Goal: Task Accomplishment & Management: Complete application form

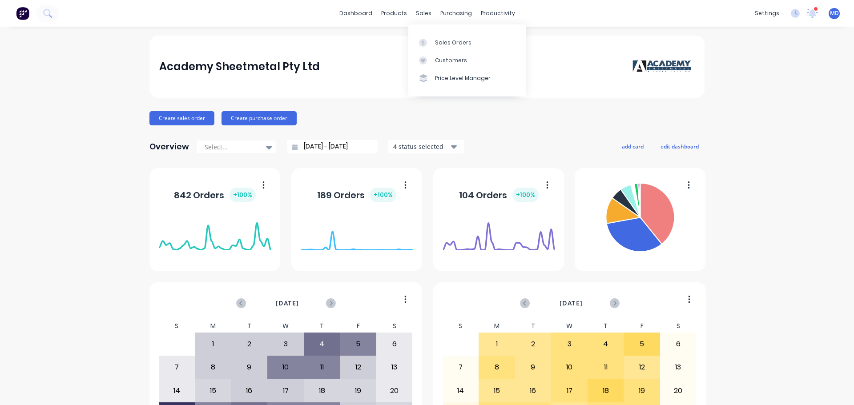
click at [430, 32] on div "Sales Orders Customers Price Level Manager" at bounding box center [468, 60] width 118 height 72
click at [433, 39] on link "Sales Orders" at bounding box center [468, 42] width 118 height 18
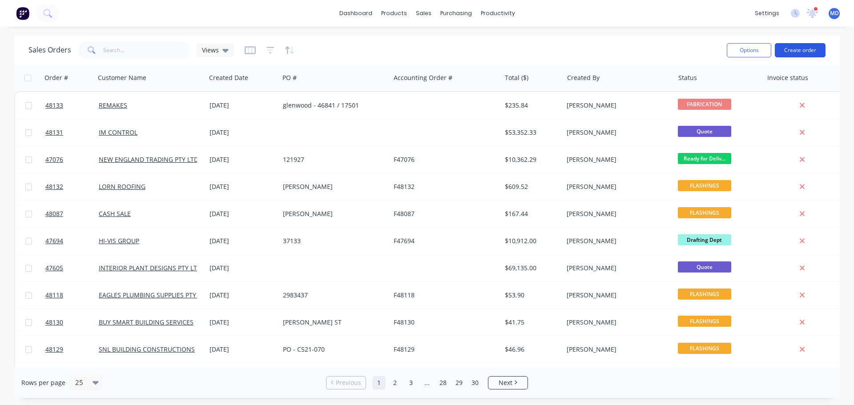
click at [804, 47] on button "Create order" at bounding box center [800, 50] width 51 height 14
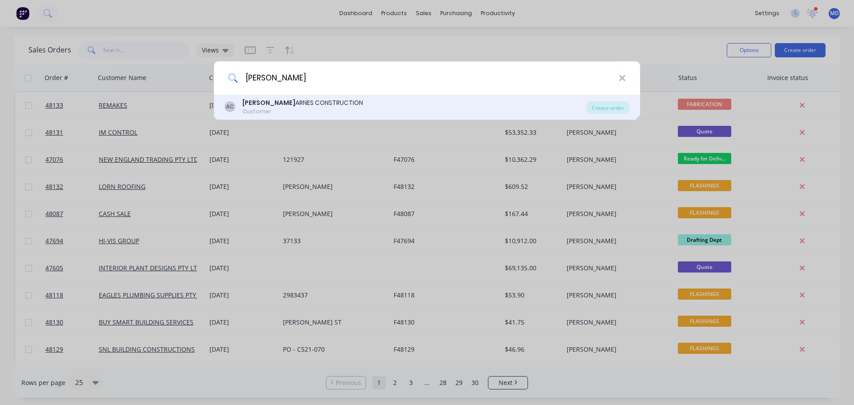
type input "adrian b"
click at [282, 104] on div "ADRIAN B ARNES CONSTRUCTION" at bounding box center [303, 102] width 121 height 9
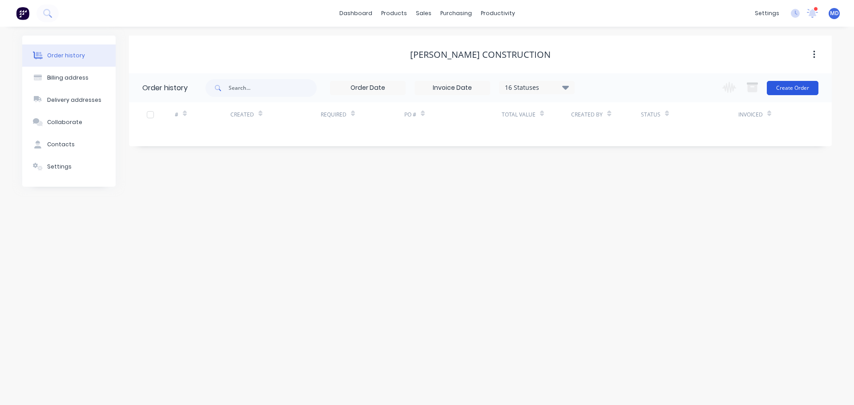
click at [788, 85] on button "Create Order" at bounding box center [793, 88] width 52 height 14
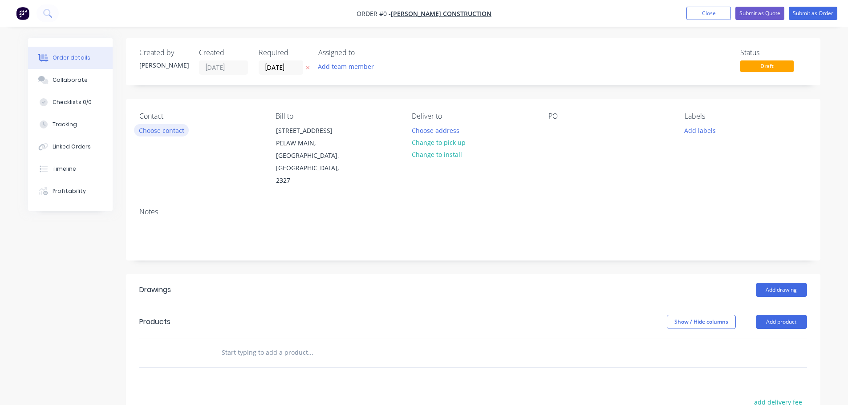
click at [146, 131] on button "Choose contact" at bounding box center [161, 130] width 55 height 12
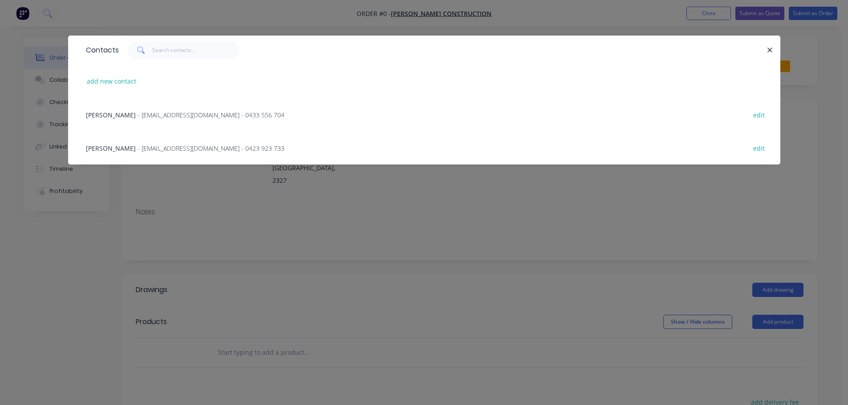
click at [138, 119] on span "- abconstructions87@gmail.com - 0433 556 704" at bounding box center [211, 115] width 147 height 8
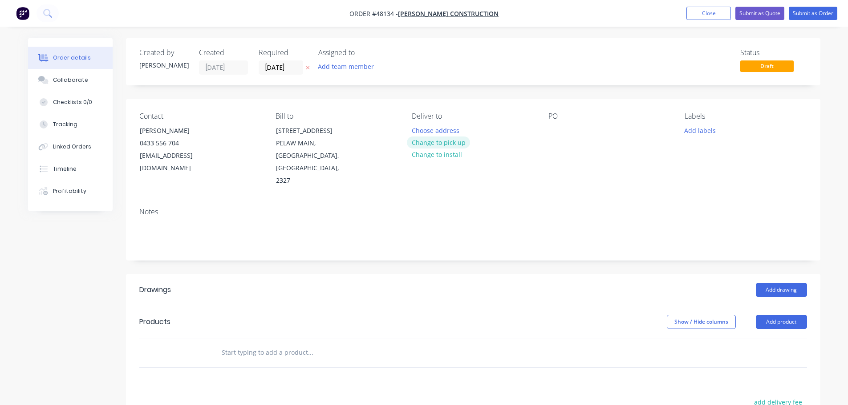
drag, startPoint x: 428, startPoint y: 140, endPoint x: 748, endPoint y: 248, distance: 337.6
click at [429, 140] on button "Change to pick up" at bounding box center [438, 143] width 63 height 12
click at [777, 315] on button "Add product" at bounding box center [781, 322] width 51 height 14
click at [771, 338] on div "Product catalogue" at bounding box center [764, 344] width 69 height 13
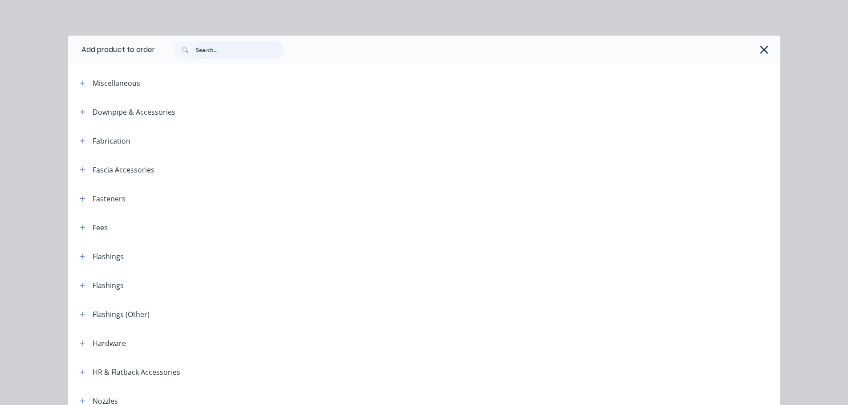
click at [217, 53] on input "text" at bounding box center [240, 50] width 88 height 18
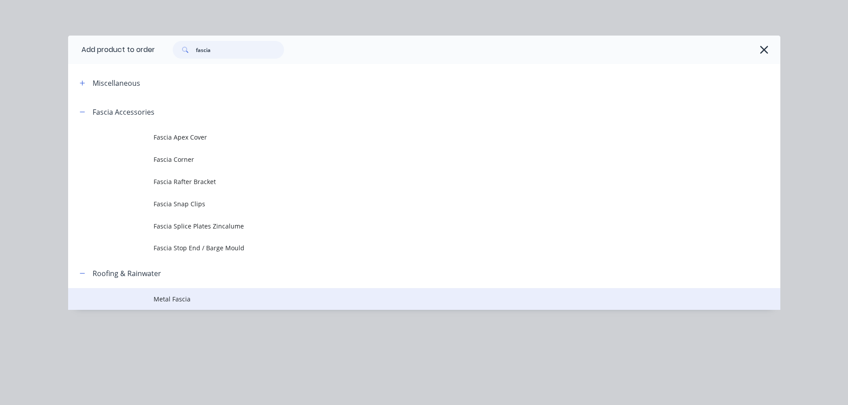
type input "fascia"
click at [171, 297] on span "Metal Fascia" at bounding box center [404, 299] width 501 height 9
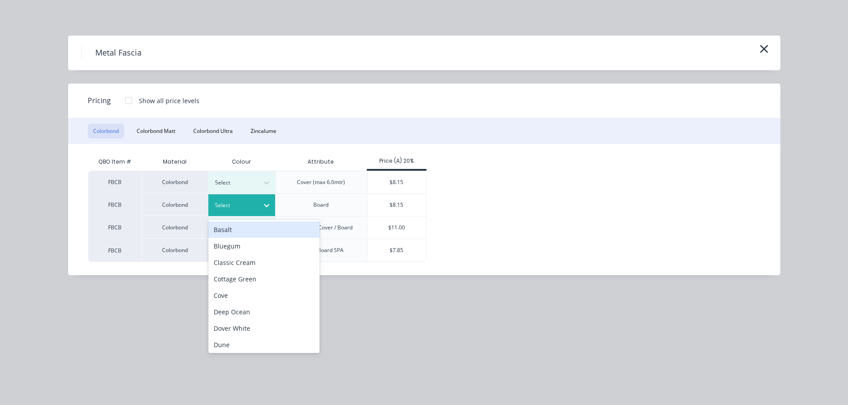
click at [243, 206] on div at bounding box center [235, 206] width 40 height 10
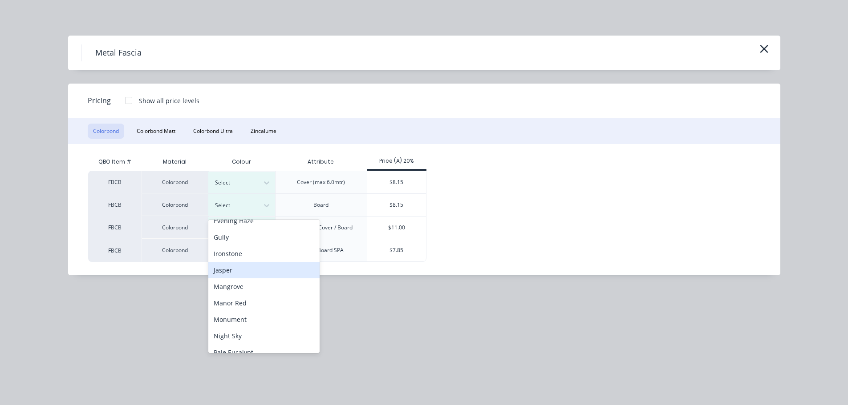
scroll to position [298, 0]
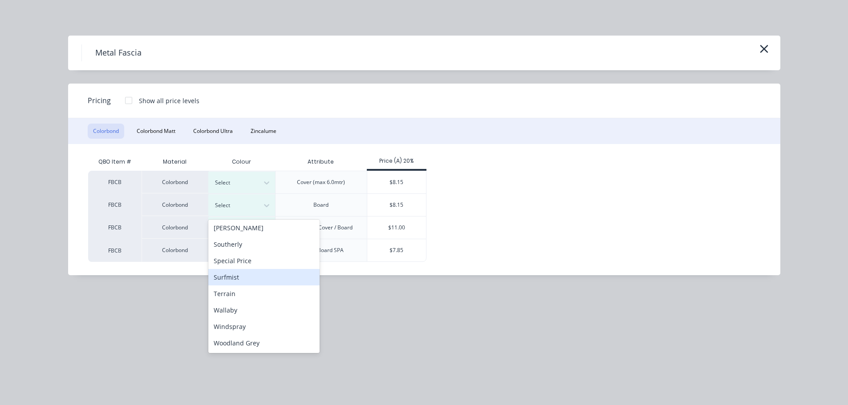
click at [235, 280] on div "Surfmist" at bounding box center [263, 277] width 111 height 16
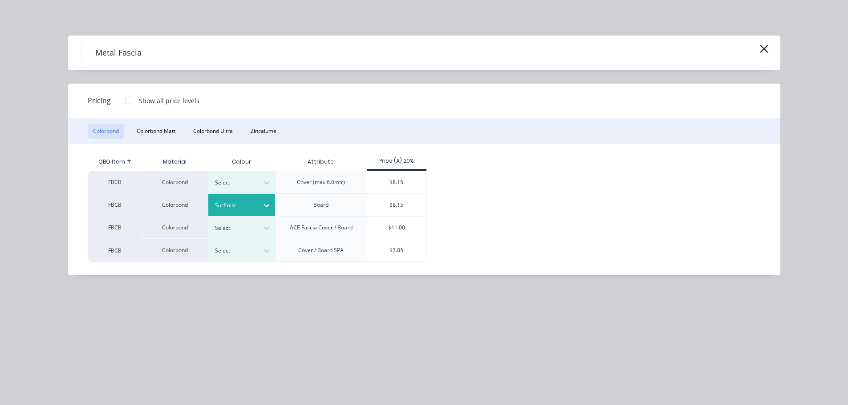
click at [405, 209] on div "$8.15" at bounding box center [396, 205] width 59 height 22
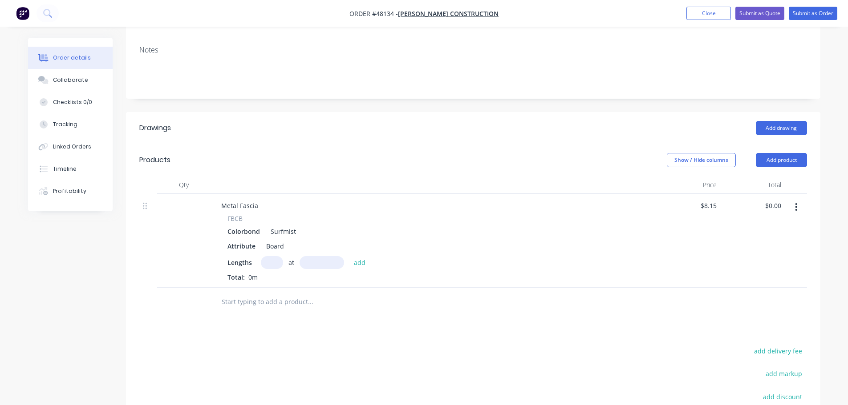
scroll to position [223, 0]
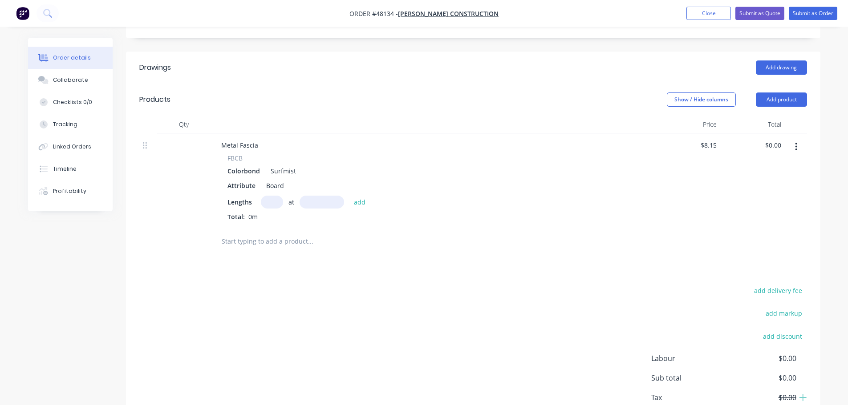
click at [268, 196] on input "text" at bounding box center [272, 202] width 22 height 13
type input "1"
type input "3900"
click at [349, 196] on button "add" at bounding box center [359, 202] width 21 height 12
type input "$31.79"
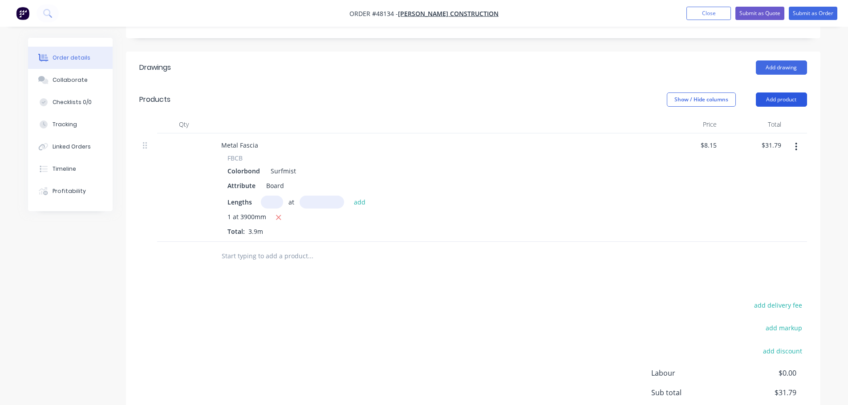
click at [770, 93] on button "Add product" at bounding box center [781, 100] width 51 height 14
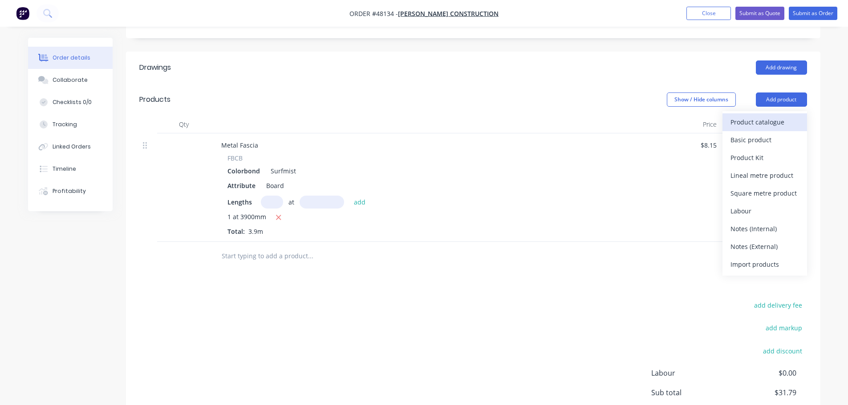
click at [737, 116] on div "Product catalogue" at bounding box center [764, 122] width 69 height 13
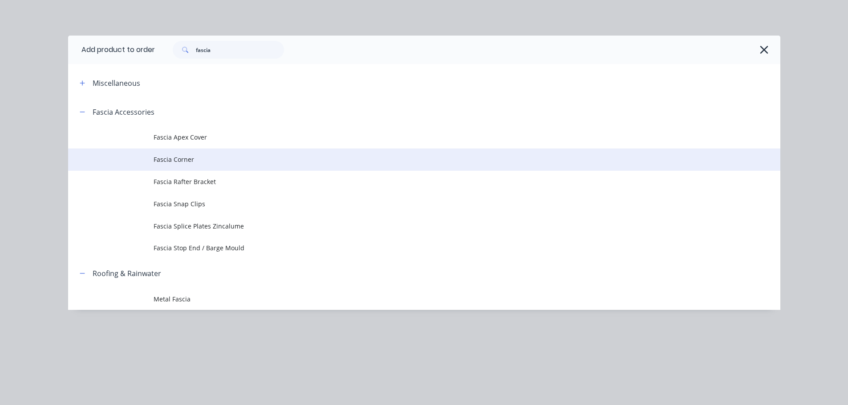
click at [166, 159] on span "Fascia Corner" at bounding box center [404, 159] width 501 height 9
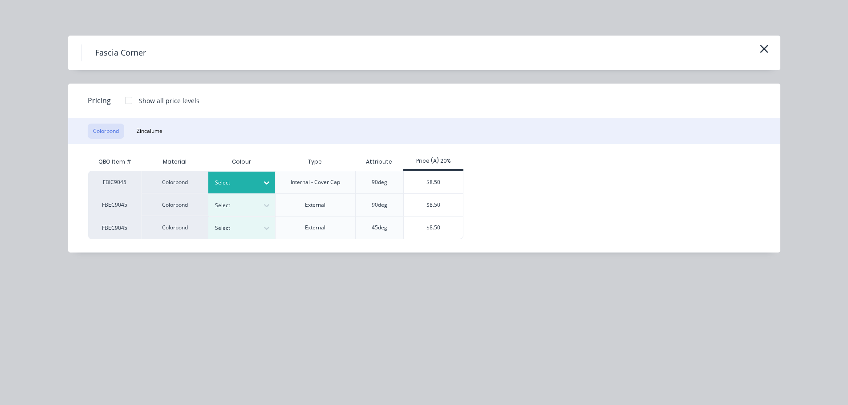
click at [247, 180] on div at bounding box center [235, 183] width 40 height 10
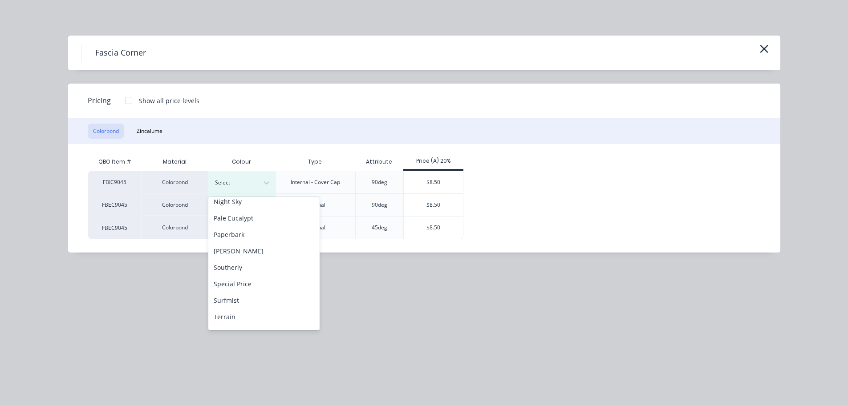
scroll to position [267, 0]
click at [238, 285] on div "Surfmist" at bounding box center [263, 286] width 111 height 16
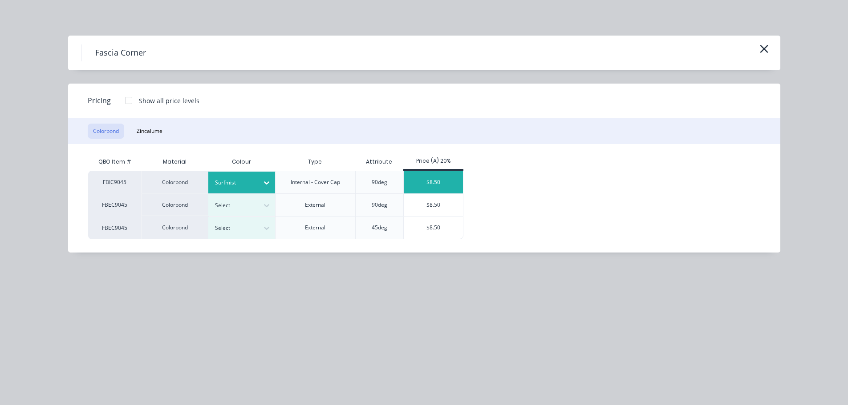
click at [433, 180] on div "$8.50" at bounding box center [433, 182] width 59 height 22
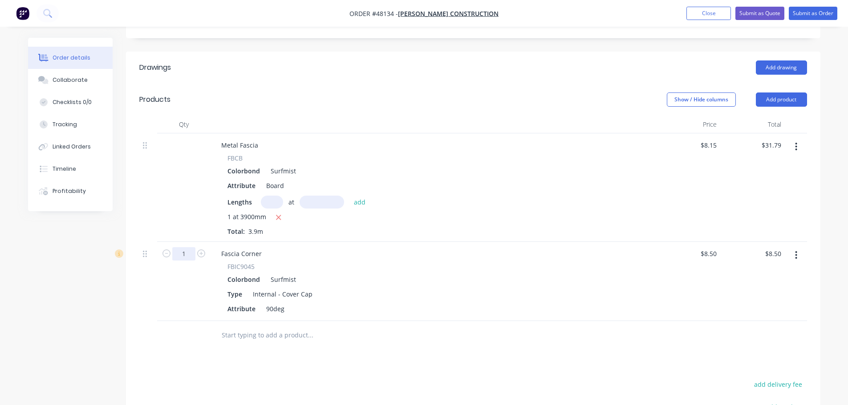
click at [186, 247] on input "1" at bounding box center [183, 253] width 23 height 13
type input "3"
type input "$25.50"
click at [363, 273] on div "Colorbond Surfmist" at bounding box center [432, 279] width 411 height 13
click at [788, 93] on button "Add product" at bounding box center [781, 100] width 51 height 14
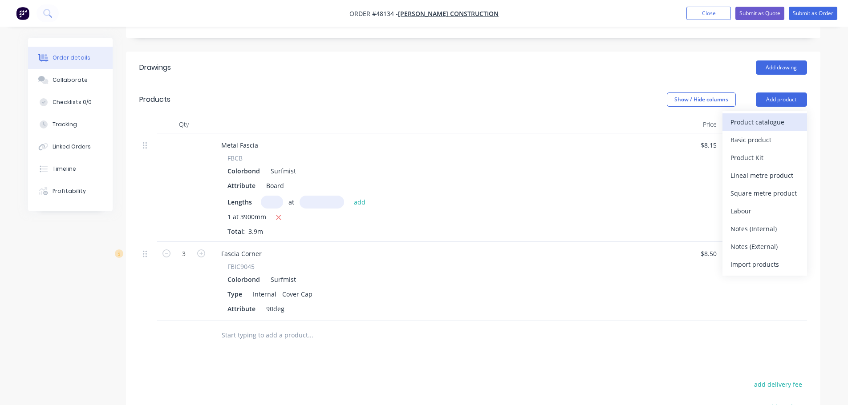
click at [756, 116] on div "Product catalogue" at bounding box center [764, 122] width 69 height 13
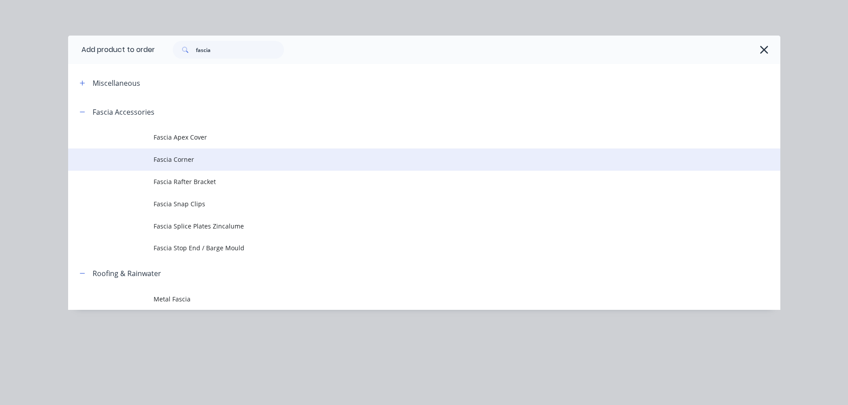
click at [172, 163] on span "Fascia Corner" at bounding box center [404, 159] width 501 height 9
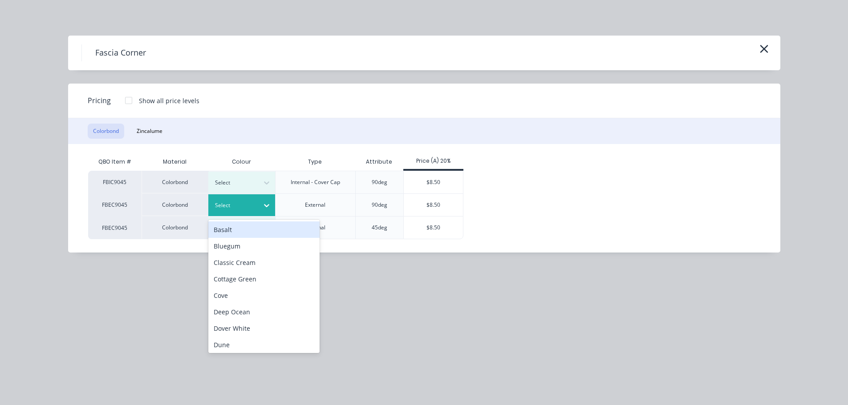
click at [251, 212] on div "Select" at bounding box center [241, 205] width 67 height 22
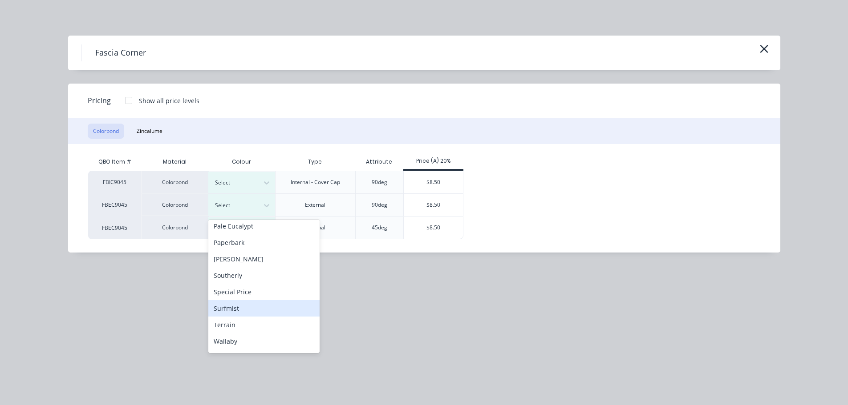
click at [233, 307] on div "Surfmist" at bounding box center [263, 308] width 111 height 16
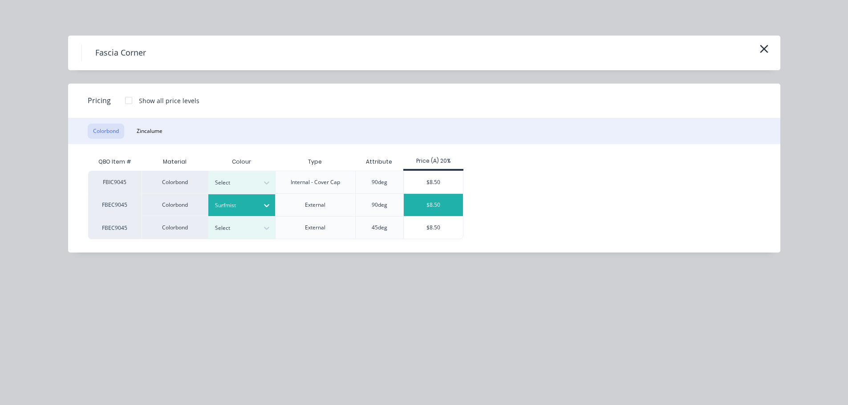
click at [427, 206] on div "$8.50" at bounding box center [433, 205] width 59 height 22
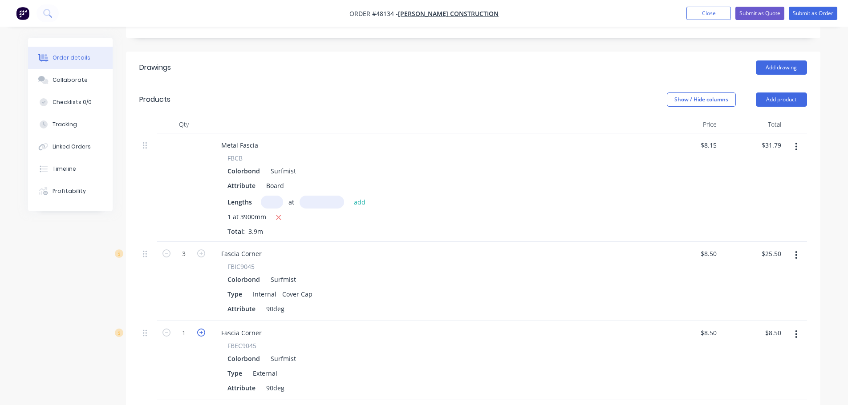
click at [204, 329] on icon "button" at bounding box center [201, 333] width 8 height 8
type input "2"
type input "$17.00"
click at [204, 329] on icon "button" at bounding box center [201, 333] width 8 height 8
type input "3"
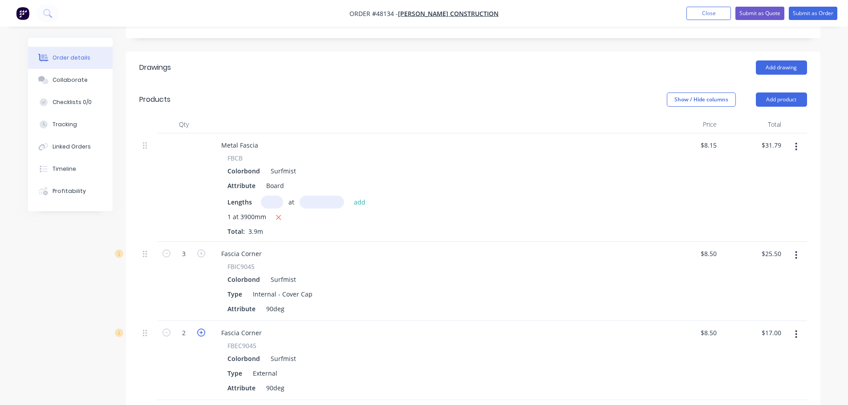
type input "$25.50"
click at [449, 262] on div "FBIC9045" at bounding box center [432, 266] width 411 height 9
click at [776, 93] on button "Add product" at bounding box center [781, 100] width 51 height 14
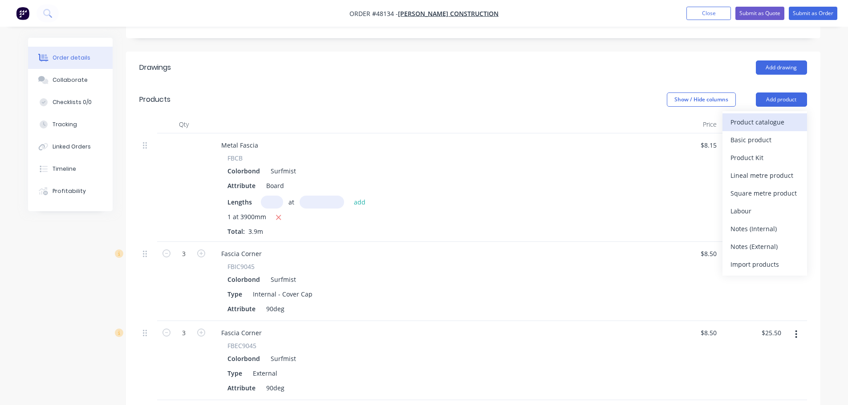
click at [753, 116] on div "Product catalogue" at bounding box center [764, 122] width 69 height 13
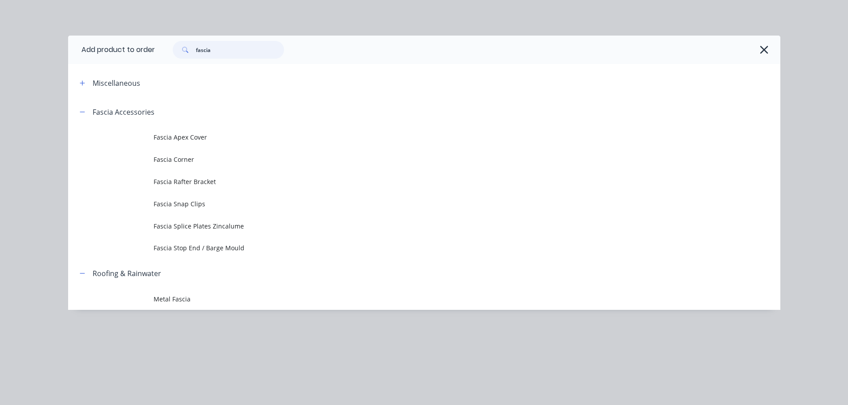
drag, startPoint x: 224, startPoint y: 49, endPoint x: 129, endPoint y: 49, distance: 94.8
click at [129, 49] on header "Add product to order fascia" at bounding box center [424, 50] width 712 height 28
type input "s"
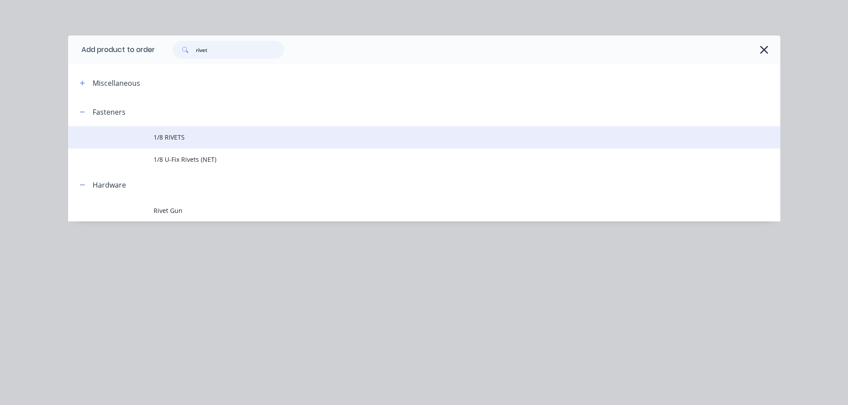
type input "rivet"
click at [158, 136] on span "1/8 RIVETS" at bounding box center [404, 137] width 501 height 9
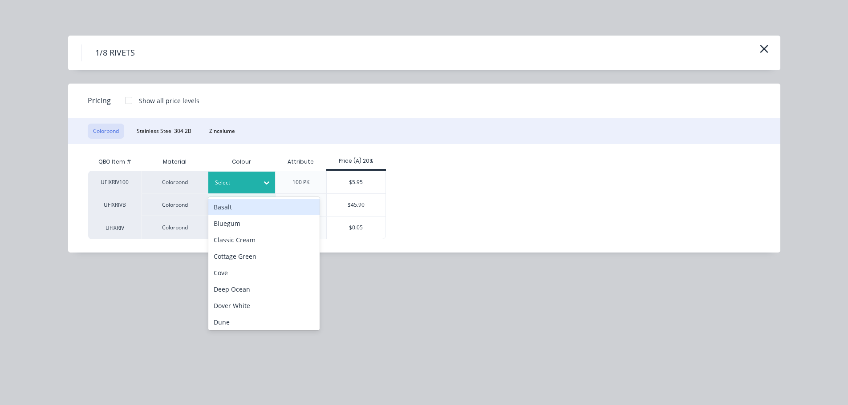
click at [245, 186] on div at bounding box center [235, 183] width 40 height 10
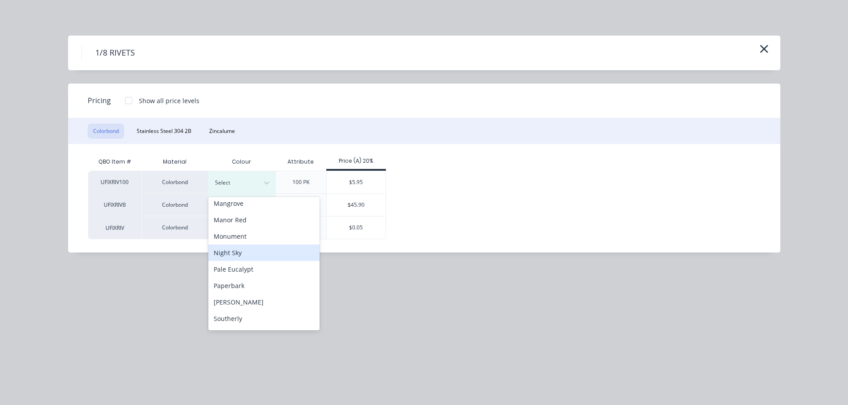
scroll to position [298, 0]
drag, startPoint x: 239, startPoint y: 257, endPoint x: 288, endPoint y: 203, distance: 72.5
click at [239, 257] on div "Surfmist" at bounding box center [263, 255] width 111 height 16
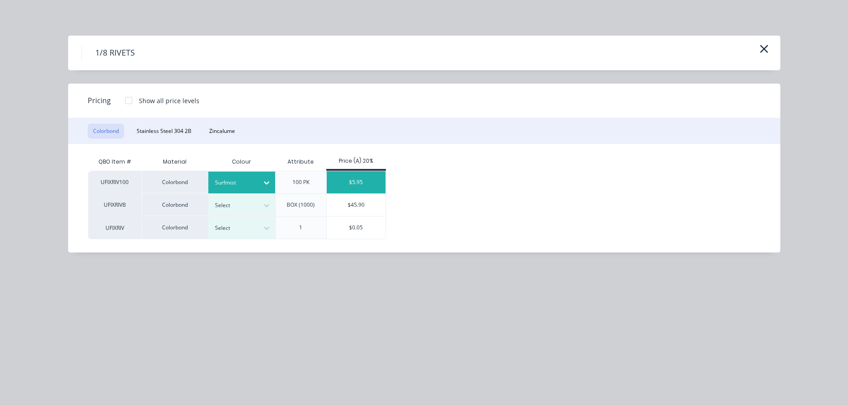
click at [356, 183] on div "$5.95" at bounding box center [356, 182] width 59 height 22
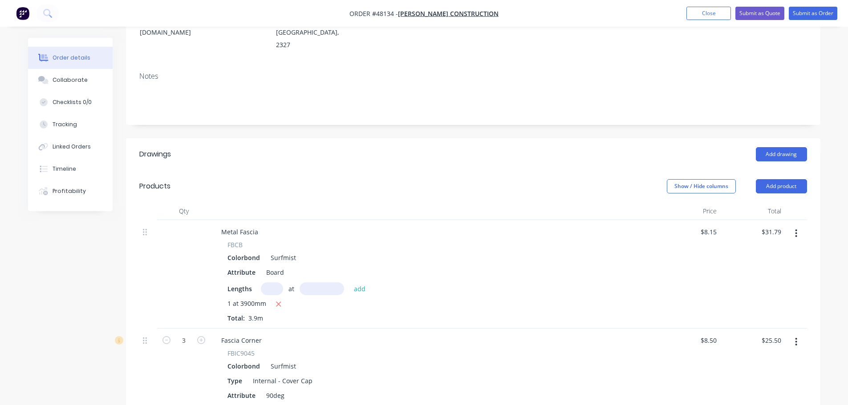
scroll to position [0, 0]
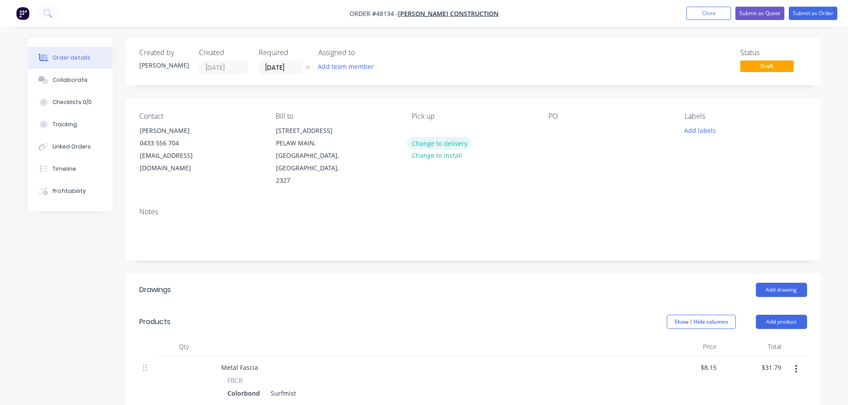
click at [426, 145] on button "Change to delivery" at bounding box center [439, 143] width 65 height 12
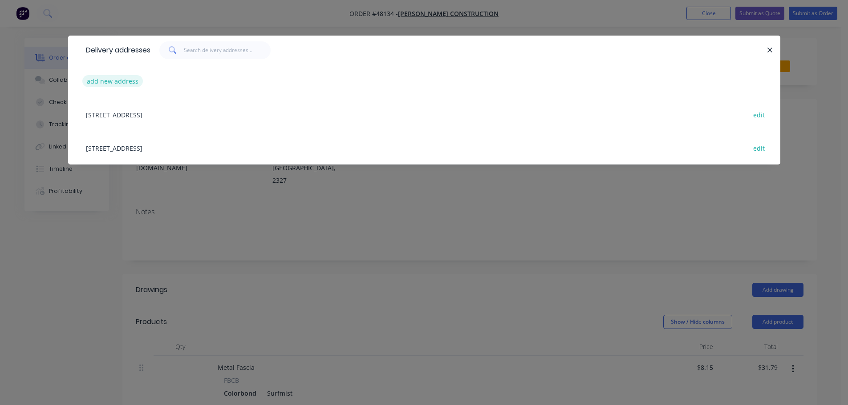
click at [123, 81] on button "add new address" at bounding box center [112, 81] width 61 height 12
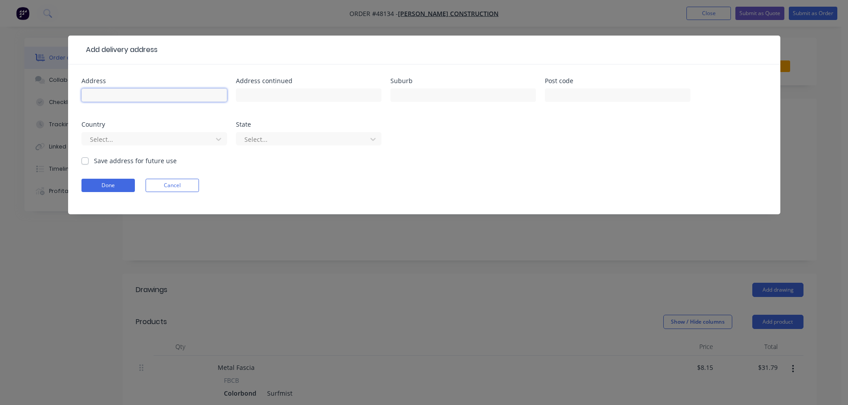
click at [119, 94] on input "text" at bounding box center [154, 95] width 146 height 13
type input "[STREET_ADDRESS]"
type input "[PERSON_NAME]"
click at [117, 188] on button "Done" at bounding box center [107, 185] width 53 height 13
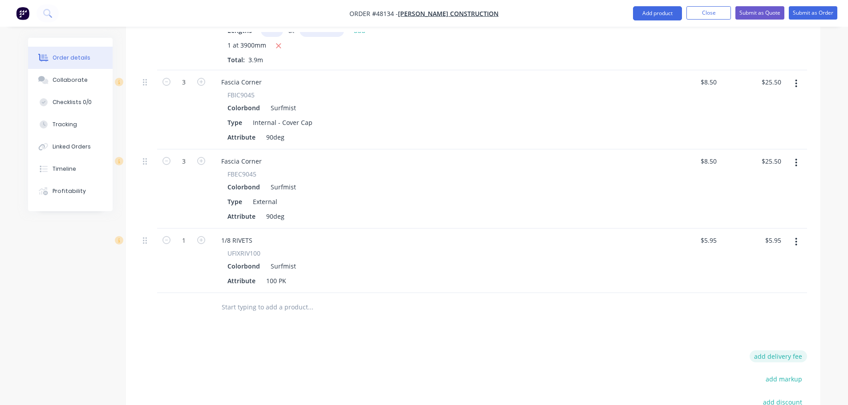
scroll to position [401, 0]
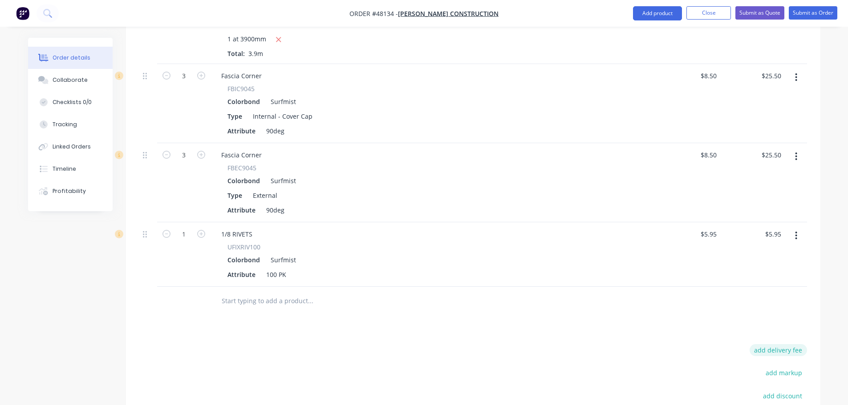
click at [788, 344] on button "add delivery fee" at bounding box center [777, 350] width 57 height 12
type input "90"
click input "submit" at bounding box center [0, 0] width 0 height 0
click at [607, 294] on div "Drawings Add drawing Products Show / Hide columns Add product Qty Price Total M…" at bounding box center [473, 190] width 694 height 632
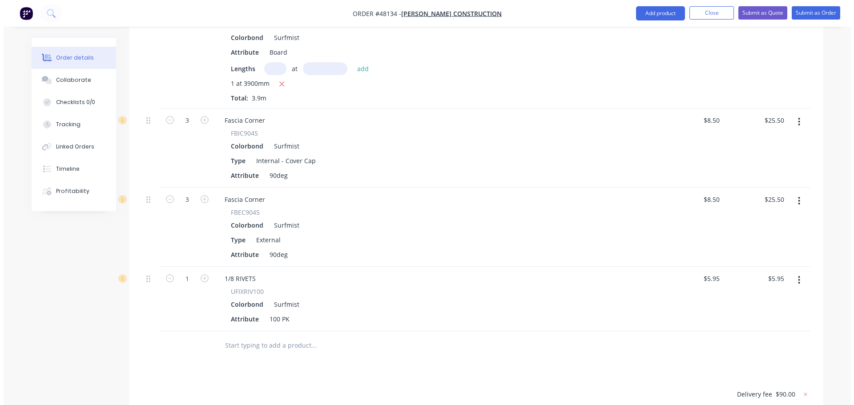
scroll to position [0, 0]
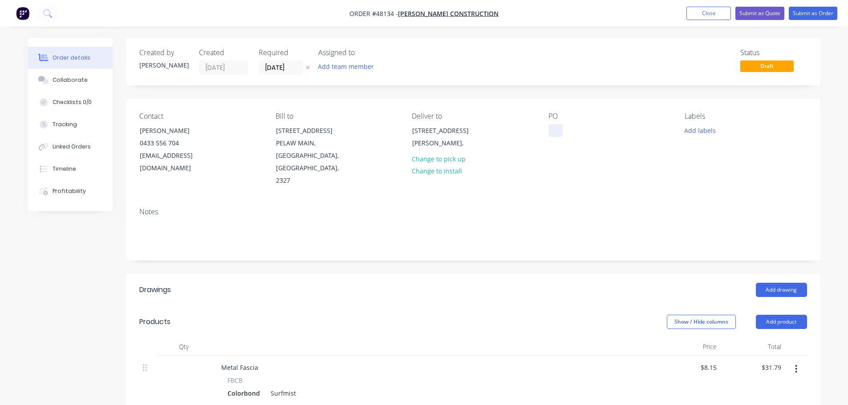
click at [561, 134] on div at bounding box center [555, 130] width 14 height 13
click at [595, 119] on div "PO" at bounding box center [609, 116] width 122 height 8
click at [287, 68] on input "[DATE]" at bounding box center [281, 67] width 44 height 13
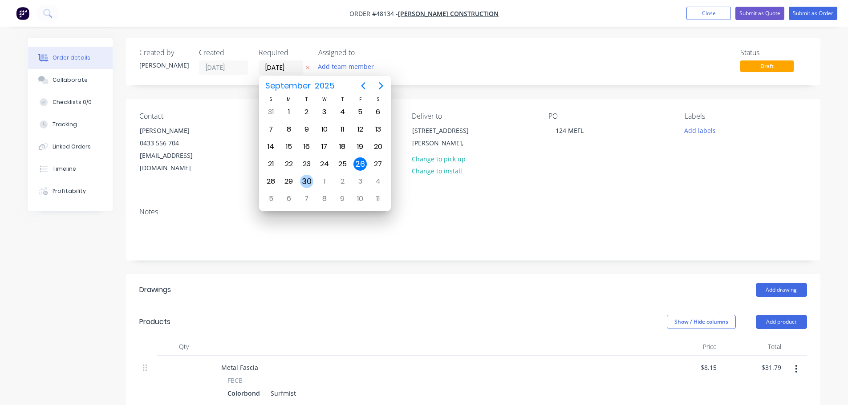
click at [308, 183] on div "30" at bounding box center [306, 181] width 13 height 13
type input "[DATE]"
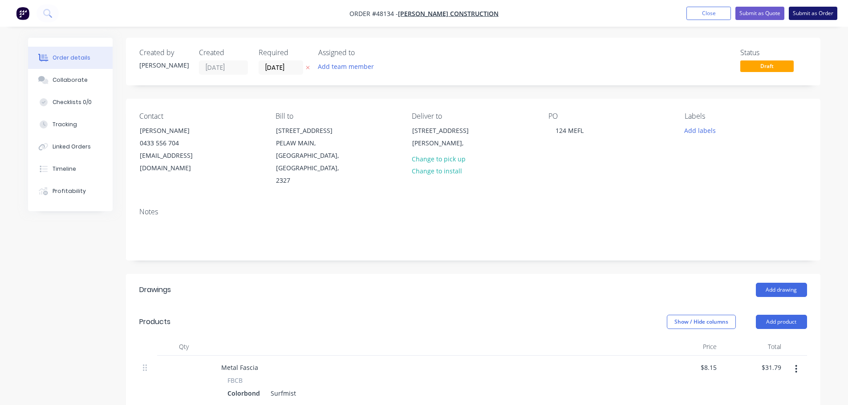
click at [813, 15] on button "Submit as Order" at bounding box center [813, 13] width 49 height 13
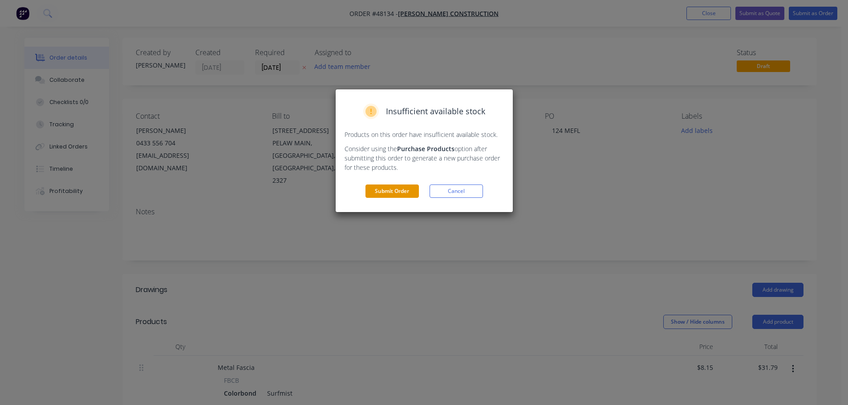
click at [395, 196] on button "Submit Order" at bounding box center [391, 191] width 53 height 13
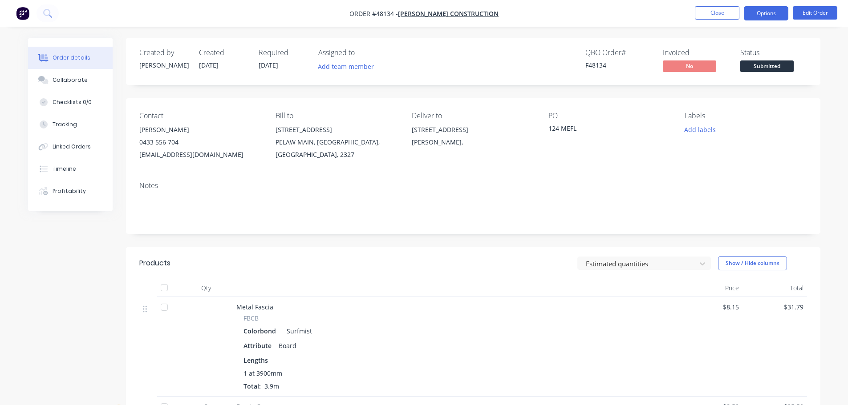
click at [769, 16] on button "Options" at bounding box center [766, 13] width 45 height 14
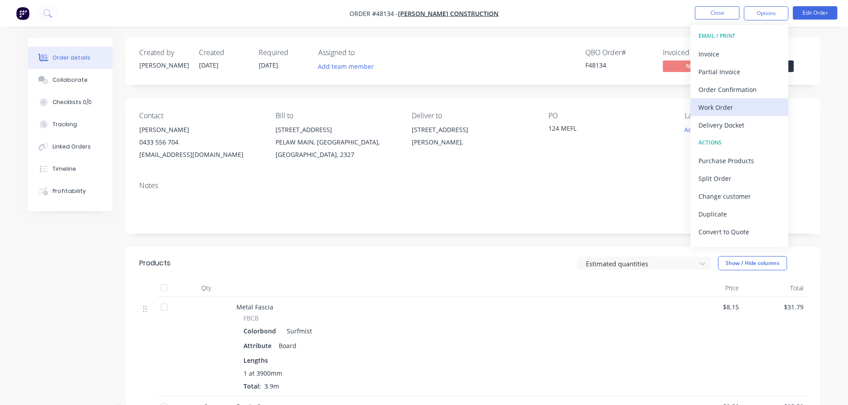
click at [719, 105] on div "Work Order" at bounding box center [739, 107] width 82 height 13
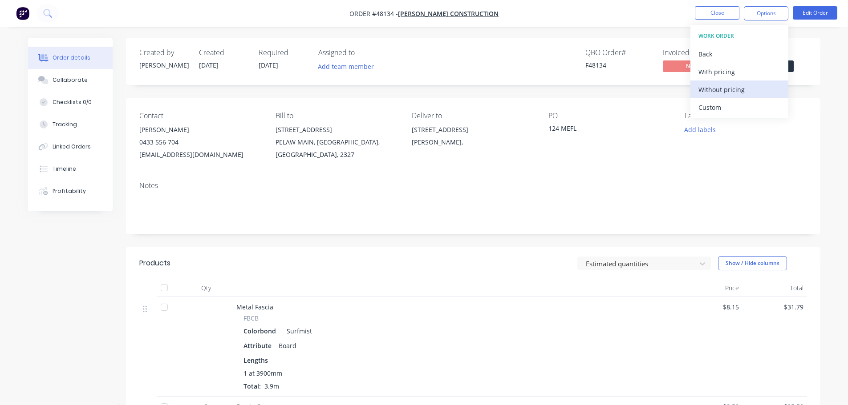
click at [722, 91] on div "Without pricing" at bounding box center [739, 89] width 82 height 13
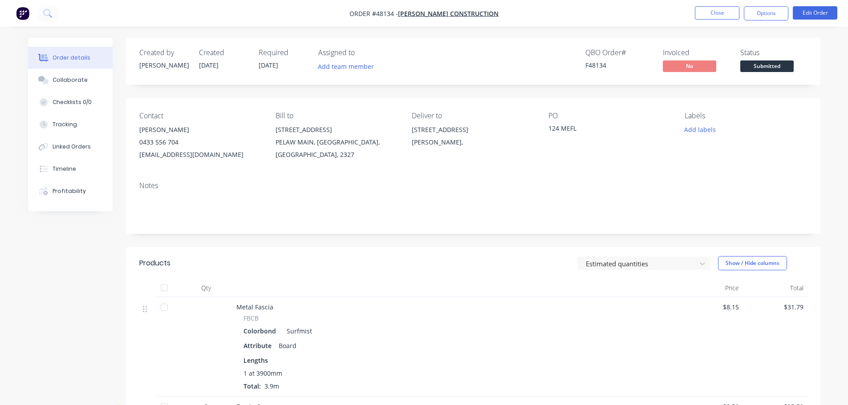
click at [811, 54] on div "Created by Mel Created 26/09/25 Required 30/09/25 Assigned to Add team member Q…" at bounding box center [473, 61] width 694 height 47
click at [785, 62] on span "Submitted" at bounding box center [766, 66] width 53 height 11
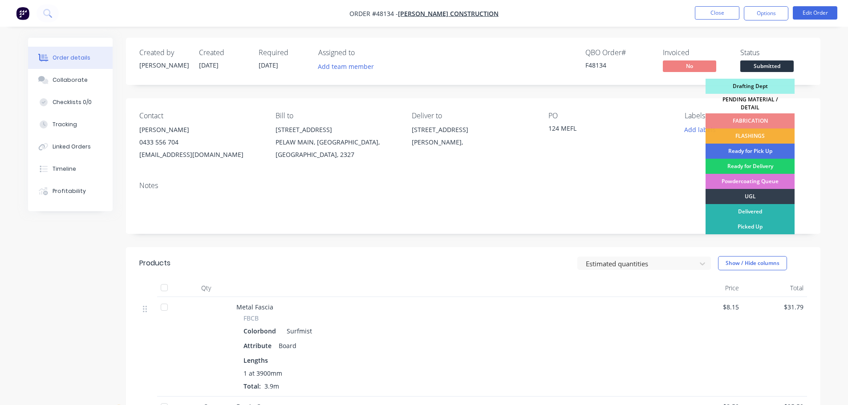
click at [771, 102] on div "PENDING MATERIAL / DETAIL" at bounding box center [749, 104] width 89 height 20
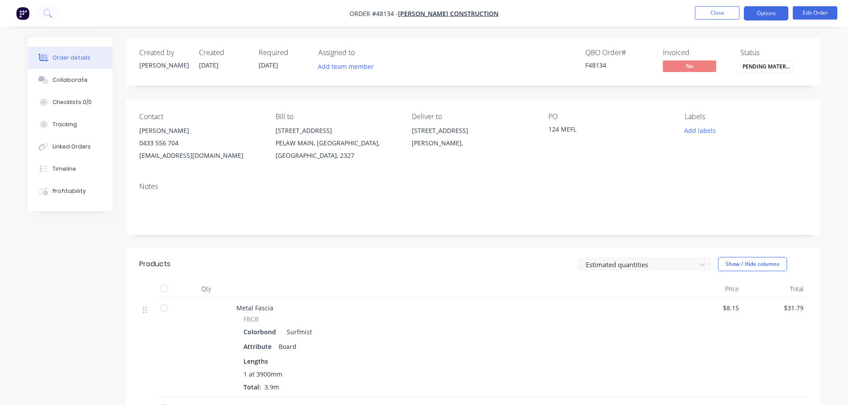
click at [759, 10] on button "Options" at bounding box center [766, 13] width 45 height 14
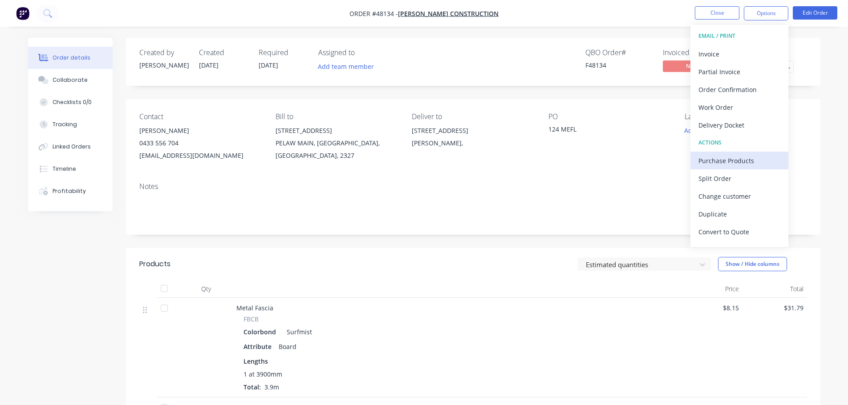
click at [708, 166] on div "Purchase Products" at bounding box center [739, 160] width 82 height 13
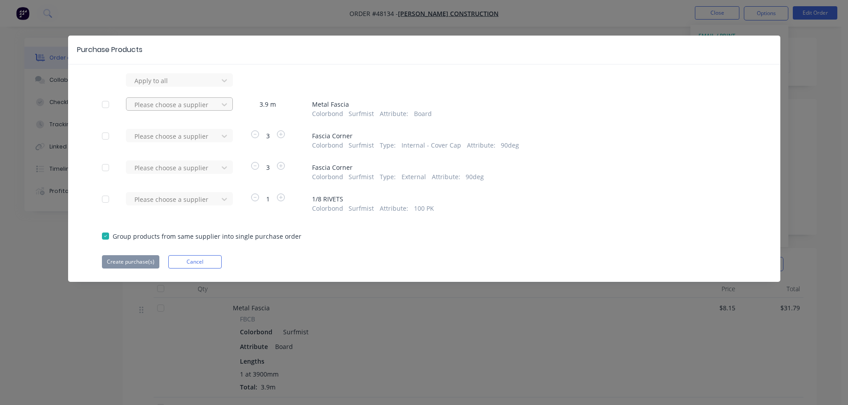
click at [194, 102] on div at bounding box center [174, 104] width 80 height 11
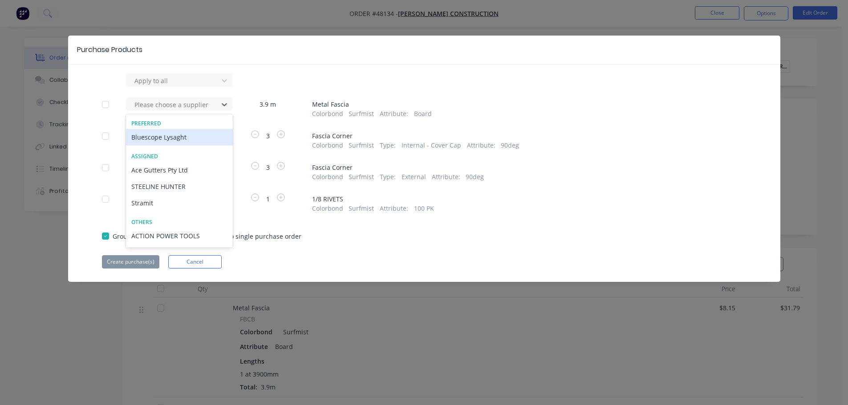
click at [173, 139] on div "Bluescope Lysaght" at bounding box center [179, 137] width 107 height 16
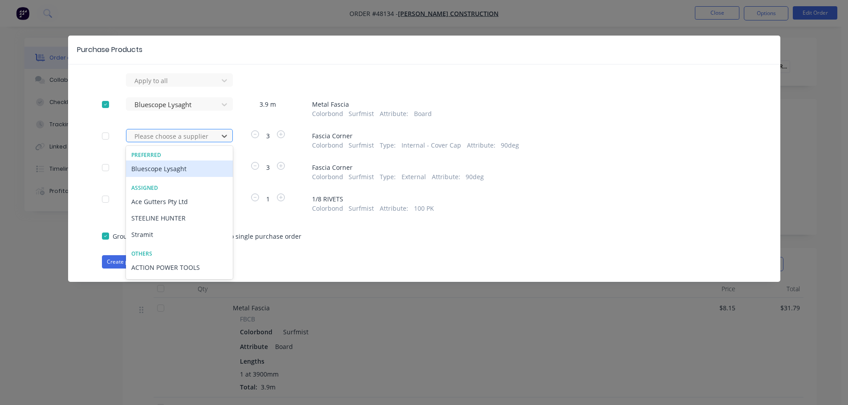
drag, startPoint x: 198, startPoint y: 130, endPoint x: 197, endPoint y: 138, distance: 7.1
click at [198, 131] on div at bounding box center [174, 136] width 80 height 11
click at [185, 169] on div "Bluescope Lysaght" at bounding box center [179, 169] width 107 height 16
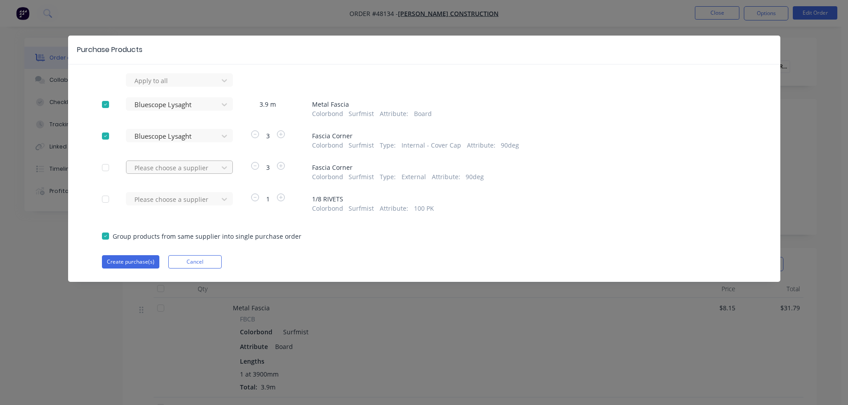
click at [189, 170] on div at bounding box center [174, 167] width 80 height 11
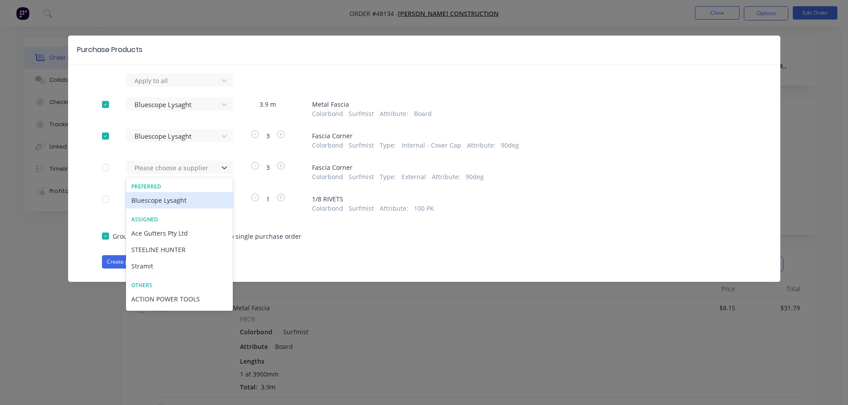
click at [178, 204] on div "Bluescope Lysaght" at bounding box center [179, 200] width 107 height 16
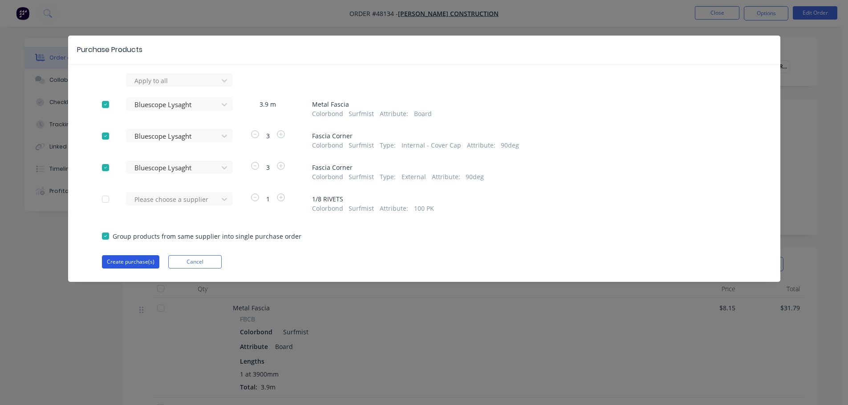
click at [121, 262] on button "Create purchase(s)" at bounding box center [130, 261] width 57 height 13
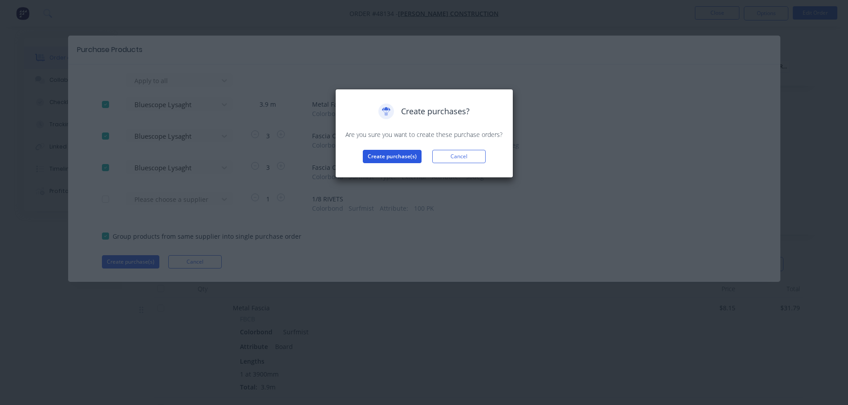
click at [372, 157] on button "Create purchase(s)" at bounding box center [392, 156] width 59 height 13
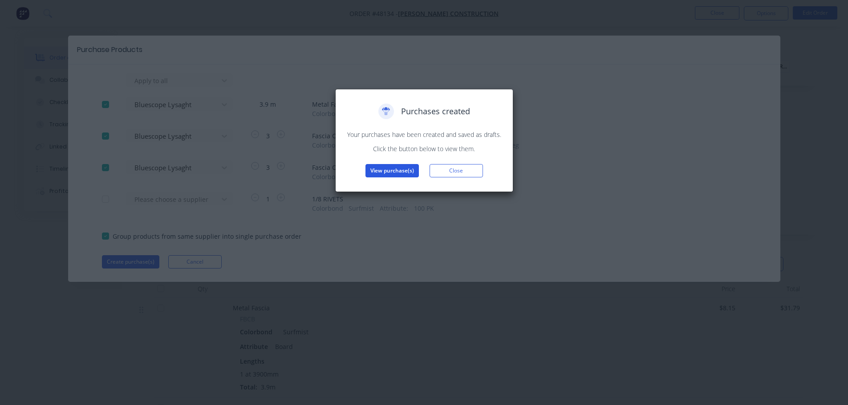
click at [388, 173] on button "View purchase(s)" at bounding box center [391, 170] width 53 height 13
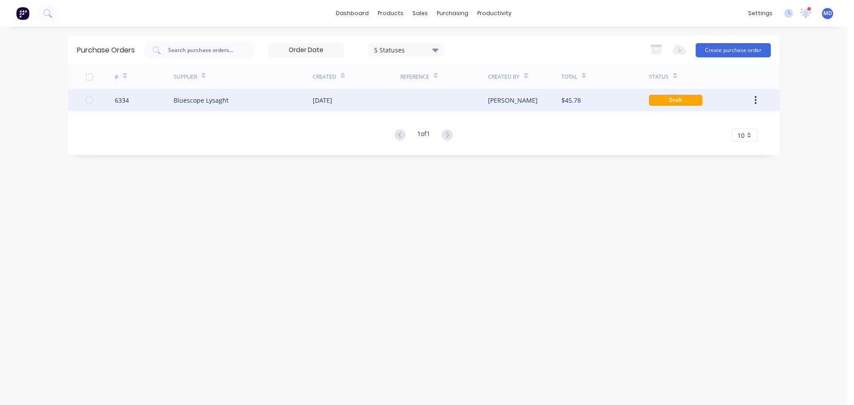
click at [117, 106] on div "6334" at bounding box center [144, 100] width 59 height 22
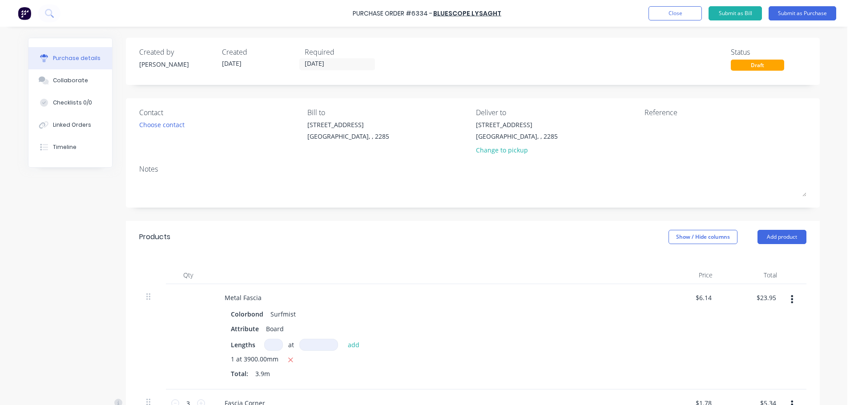
click at [162, 118] on div "Contact Choose contact" at bounding box center [220, 133] width 162 height 52
click at [156, 125] on div "Choose contact" at bounding box center [161, 124] width 45 height 9
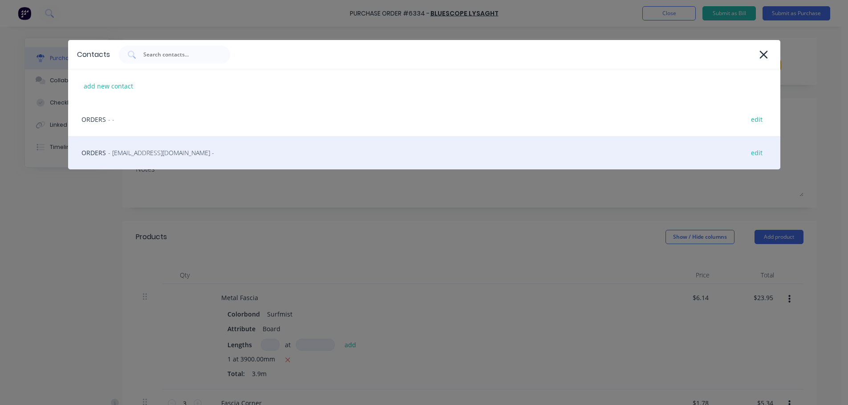
click at [140, 158] on div "ORDERS - LysaghtCardiffSales@lysaght.com - edit" at bounding box center [424, 152] width 712 height 33
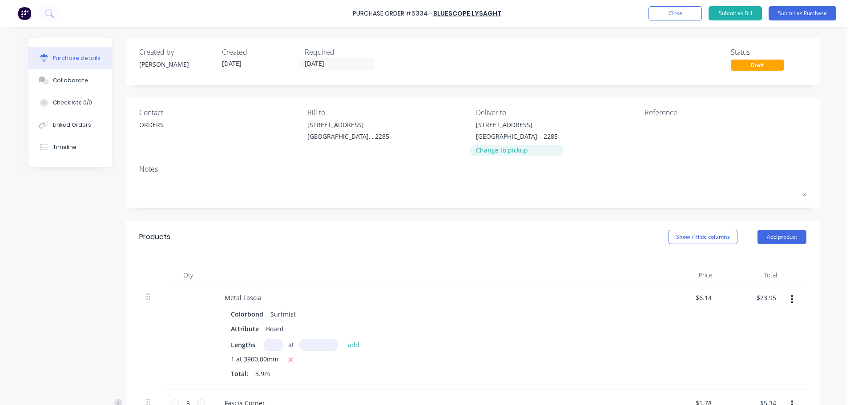
click at [504, 153] on div "Change to pickup" at bounding box center [517, 150] width 82 height 9
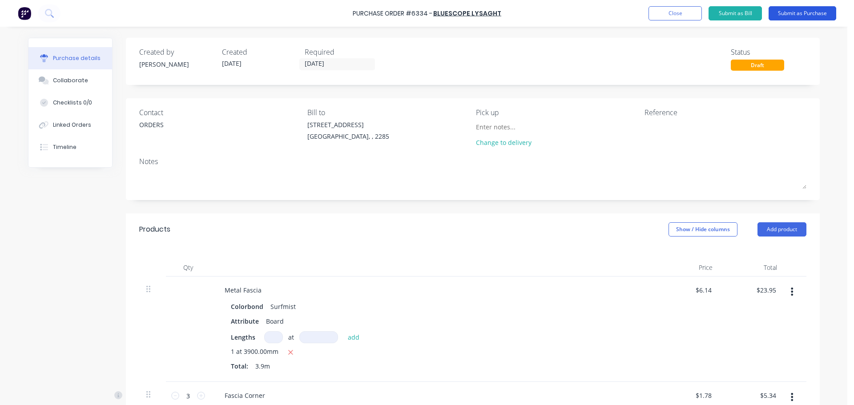
click at [805, 15] on button "Submit as Purchase" at bounding box center [803, 13] width 68 height 14
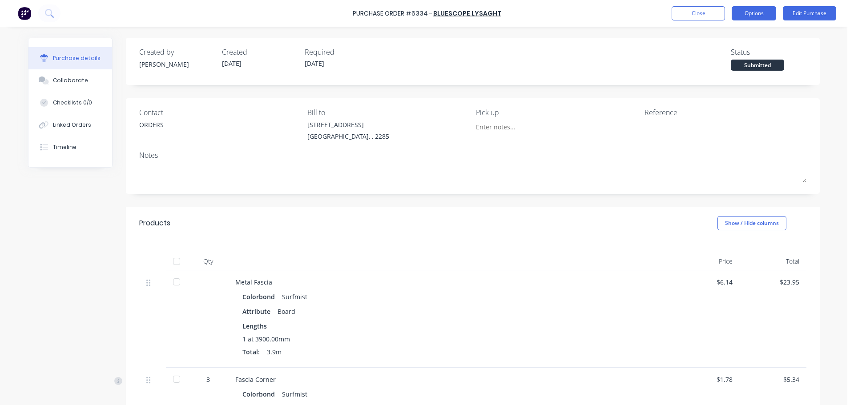
click at [743, 9] on button "Options" at bounding box center [754, 13] width 45 height 14
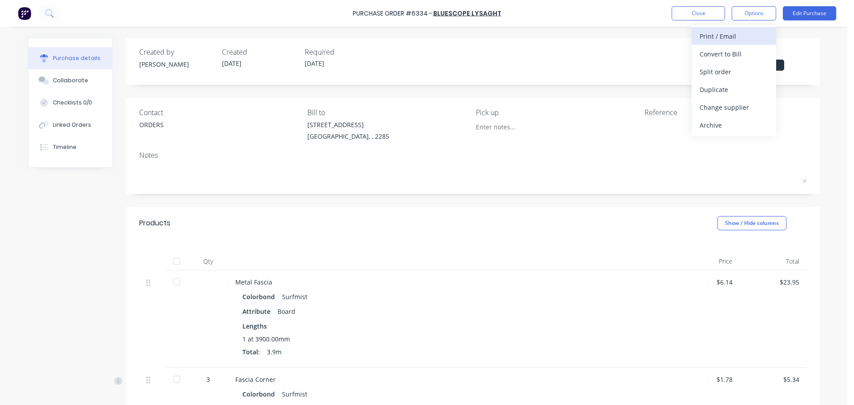
click at [735, 36] on div "Print / Email" at bounding box center [734, 36] width 69 height 13
click at [733, 75] on div "Without pricing" at bounding box center [734, 71] width 69 height 13
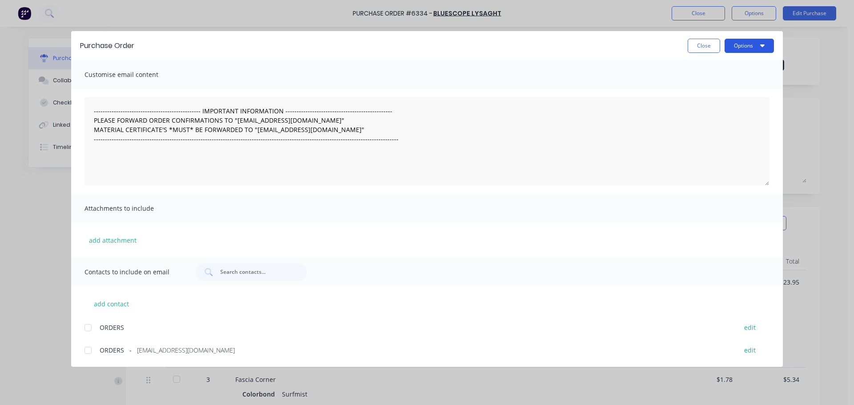
click at [746, 47] on button "Options" at bounding box center [749, 46] width 49 height 14
click at [716, 85] on div "Print" at bounding box center [732, 86] width 69 height 13
click at [706, 43] on button "Close" at bounding box center [704, 46] width 32 height 14
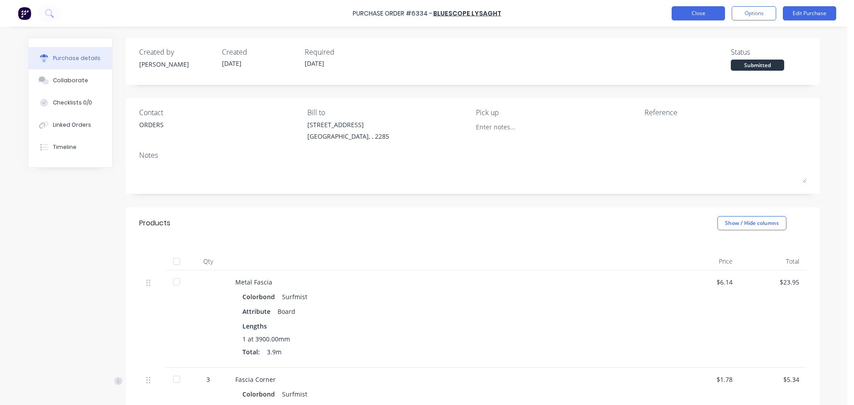
click at [698, 11] on button "Close" at bounding box center [698, 13] width 53 height 14
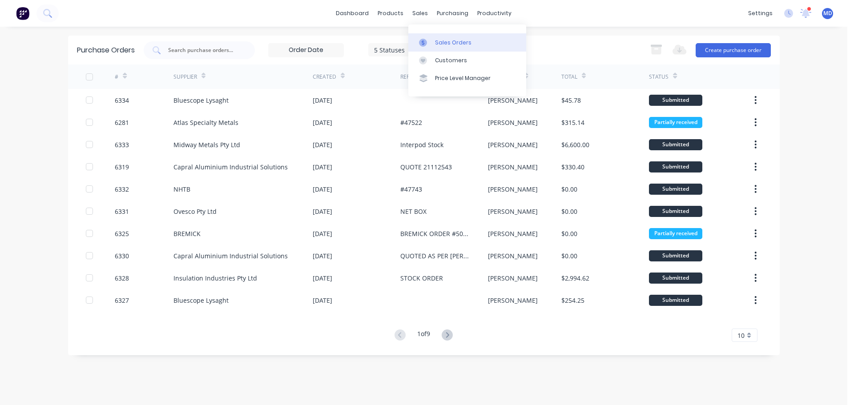
click at [429, 40] on div at bounding box center [425, 43] width 13 height 8
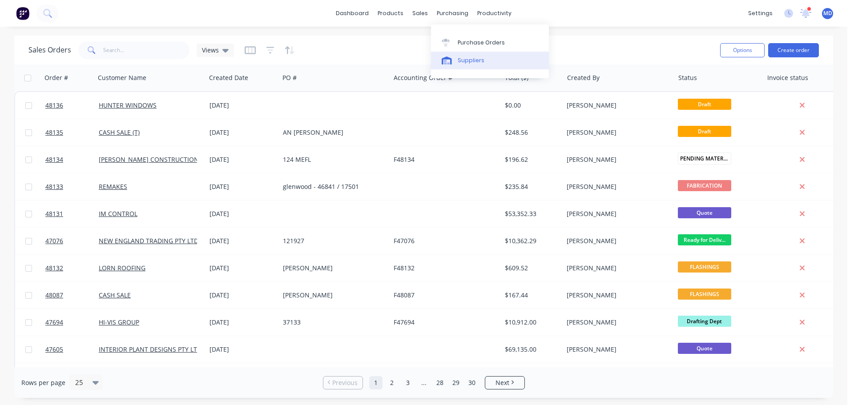
click at [461, 52] on link "Suppliers" at bounding box center [490, 61] width 118 height 18
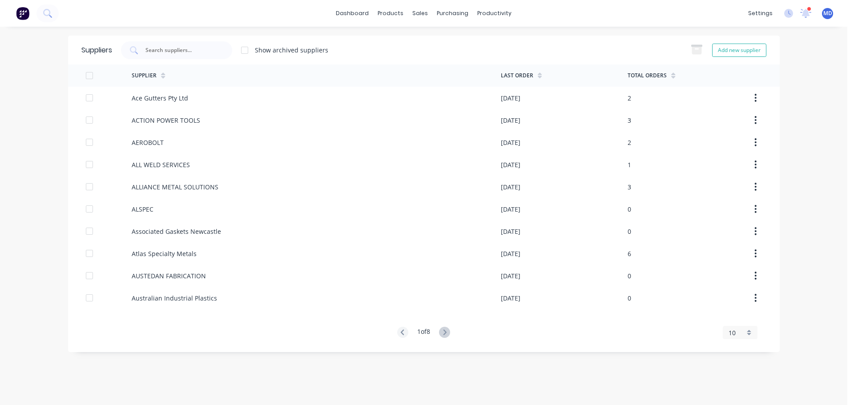
click at [460, 40] on div "Suppliers Show archived suppliers Add new supplier" at bounding box center [424, 50] width 712 height 29
click at [453, 31] on div "Purchase Orders Suppliers" at bounding box center [490, 51] width 118 height 54
click at [457, 41] on link "Purchase Orders" at bounding box center [490, 42] width 118 height 18
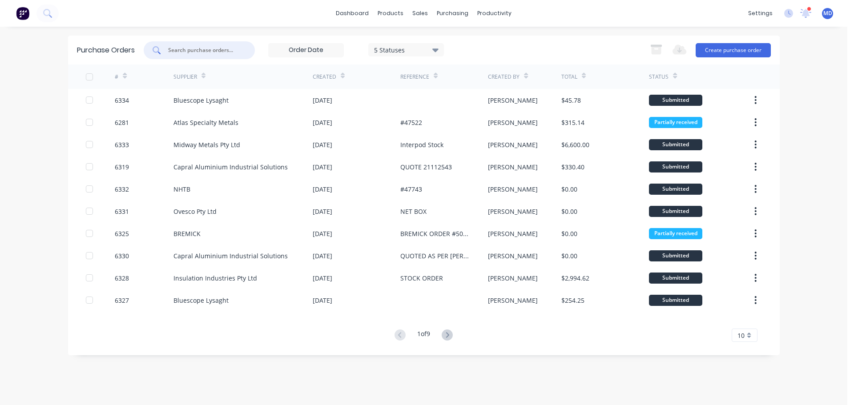
click at [181, 50] on input "text" at bounding box center [204, 50] width 74 height 9
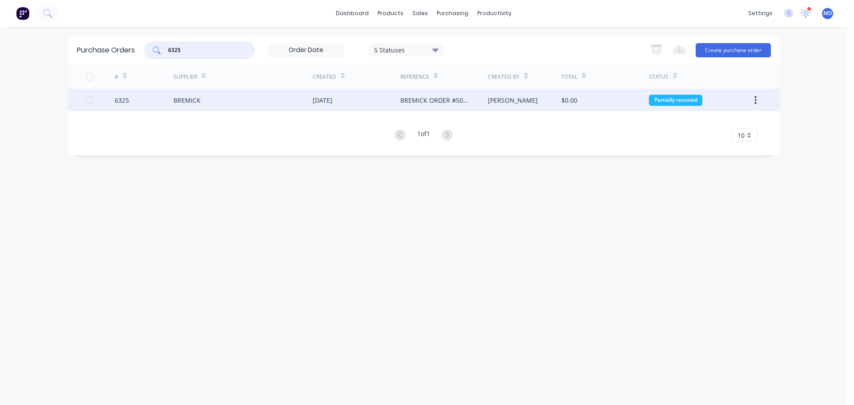
type input "6325"
click at [127, 106] on div "6325" at bounding box center [144, 100] width 59 height 22
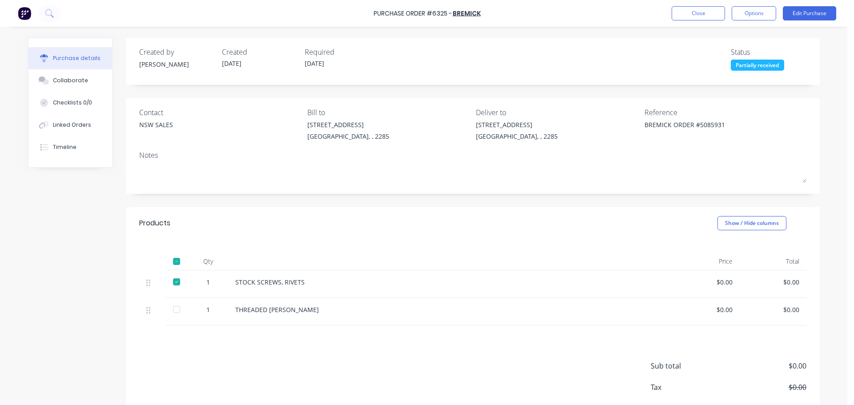
click at [178, 311] on div at bounding box center [177, 310] width 18 height 18
type textarea "x"
click at [703, 15] on button "Close" at bounding box center [698, 13] width 53 height 14
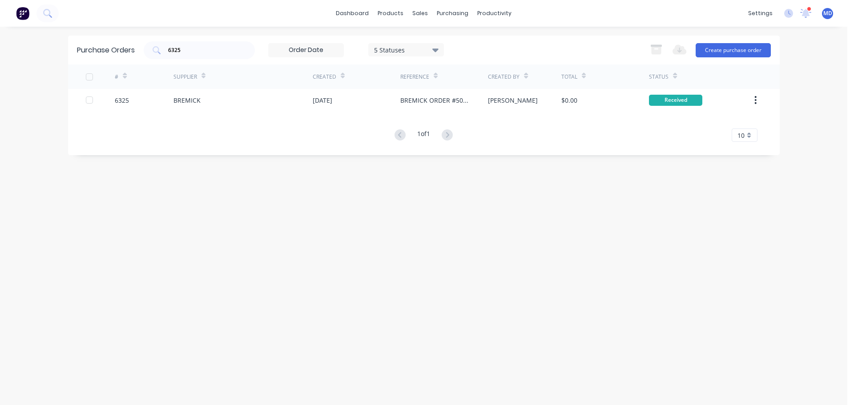
drag, startPoint x: 191, startPoint y: 49, endPoint x: 98, endPoint y: 29, distance: 95.0
click at [103, 29] on div "dashboard products sales purchasing productivity dashboard products Product Cat…" at bounding box center [424, 202] width 848 height 405
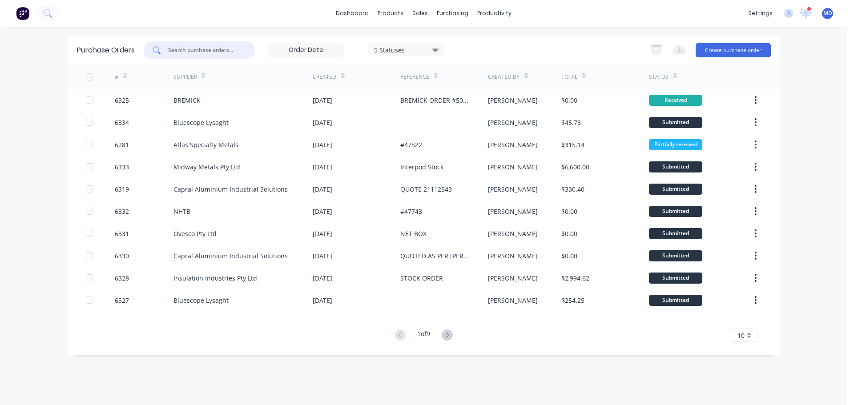
click at [176, 53] on input "text" at bounding box center [204, 50] width 74 height 9
type input "6334"
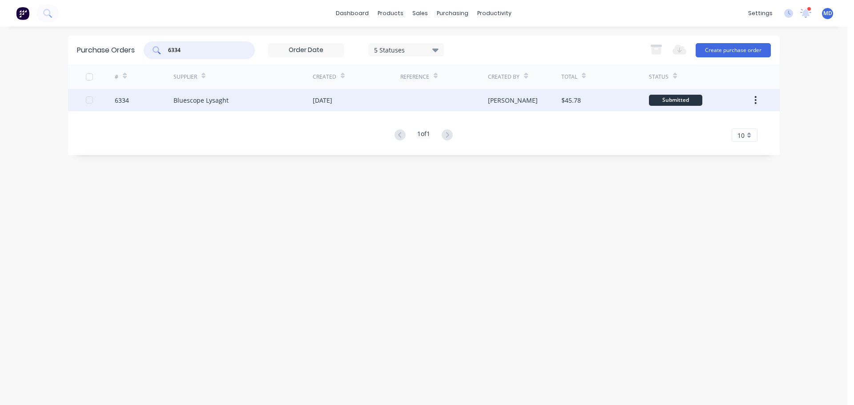
click at [116, 102] on div "6334" at bounding box center [122, 100] width 14 height 9
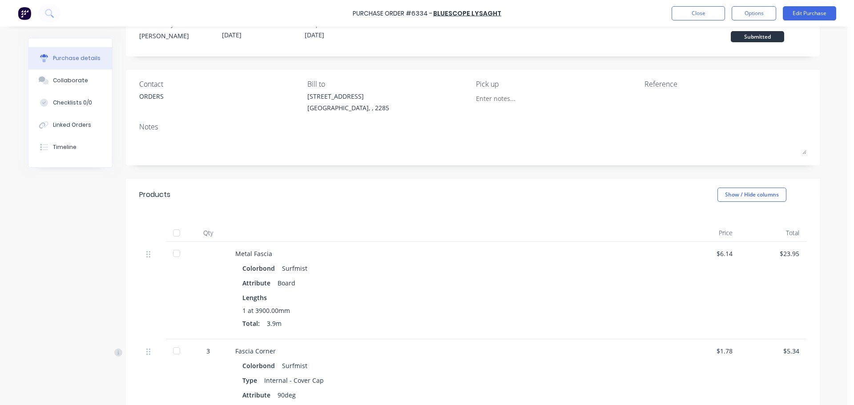
scroll to position [45, 0]
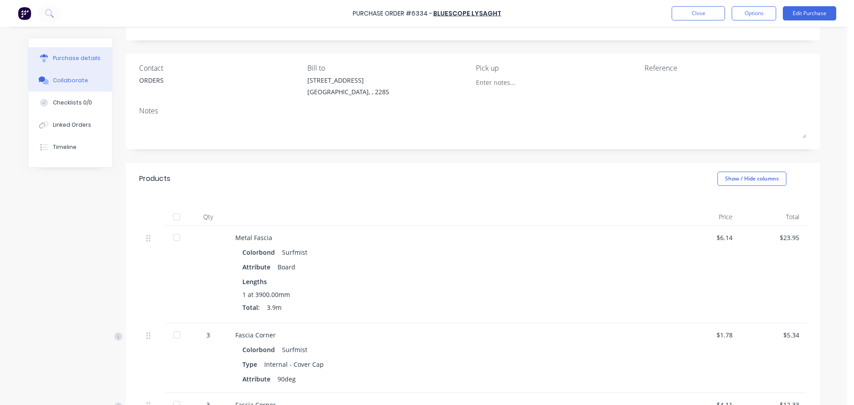
drag, startPoint x: 77, startPoint y: 72, endPoint x: 80, endPoint y: 77, distance: 6.4
click at [77, 72] on button "Collaborate" at bounding box center [70, 80] width 84 height 22
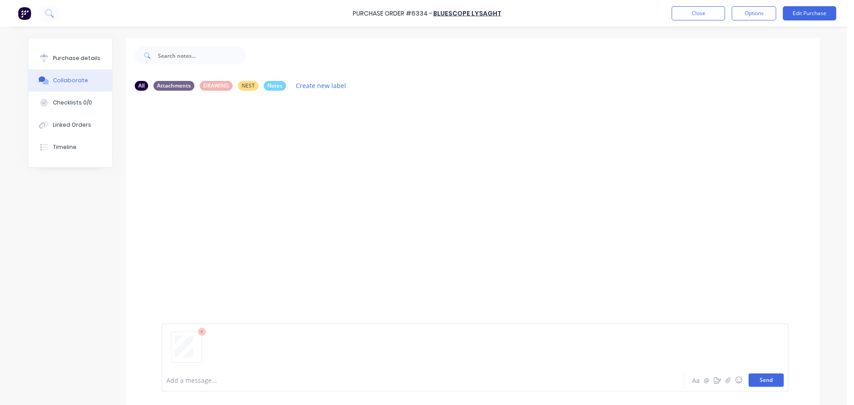
click at [765, 383] on button "Send" at bounding box center [766, 380] width 35 height 13
click at [84, 56] on div "Purchase details" at bounding box center [77, 58] width 48 height 8
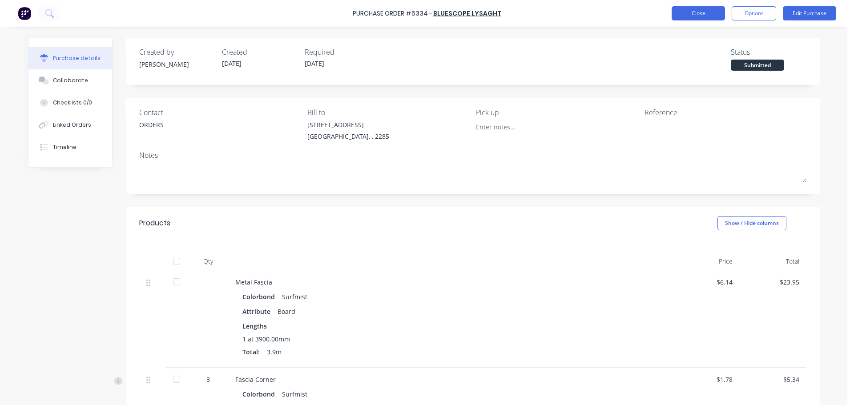
click at [685, 10] on button "Close" at bounding box center [698, 13] width 53 height 14
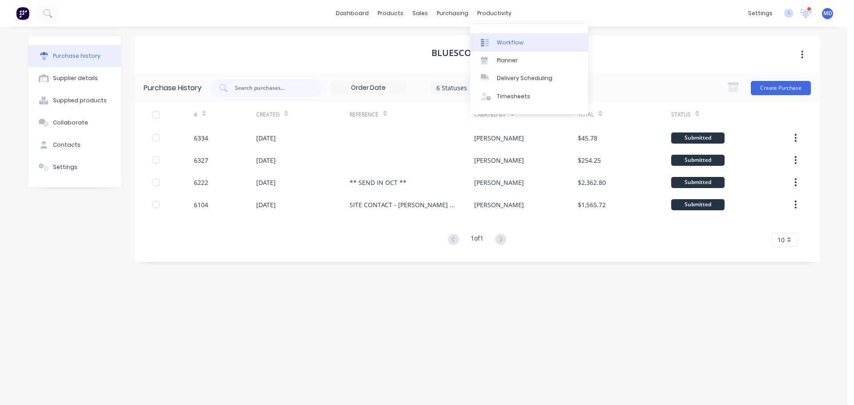
click at [517, 47] on link "Workflow" at bounding box center [529, 42] width 118 height 18
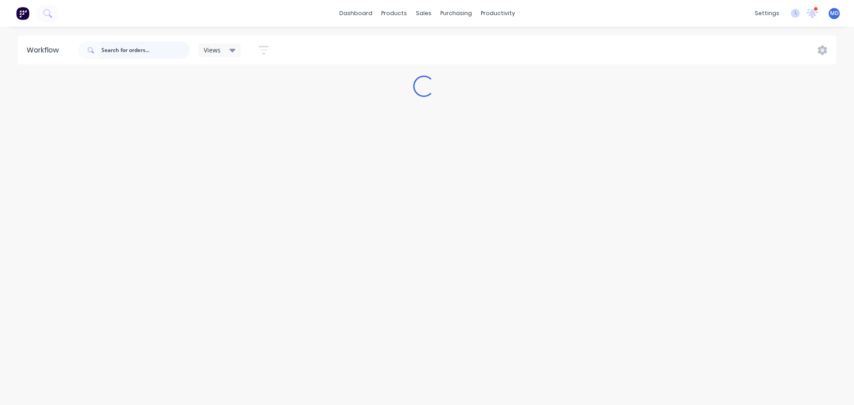
click at [151, 50] on input "text" at bounding box center [145, 50] width 88 height 18
type input "8"
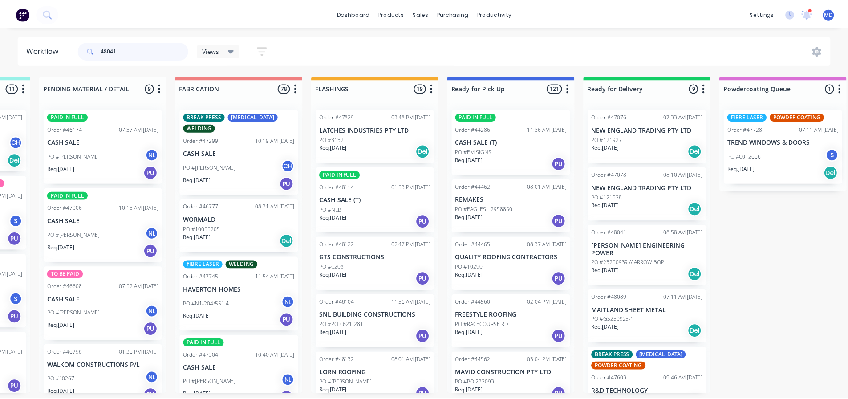
scroll to position [0, 291]
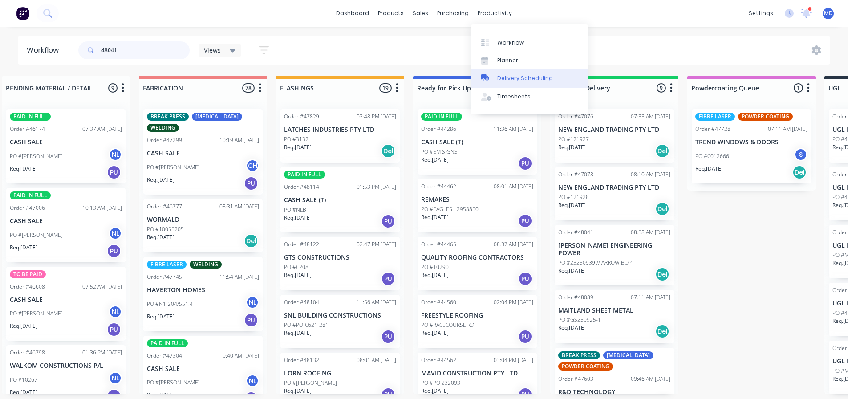
type input "48041"
click at [512, 79] on div "Delivery Scheduling" at bounding box center [525, 78] width 56 height 8
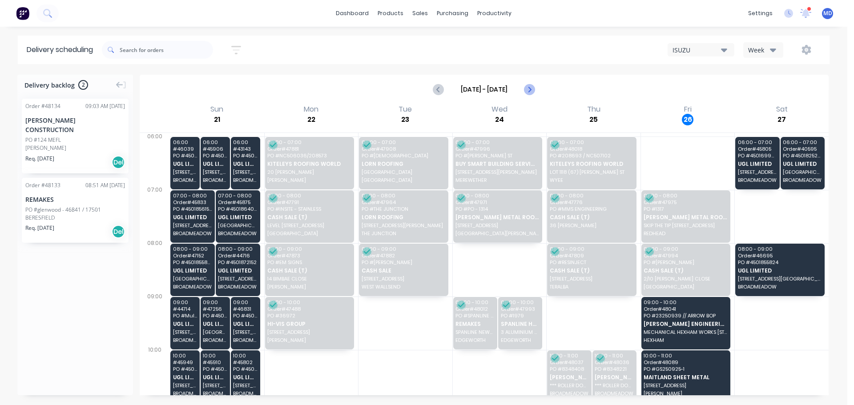
click at [534, 91] on icon "Next page" at bounding box center [529, 89] width 11 height 11
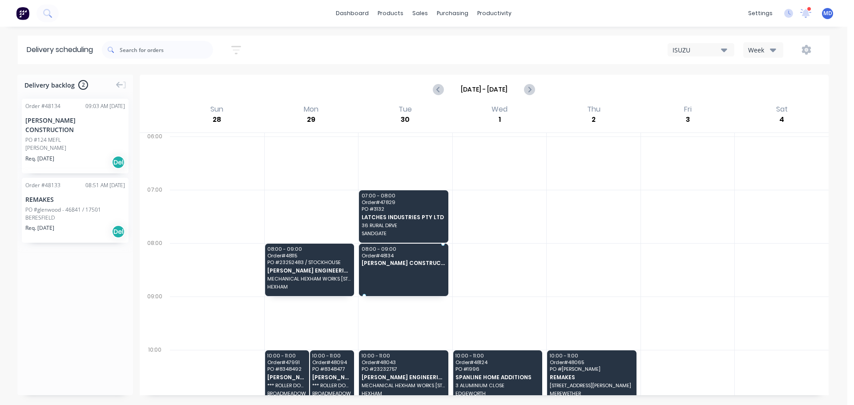
drag, startPoint x: 43, startPoint y: 120, endPoint x: 389, endPoint y: 263, distance: 374.0
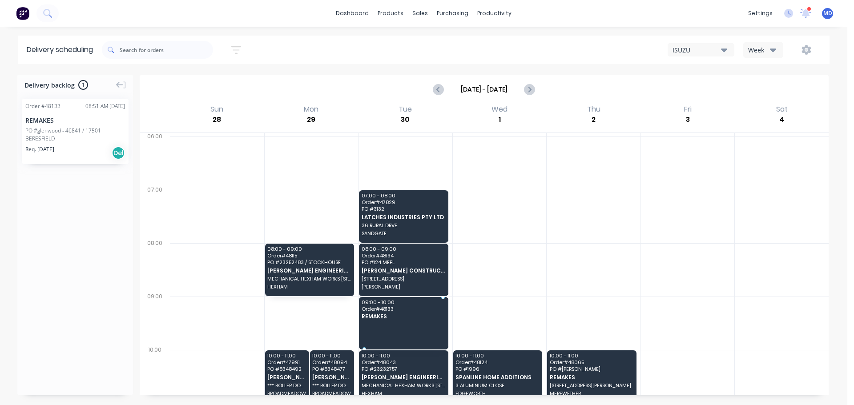
drag, startPoint x: 62, startPoint y: 128, endPoint x: 425, endPoint y: 311, distance: 406.8
click at [437, 87] on icon "Previous page" at bounding box center [439, 89] width 11 height 11
type input "[DATE] - [DATE]"
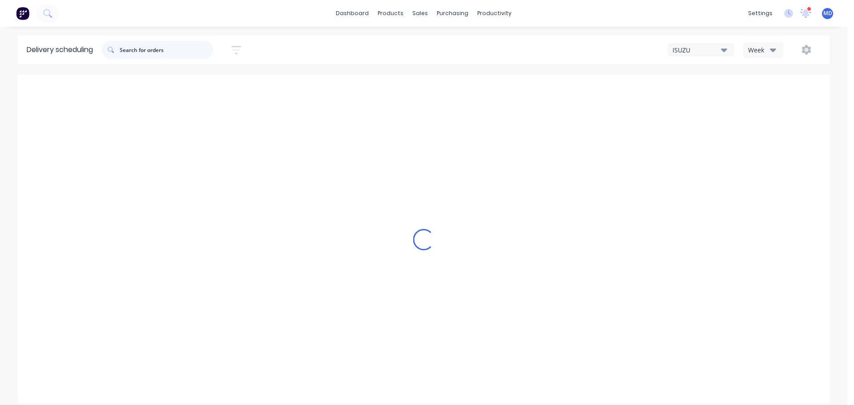
click at [127, 49] on input "text" at bounding box center [166, 50] width 93 height 18
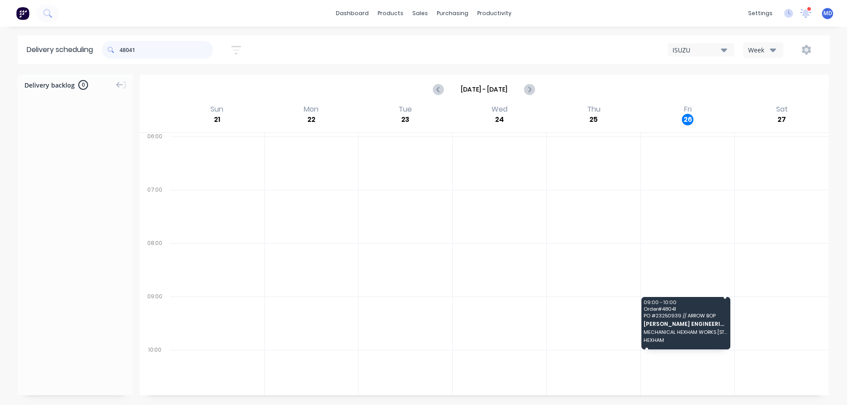
type input "48041"
click at [703, 343] on div "Mark as Delivered" at bounding box center [726, 341] width 89 height 18
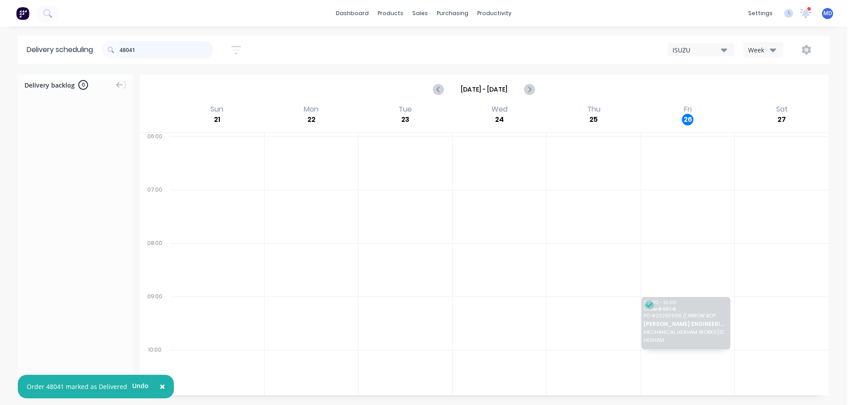
drag, startPoint x: 144, startPoint y: 48, endPoint x: 16, endPoint y: 31, distance: 129.3
click at [23, 36] on header "Delivery scheduling 48041 Sort by Most recent Created date Required date Order …" at bounding box center [424, 50] width 812 height 28
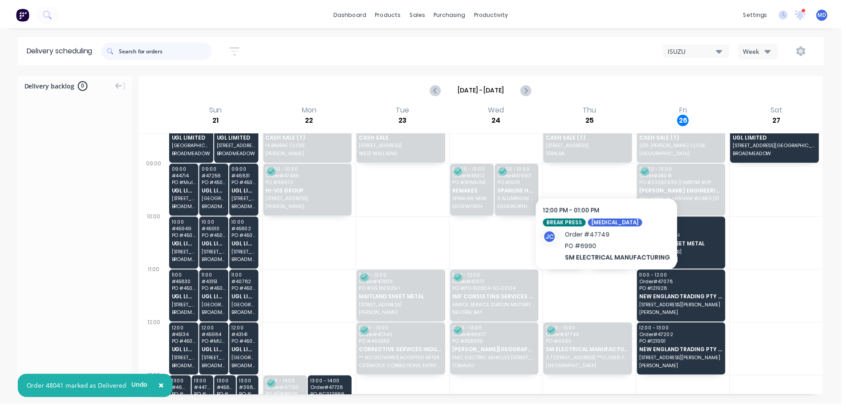
scroll to position [134, 0]
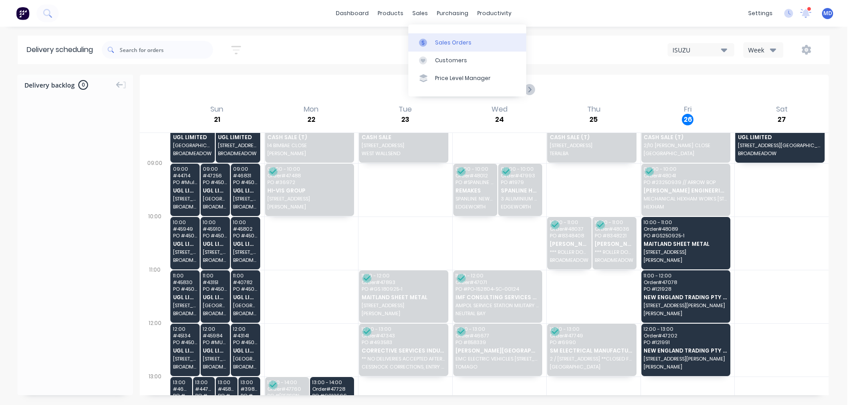
click at [434, 40] on link "Sales Orders" at bounding box center [468, 42] width 118 height 18
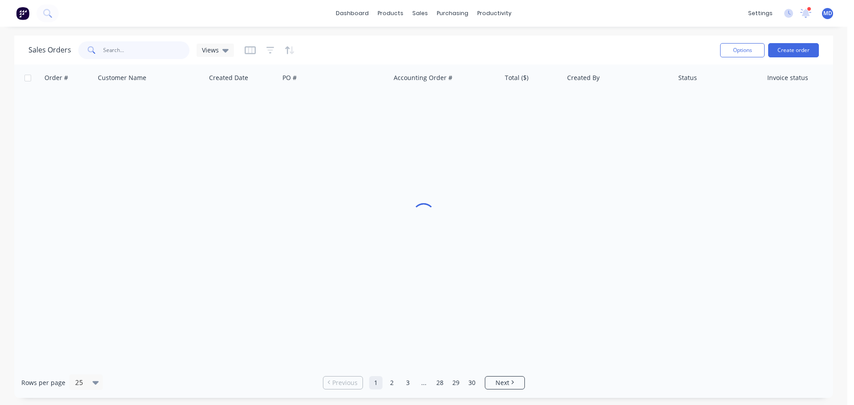
click at [148, 45] on input "text" at bounding box center [146, 50] width 87 height 18
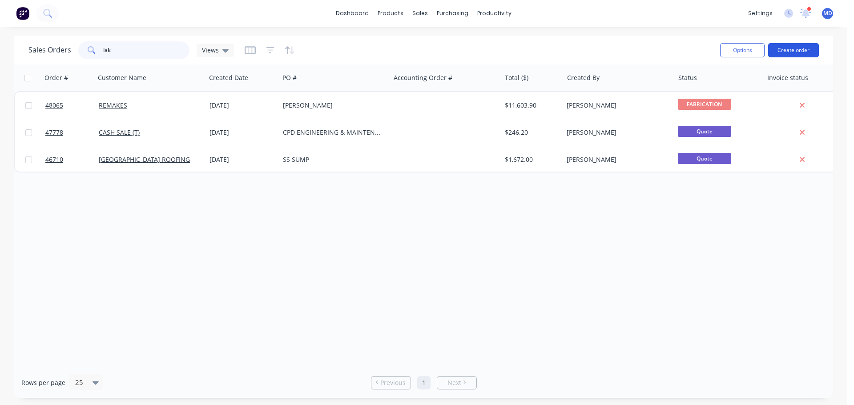
type input "lak"
click at [795, 50] on button "Create order" at bounding box center [794, 50] width 51 height 14
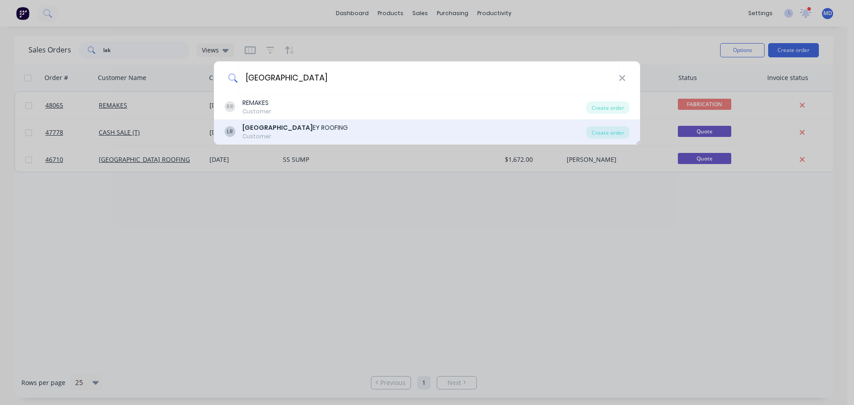
type input "[GEOGRAPHIC_DATA]"
click at [301, 133] on div "Customer" at bounding box center [295, 137] width 105 height 8
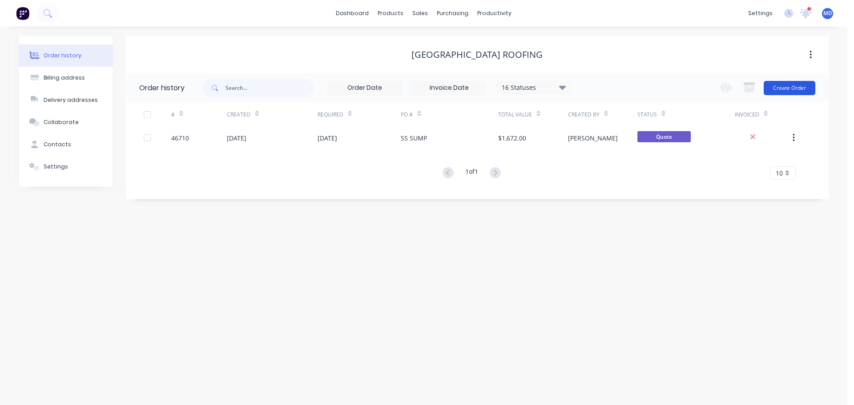
click at [789, 86] on button "Create Order" at bounding box center [790, 88] width 52 height 14
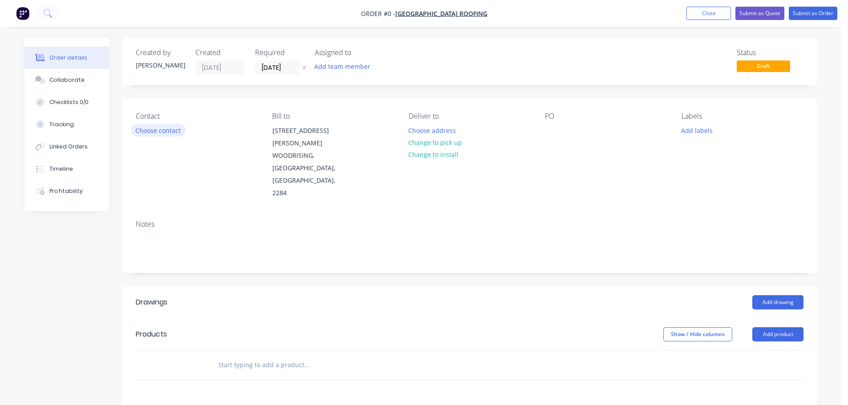
click at [153, 130] on button "Choose contact" at bounding box center [158, 130] width 55 height 12
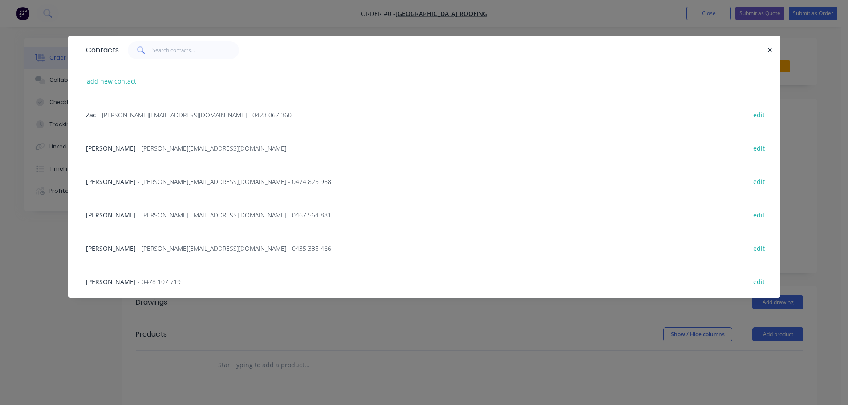
click at [105, 248] on div "ETHEN - [EMAIL_ADDRESS][DOMAIN_NAME] - 0435 335 466" at bounding box center [208, 248] width 245 height 9
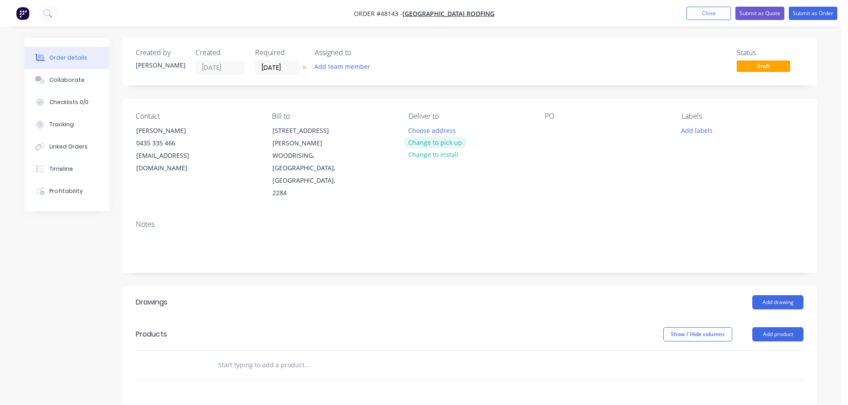
click at [419, 141] on button "Change to pick up" at bounding box center [435, 143] width 63 height 12
click at [792, 328] on button "Add product" at bounding box center [777, 335] width 51 height 14
click at [752, 351] on div "Product catalogue" at bounding box center [761, 357] width 69 height 13
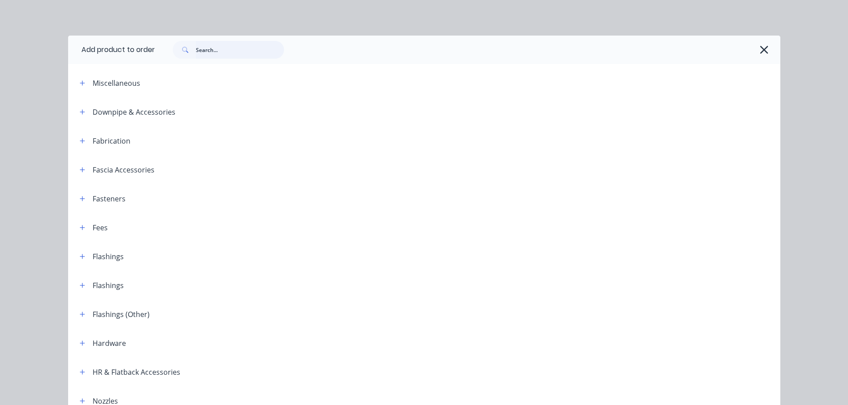
click at [224, 51] on input "text" at bounding box center [240, 50] width 88 height 18
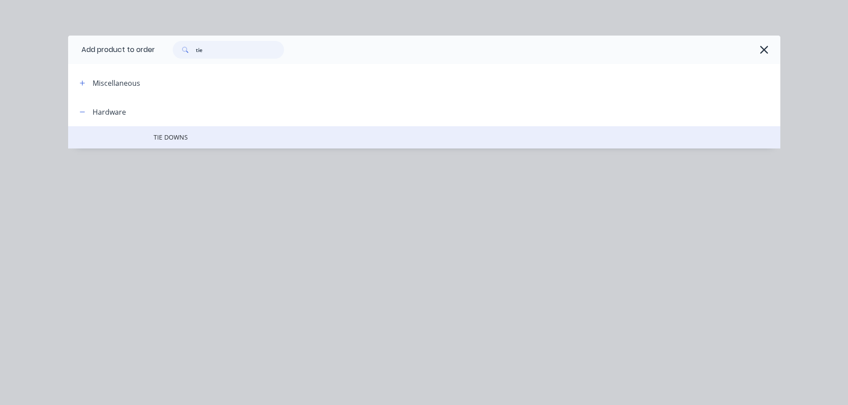
type input "tie"
click at [180, 143] on td "TIE DOWNS" at bounding box center [467, 137] width 627 height 22
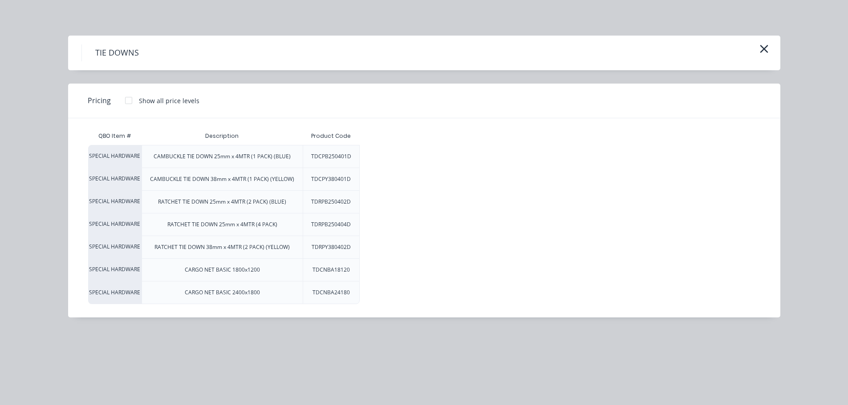
click at [126, 99] on div at bounding box center [129, 101] width 18 height 18
click at [400, 247] on div "$40.53" at bounding box center [389, 247] width 59 height 22
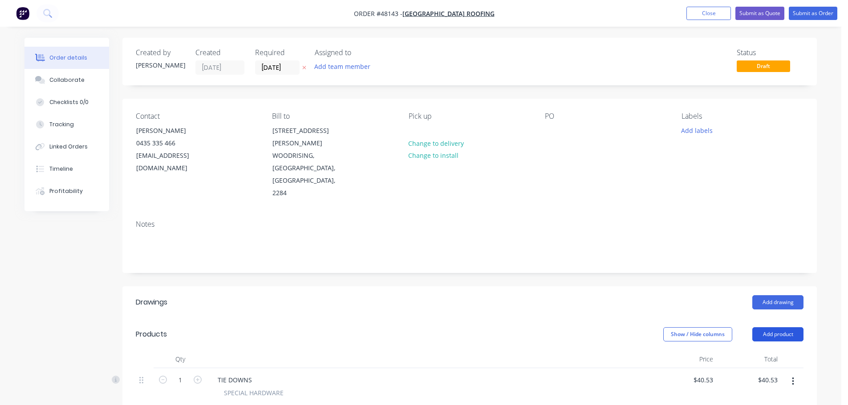
click at [769, 328] on button "Add product" at bounding box center [777, 335] width 51 height 14
click at [745, 348] on button "Product catalogue" at bounding box center [761, 357] width 85 height 18
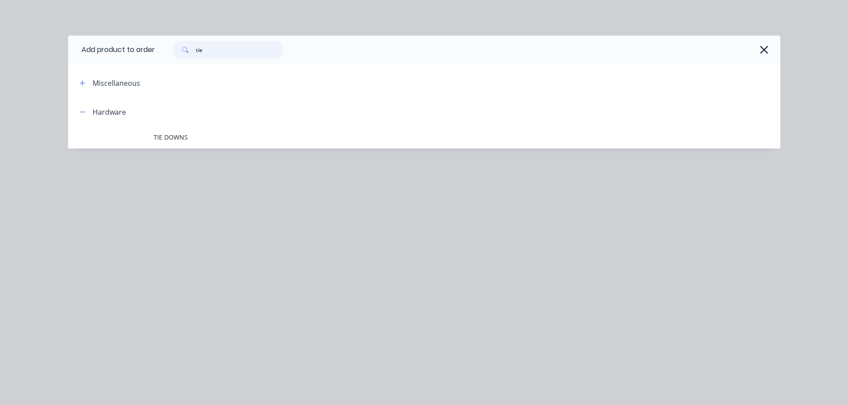
drag, startPoint x: 215, startPoint y: 55, endPoint x: 191, endPoint y: 47, distance: 25.8
click at [192, 47] on div "tie" at bounding box center [228, 50] width 111 height 18
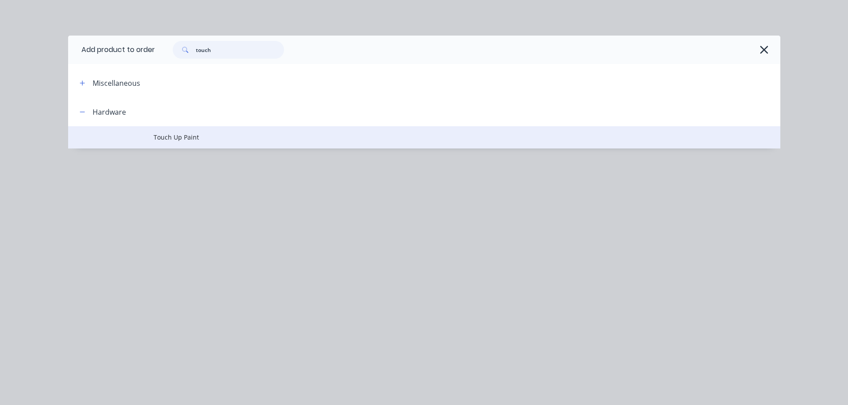
type input "touch"
click at [175, 134] on span "Touch Up Paint" at bounding box center [404, 137] width 501 height 9
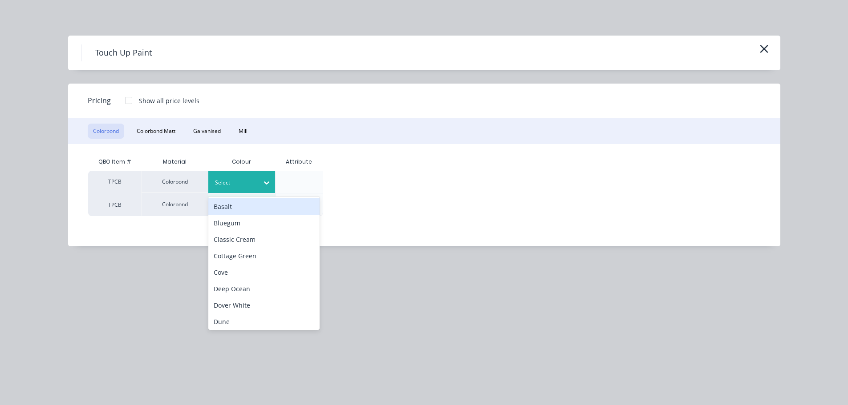
click at [225, 184] on div at bounding box center [235, 183] width 40 height 10
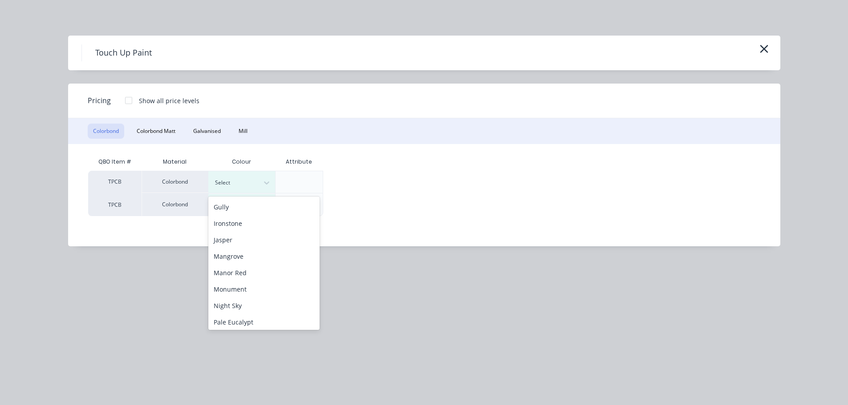
scroll to position [298, 0]
click at [238, 258] on div "Surfmist" at bounding box center [263, 254] width 111 height 16
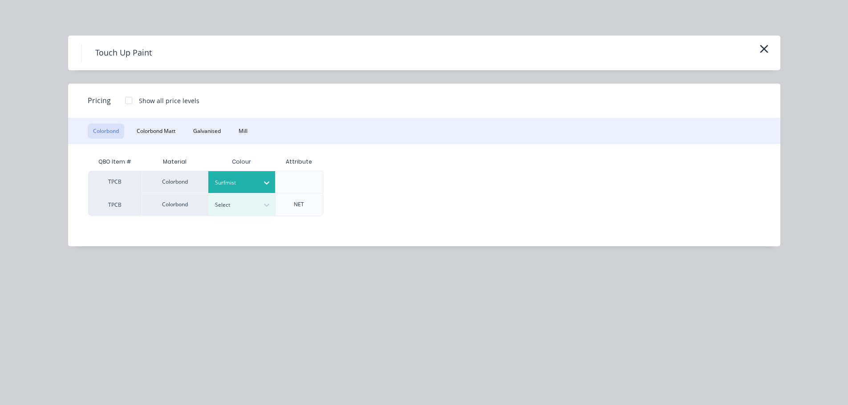
click at [126, 101] on div at bounding box center [129, 101] width 18 height 18
click at [364, 178] on div "$7.50" at bounding box center [353, 182] width 59 height 22
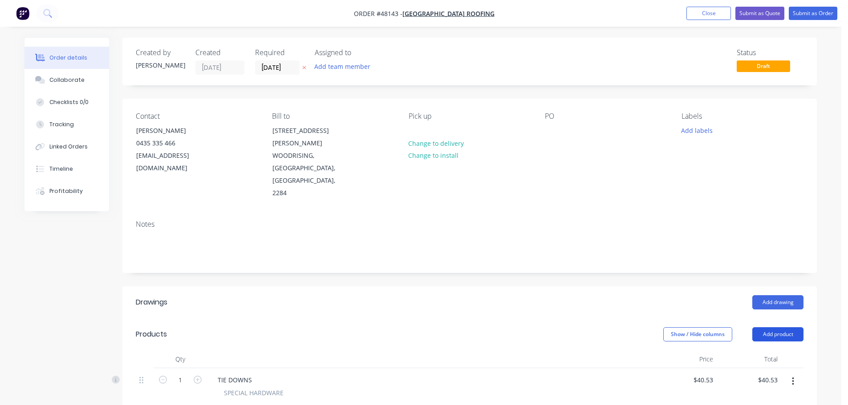
click at [789, 328] on button "Add product" at bounding box center [777, 335] width 51 height 14
click at [745, 351] on div "Product catalogue" at bounding box center [761, 357] width 69 height 13
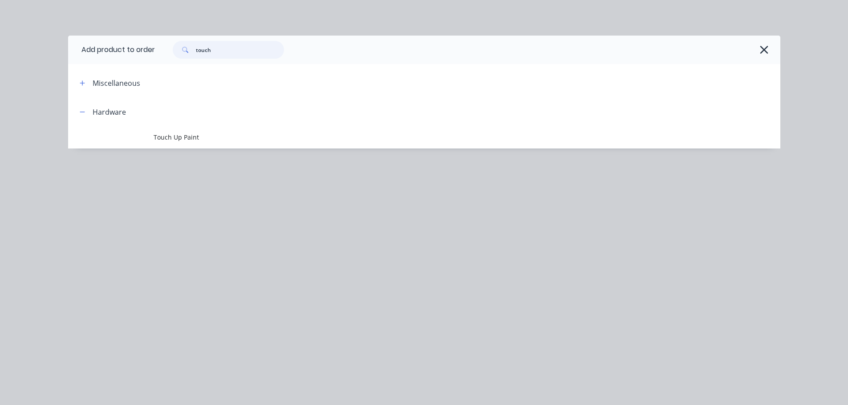
drag, startPoint x: 219, startPoint y: 55, endPoint x: 151, endPoint y: 59, distance: 67.8
click at [151, 59] on header "Add product to order touch" at bounding box center [424, 50] width 712 height 28
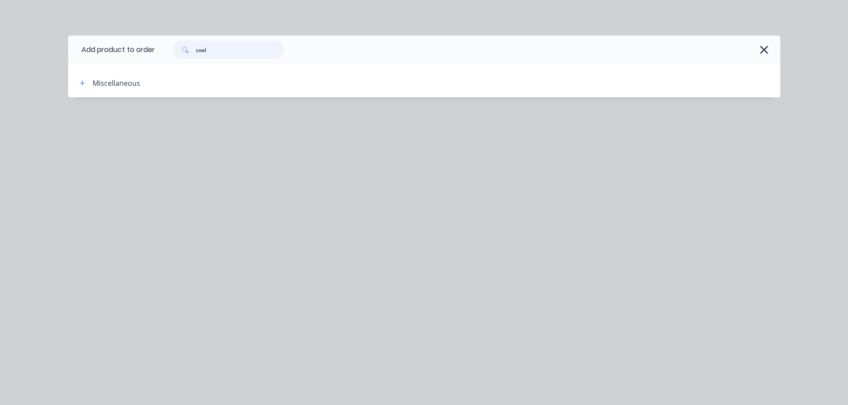
drag, startPoint x: 217, startPoint y: 55, endPoint x: 153, endPoint y: 46, distance: 64.2
click at [153, 46] on header "Add product to order coal" at bounding box center [424, 50] width 712 height 28
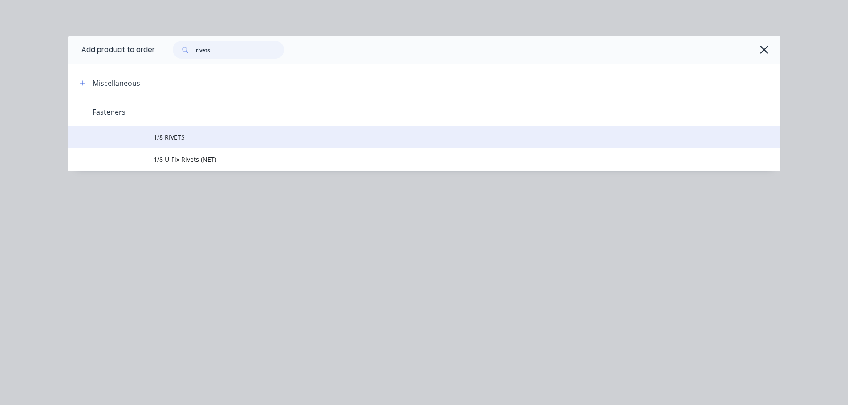
type input "rivets"
click at [165, 134] on span "1/8 RIVETS" at bounding box center [404, 137] width 501 height 9
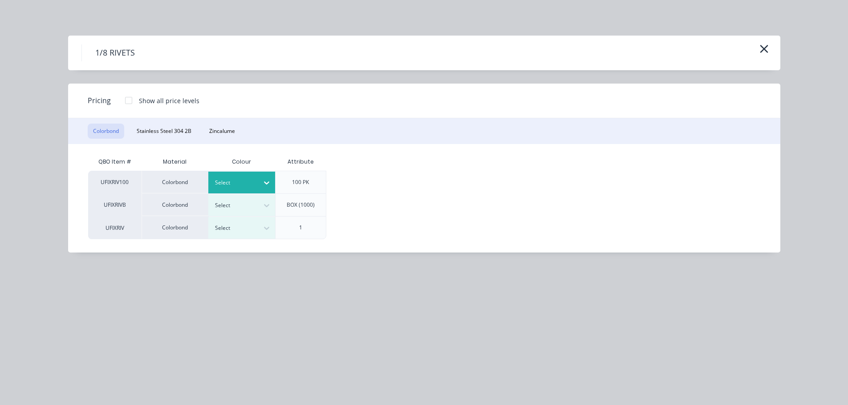
click at [252, 181] on div at bounding box center [235, 183] width 40 height 10
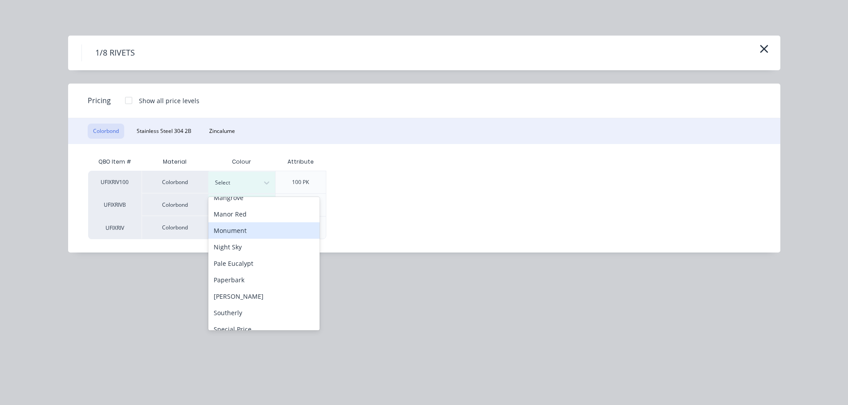
scroll to position [267, 0]
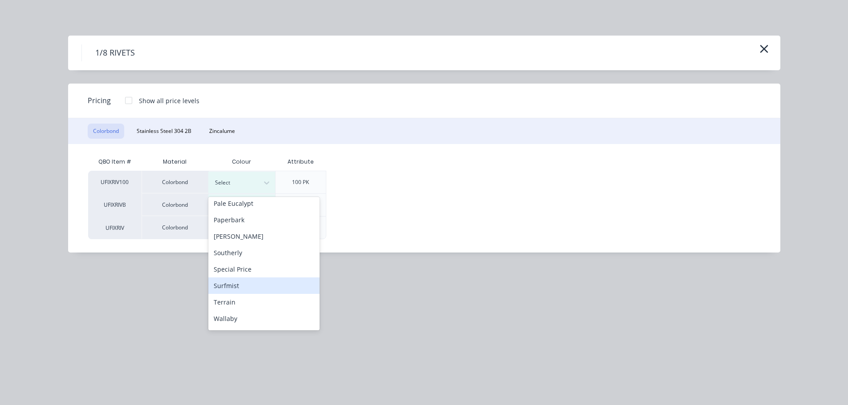
click at [235, 287] on div "Surfmist" at bounding box center [263, 286] width 111 height 16
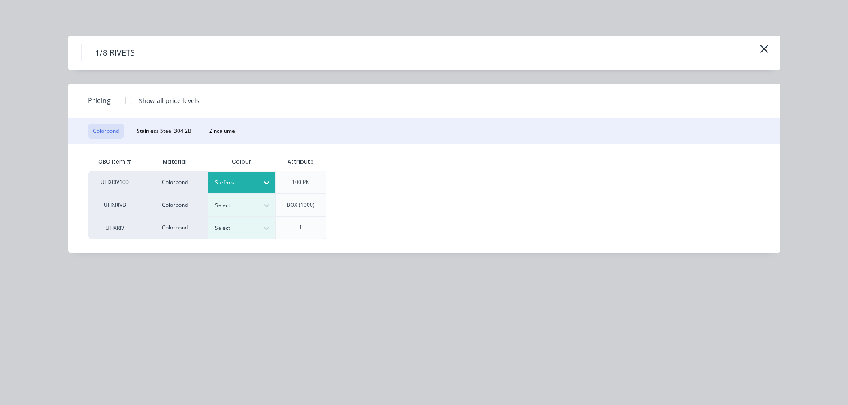
click at [125, 102] on div at bounding box center [129, 101] width 18 height 18
click at [342, 185] on div "$5.95" at bounding box center [356, 182] width 59 height 22
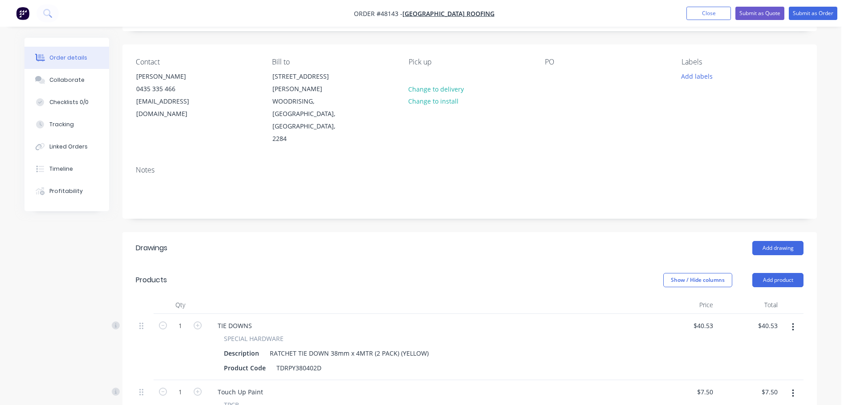
scroll to position [134, 0]
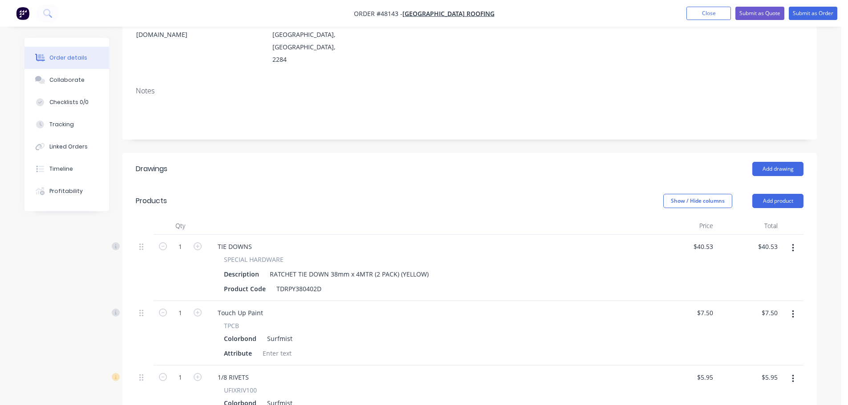
click at [523, 235] on div "TIE DOWNS SPECIAL HARDWARE Description RATCHET TIE DOWN 38mm x 4MTR (2 PACK) (Y…" at bounding box center [429, 268] width 445 height 66
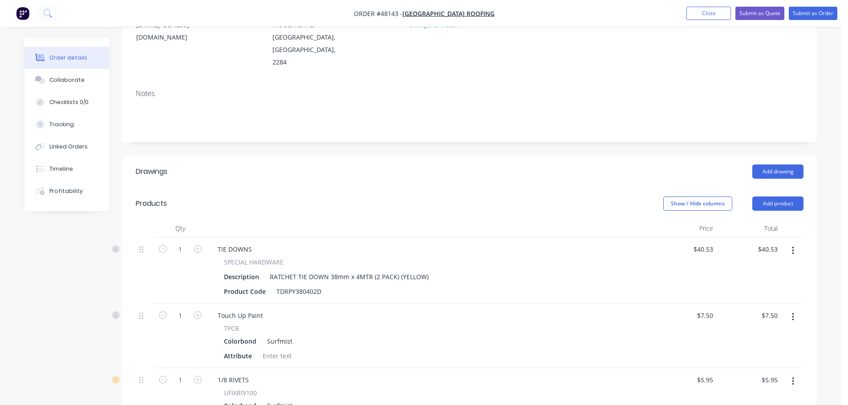
scroll to position [45, 0]
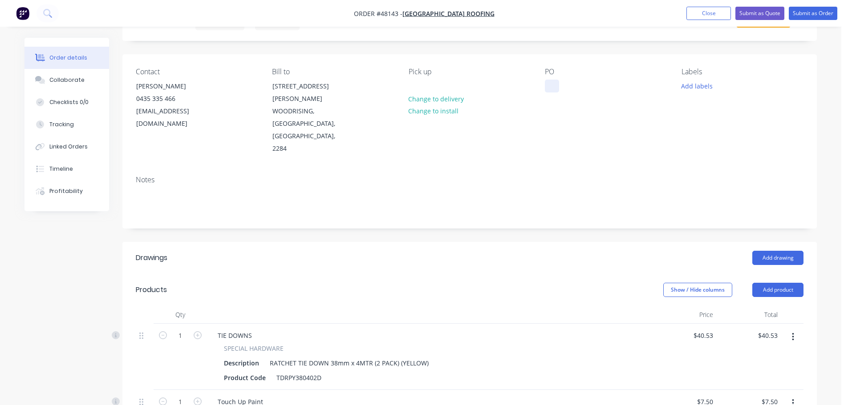
drag, startPoint x: 566, startPoint y: 91, endPoint x: 557, endPoint y: 90, distance: 8.6
click at [564, 91] on div "PO" at bounding box center [606, 112] width 122 height 88
click at [550, 88] on div at bounding box center [552, 86] width 14 height 13
click at [745, 14] on button "Submit as Quote" at bounding box center [759, 13] width 49 height 13
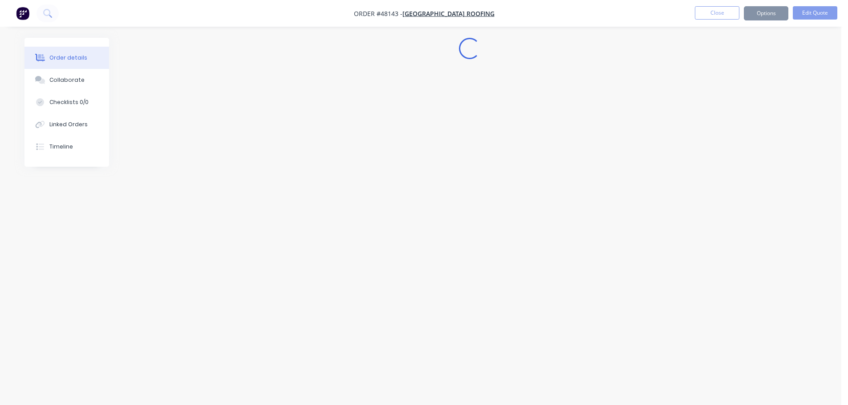
scroll to position [0, 0]
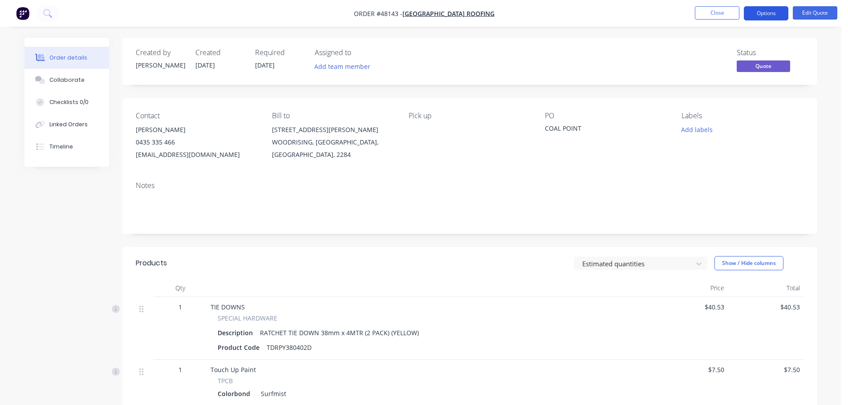
click at [772, 17] on button "Options" at bounding box center [766, 13] width 45 height 14
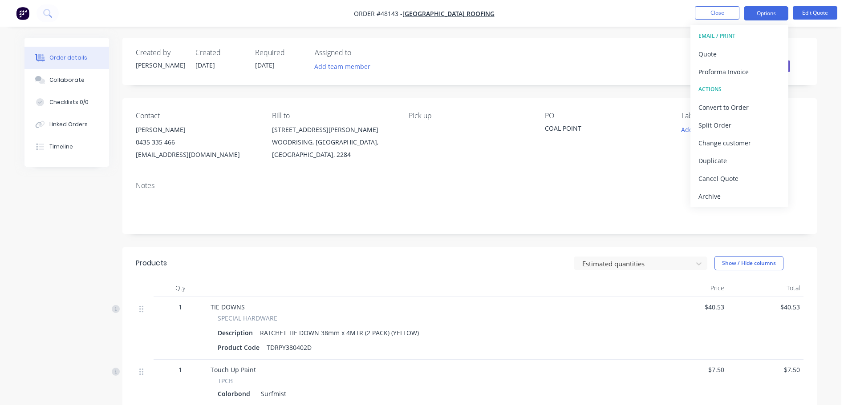
drag, startPoint x: 823, startPoint y: 57, endPoint x: 816, endPoint y: 49, distance: 11.1
click at [824, 57] on div "Order details Collaborate Checklists 0/0 Linked Orders Timeline Order details C…" at bounding box center [421, 329] width 810 height 583
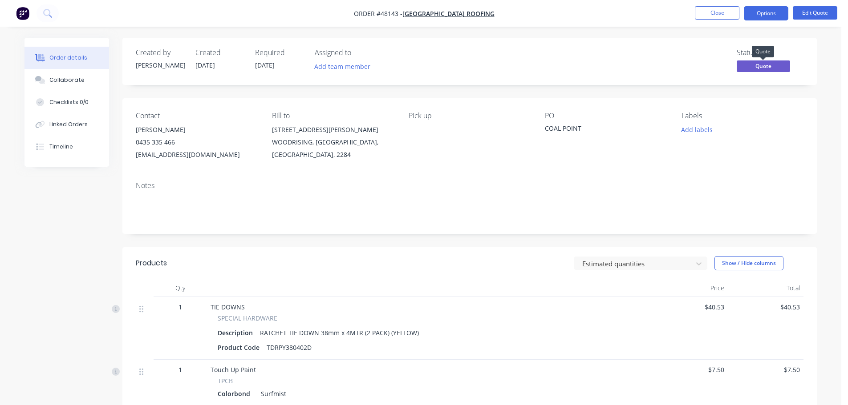
click at [765, 62] on span "Quote" at bounding box center [763, 66] width 53 height 11
click at [780, 13] on button "Options" at bounding box center [766, 13] width 45 height 14
click at [817, 46] on div "Order details Collaborate Checklists 0/0 Linked Orders Timeline Order details C…" at bounding box center [421, 329] width 810 height 583
click at [810, 17] on button "Edit Quote" at bounding box center [815, 12] width 45 height 13
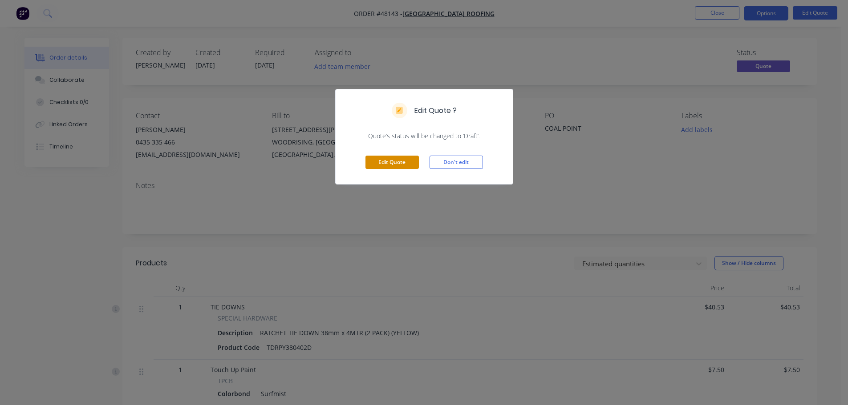
click at [412, 159] on button "Edit Quote" at bounding box center [391, 162] width 53 height 13
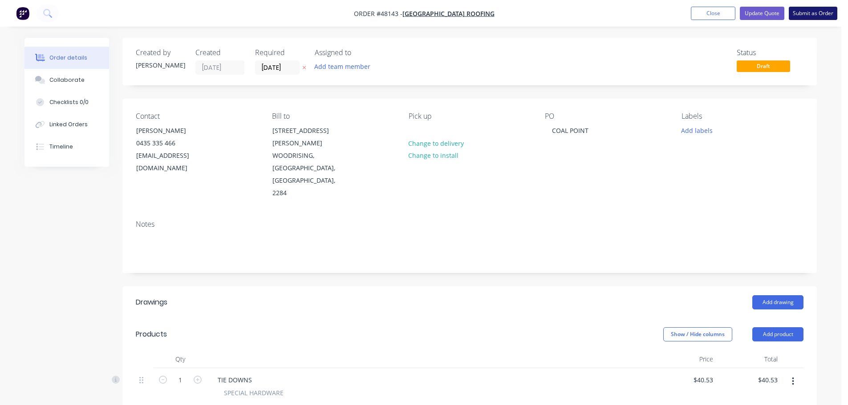
click at [817, 14] on button "Submit as Order" at bounding box center [813, 13] width 49 height 13
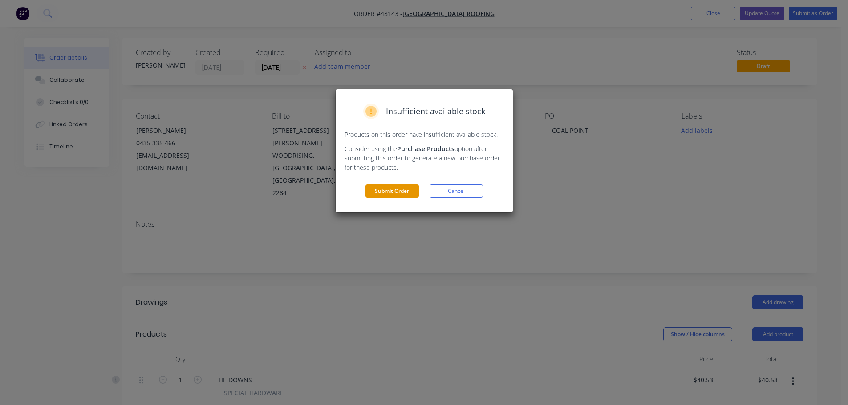
click at [386, 194] on button "Submit Order" at bounding box center [391, 191] width 53 height 13
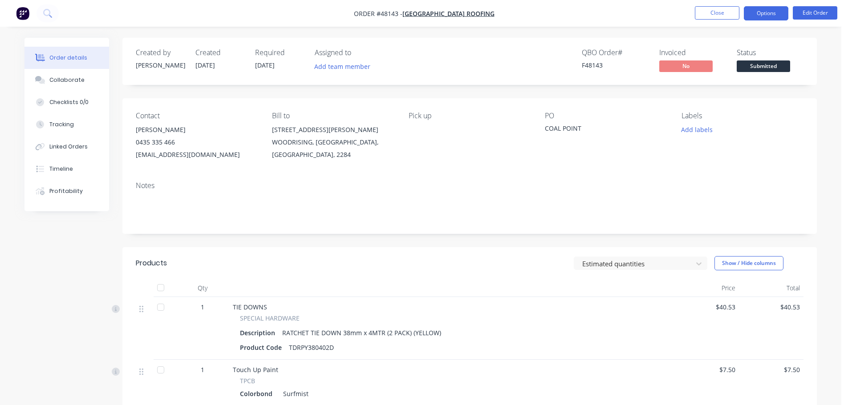
click at [778, 16] on button "Options" at bounding box center [766, 13] width 45 height 14
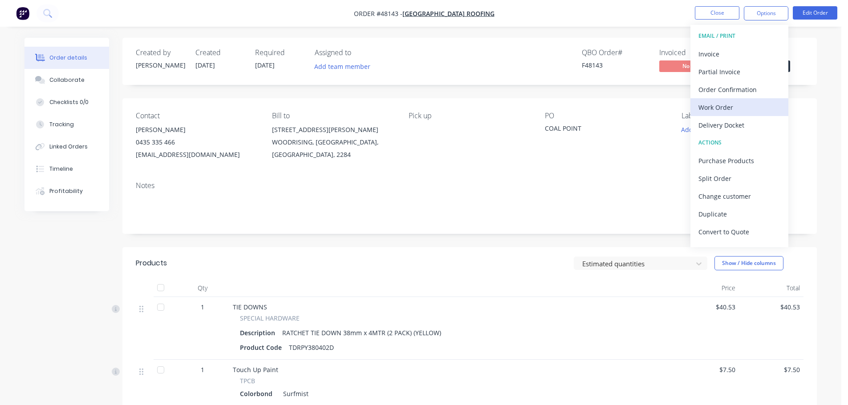
click at [715, 109] on div "Work Order" at bounding box center [739, 107] width 82 height 13
click at [798, 53] on div "Status" at bounding box center [770, 53] width 67 height 8
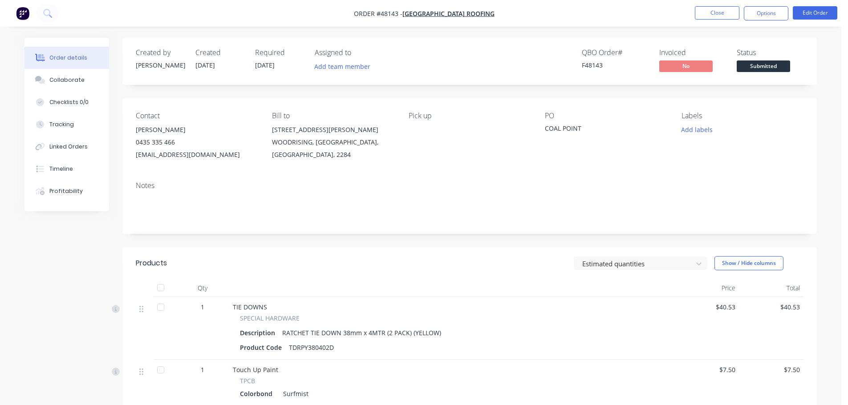
click at [749, 72] on button "Submitted" at bounding box center [763, 67] width 53 height 13
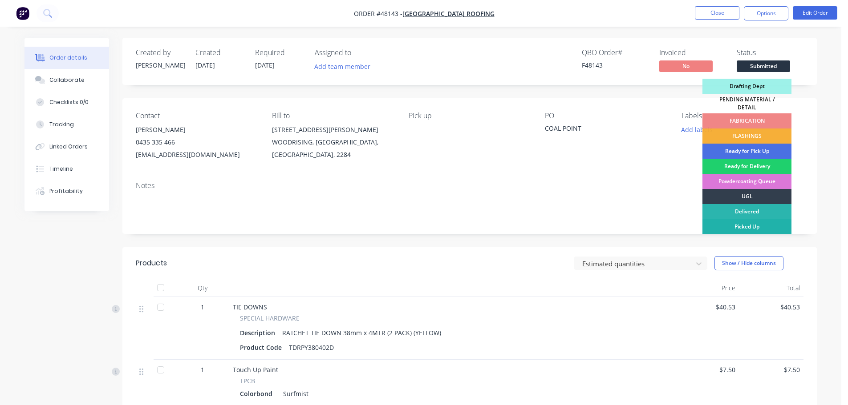
click at [754, 224] on div "Picked Up" at bounding box center [746, 226] width 89 height 15
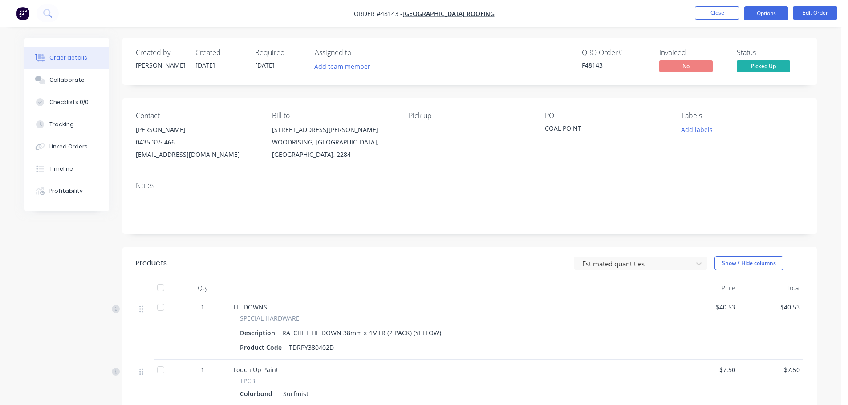
click at [765, 14] on button "Options" at bounding box center [766, 13] width 45 height 14
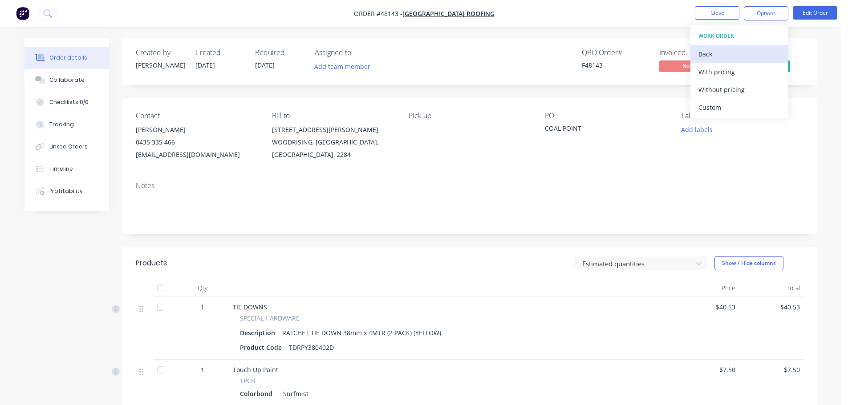
click at [722, 51] on div "Back" at bounding box center [739, 54] width 82 height 13
click at [722, 51] on div "Invoice" at bounding box center [739, 54] width 82 height 13
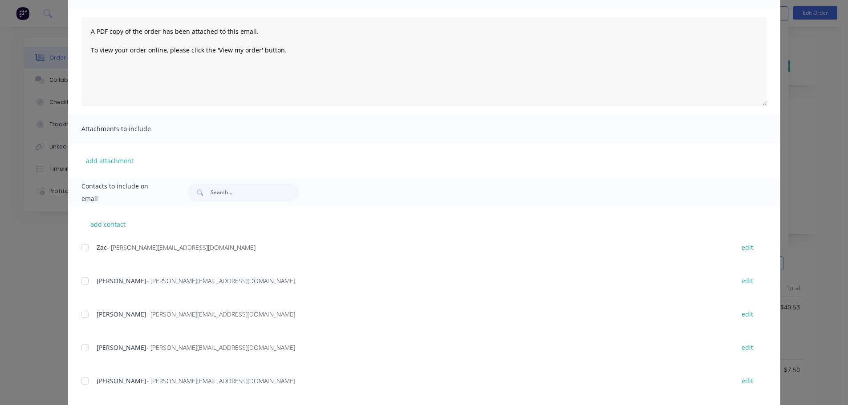
scroll to position [133, 0]
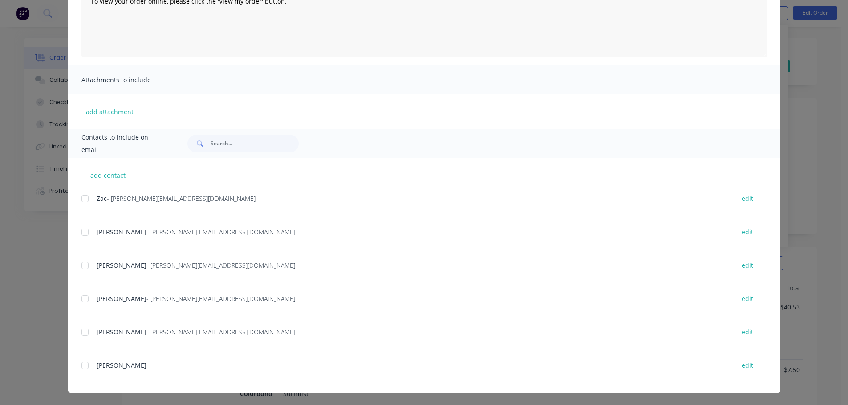
click at [82, 268] on div at bounding box center [85, 266] width 18 height 18
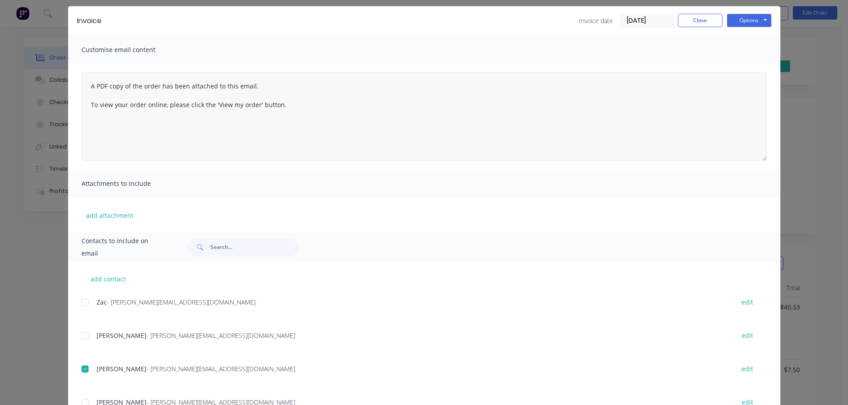
scroll to position [0, 0]
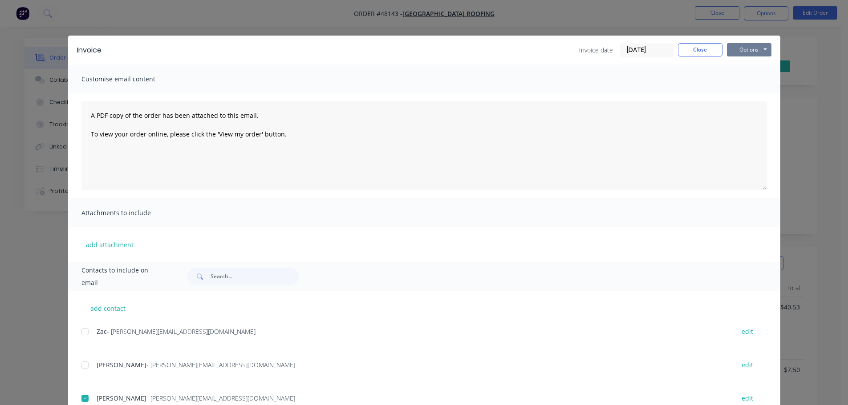
click at [754, 52] on button "Options" at bounding box center [749, 49] width 45 height 13
click at [743, 97] on button "Email" at bounding box center [755, 95] width 57 height 15
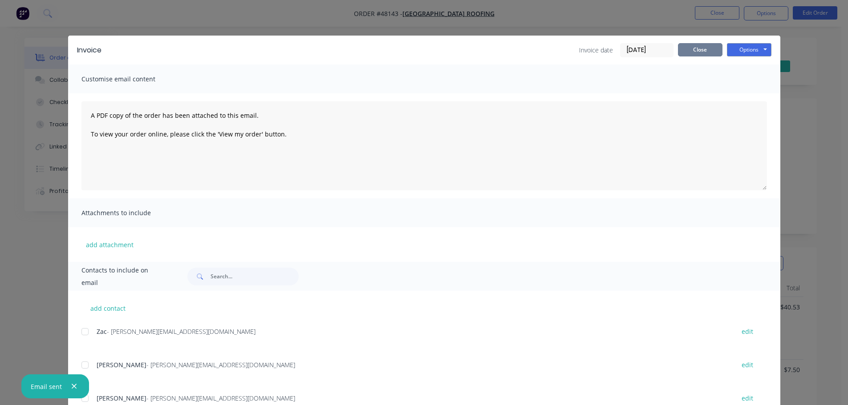
click at [687, 51] on button "Close" at bounding box center [700, 49] width 45 height 13
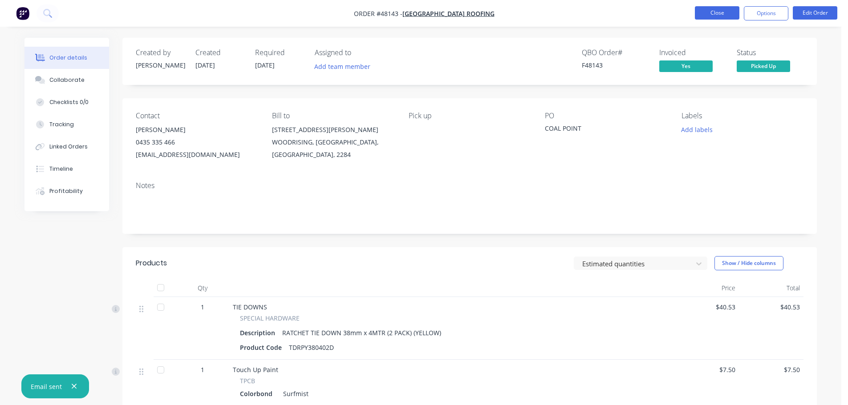
click at [720, 16] on button "Close" at bounding box center [717, 12] width 45 height 13
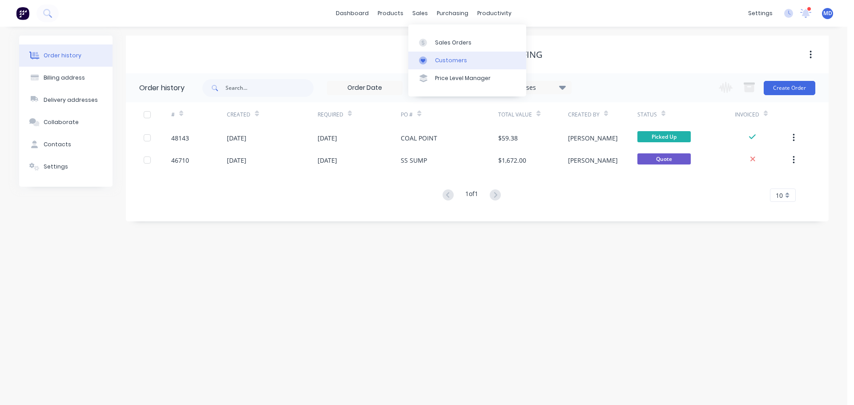
click at [433, 59] on link "Customers" at bounding box center [468, 61] width 118 height 18
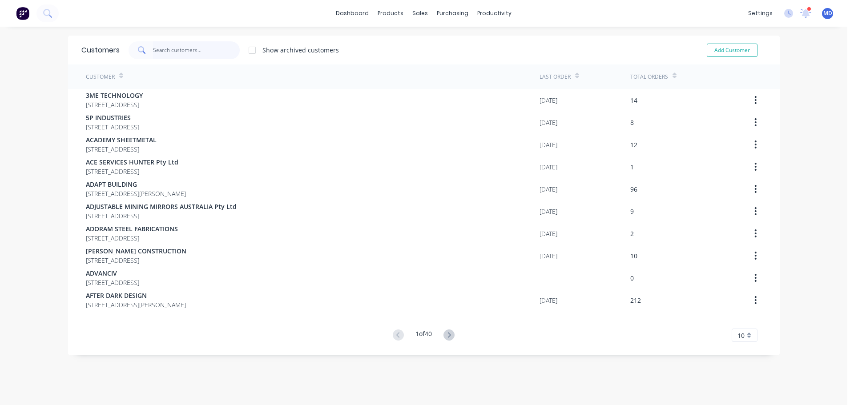
click at [183, 50] on input "text" at bounding box center [196, 50] width 87 height 18
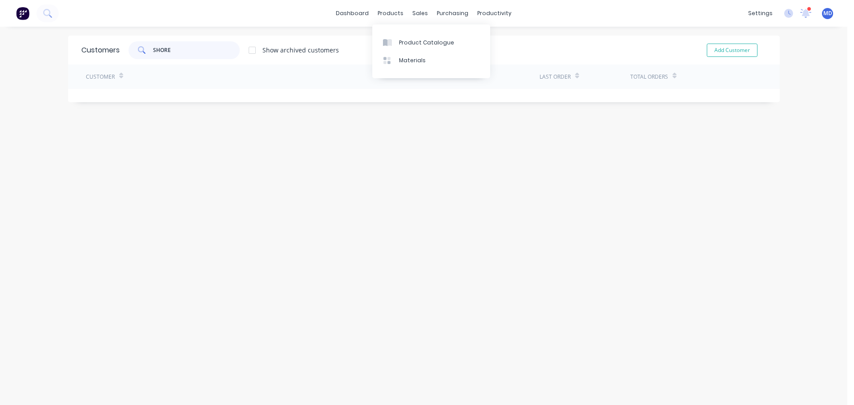
type input "SHORE"
drag, startPoint x: 194, startPoint y: 51, endPoint x: 151, endPoint y: 46, distance: 42.6
click at [153, 48] on input "SHORE" at bounding box center [196, 50] width 87 height 18
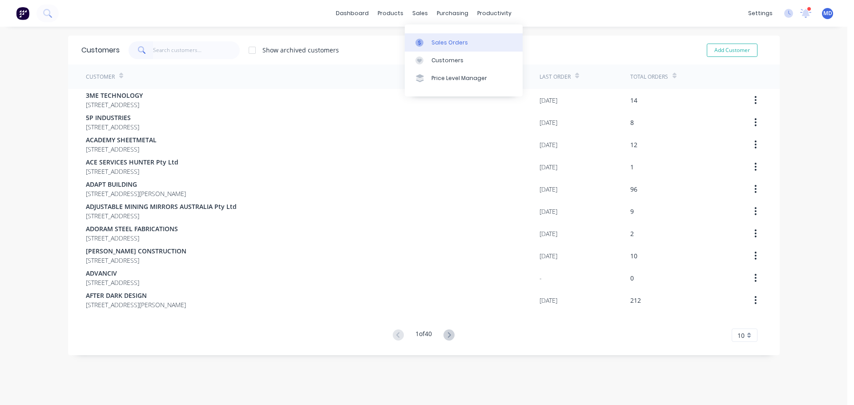
click at [432, 40] on div "Sales Orders" at bounding box center [450, 43] width 36 height 8
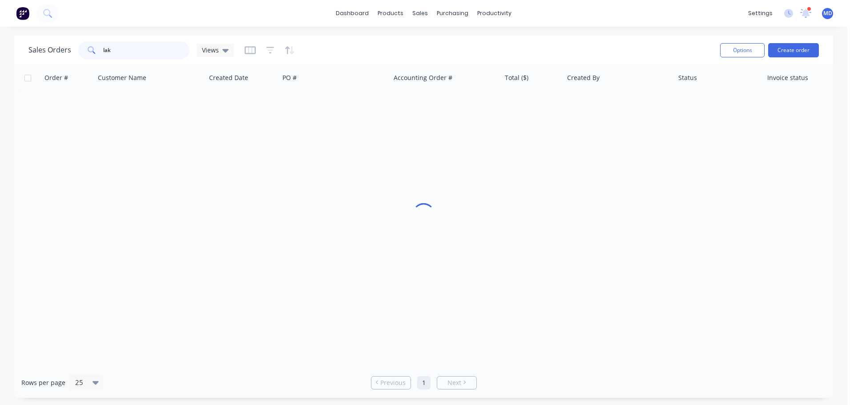
drag, startPoint x: 134, startPoint y: 56, endPoint x: 62, endPoint y: 47, distance: 72.2
click at [62, 47] on div "Sales Orders lak Views" at bounding box center [131, 50] width 206 height 18
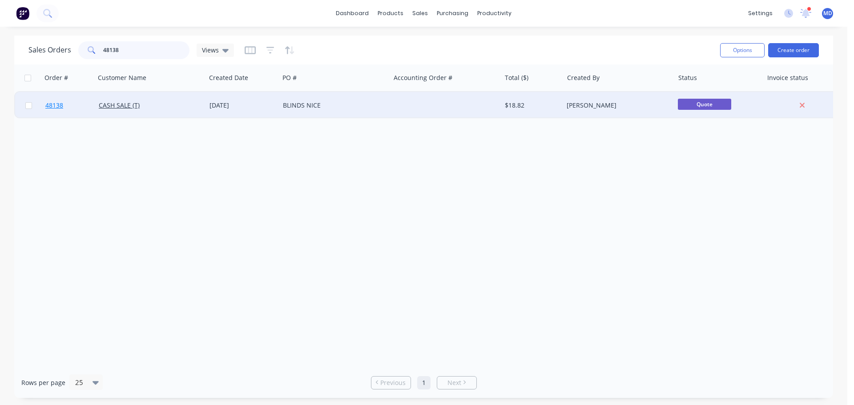
type input "48138"
click at [58, 103] on span "48138" at bounding box center [54, 105] width 18 height 9
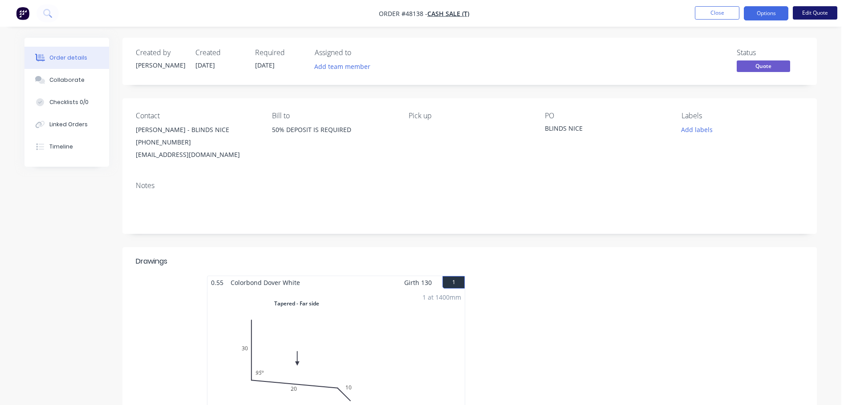
click at [811, 7] on button "Edit Quote" at bounding box center [815, 12] width 45 height 13
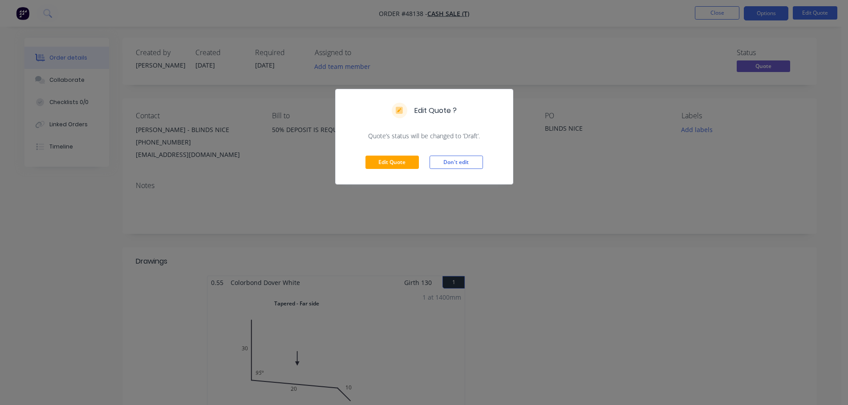
click at [403, 171] on div "Edit Quote Don't edit" at bounding box center [424, 163] width 177 height 44
click at [399, 162] on button "Edit Quote" at bounding box center [391, 162] width 53 height 13
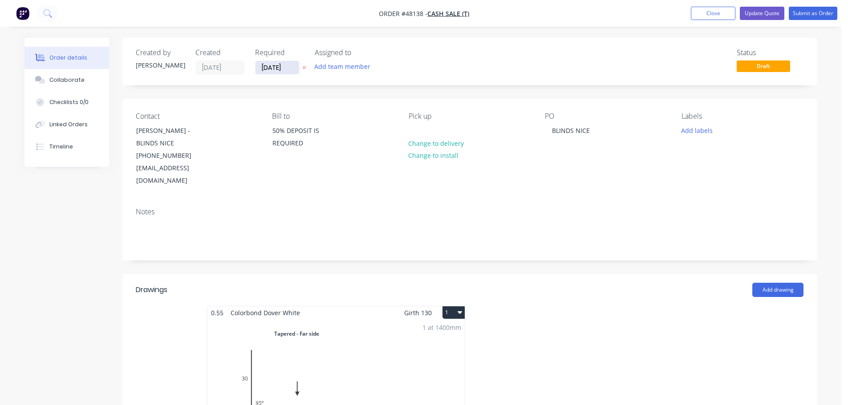
click at [264, 67] on input "[DATE]" at bounding box center [277, 67] width 44 height 13
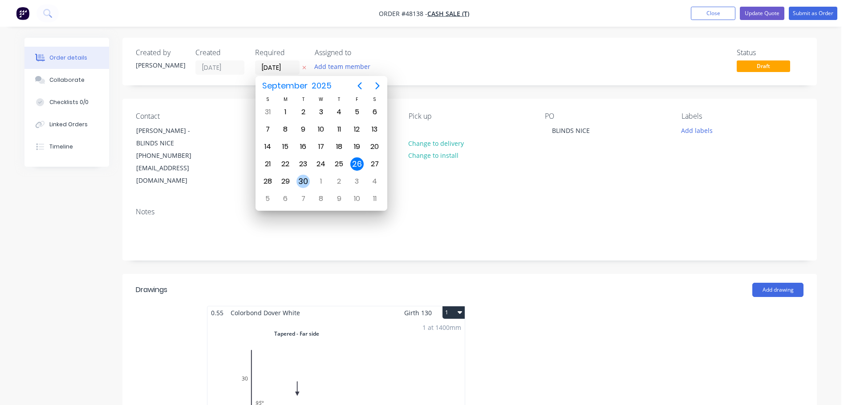
click at [303, 183] on div "30" at bounding box center [302, 181] width 13 height 13
type input "[DATE]"
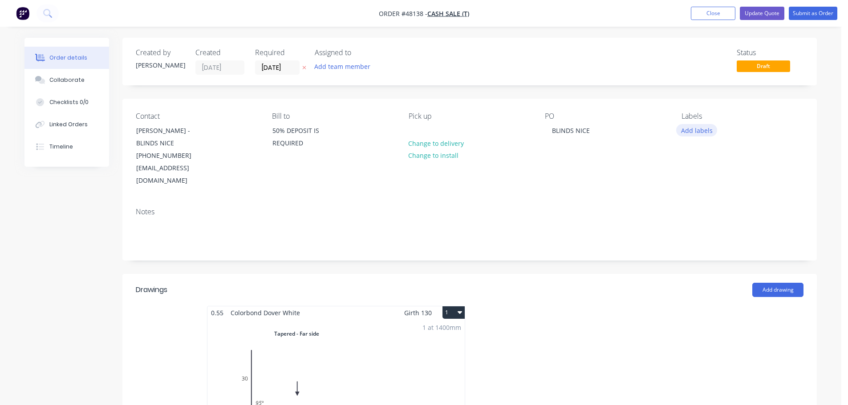
click at [698, 131] on button "Add labels" at bounding box center [696, 130] width 41 height 12
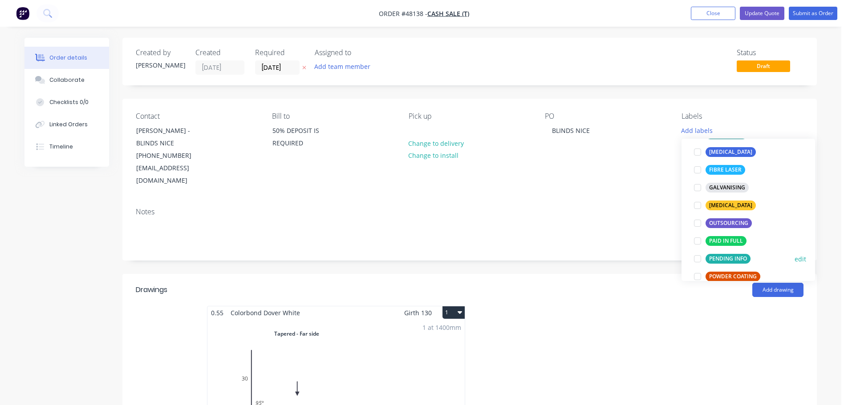
scroll to position [134, 0]
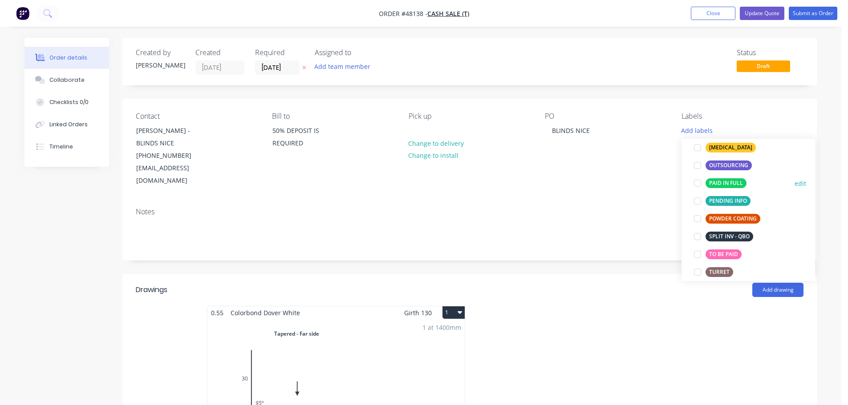
click at [696, 186] on div at bounding box center [697, 183] width 18 height 18
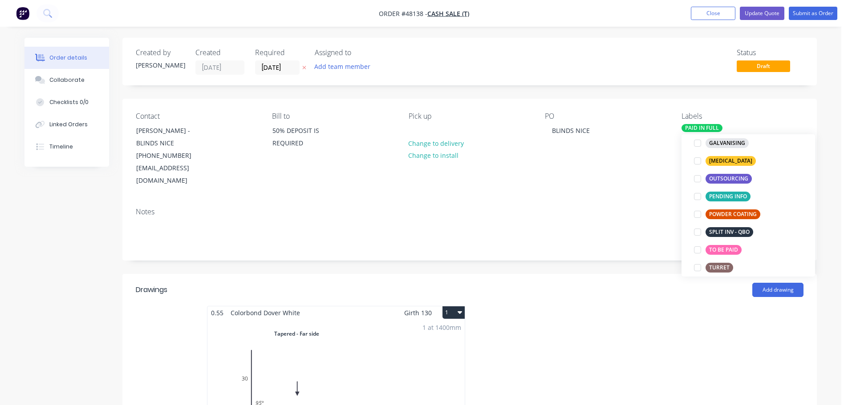
scroll to position [27, 0]
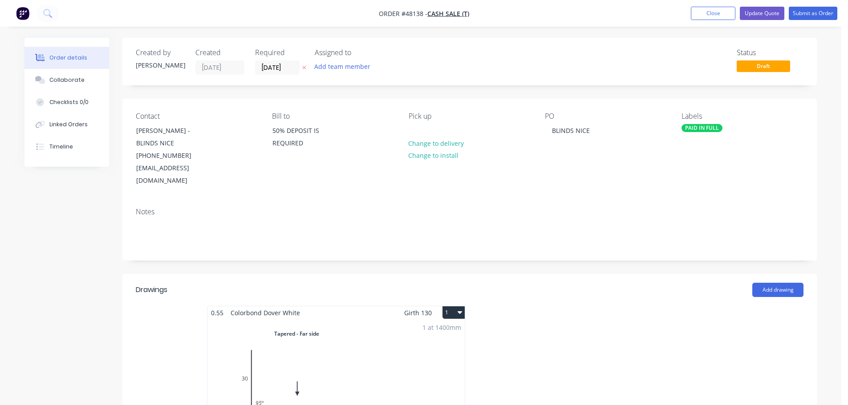
click at [634, 208] on div "Notes" at bounding box center [470, 212] width 668 height 8
click at [814, 12] on button "Submit as Order" at bounding box center [813, 13] width 49 height 13
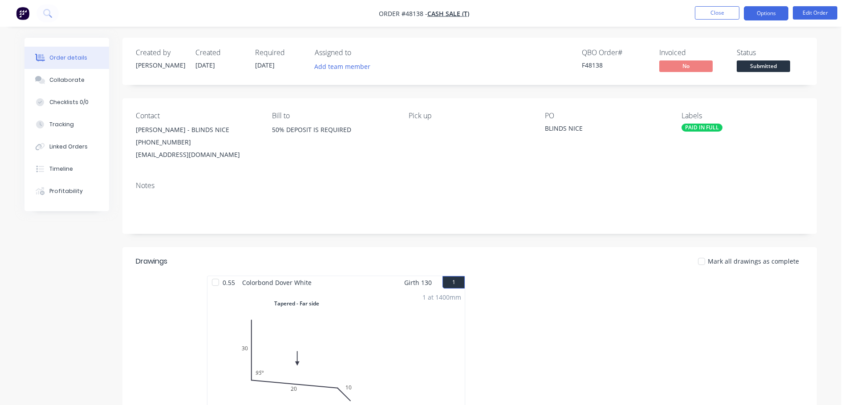
click at [770, 13] on button "Options" at bounding box center [766, 13] width 45 height 14
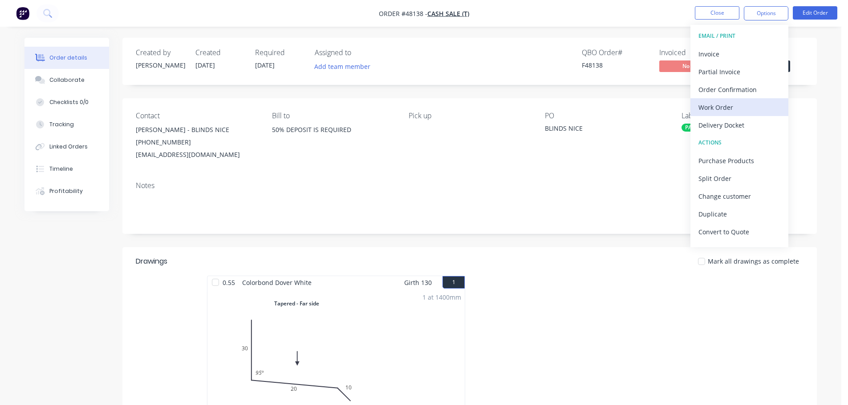
click at [721, 104] on div "Work Order" at bounding box center [739, 107] width 82 height 13
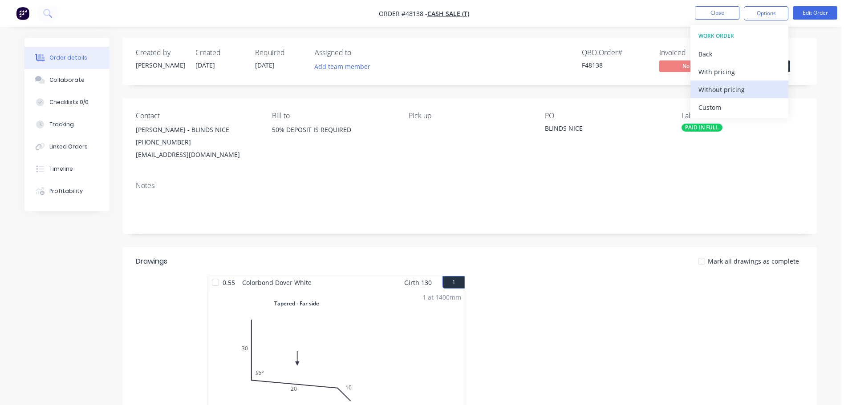
click at [726, 96] on button "Without pricing" at bounding box center [739, 90] width 98 height 18
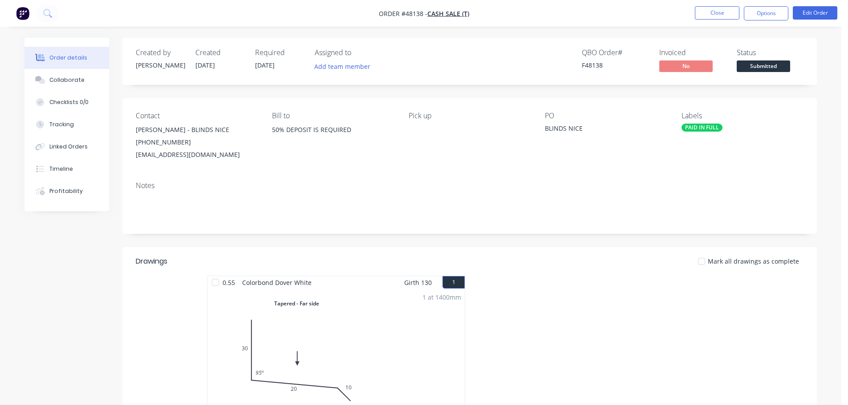
click at [811, 51] on div "Created by [PERSON_NAME] Created [DATE] Required [DATE] Assigned to Add team me…" at bounding box center [469, 61] width 694 height 47
click at [766, 69] on span "Submitted" at bounding box center [763, 66] width 53 height 11
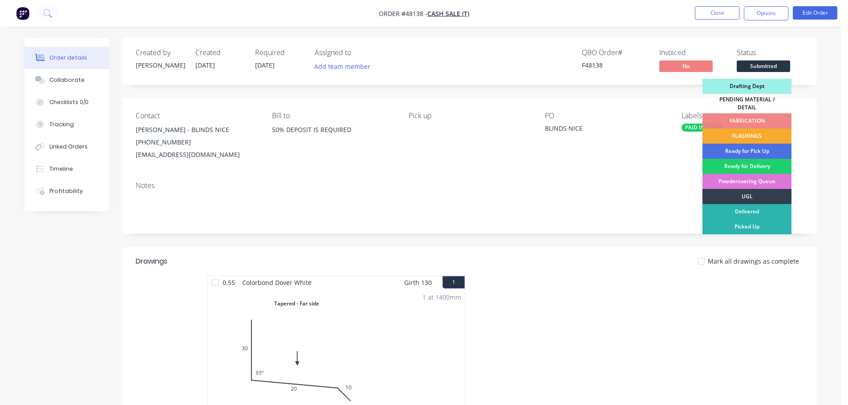
click at [745, 129] on div "FLASHINGS" at bounding box center [746, 136] width 89 height 15
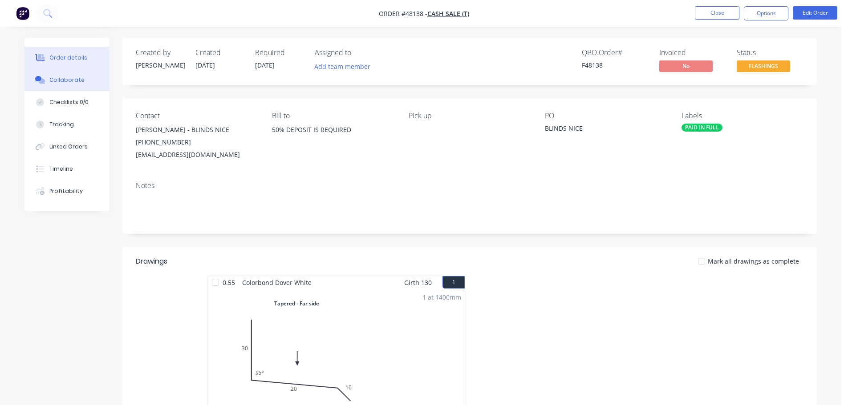
drag, startPoint x: 46, startPoint y: 81, endPoint x: 136, endPoint y: 16, distance: 110.9
click at [46, 81] on div at bounding box center [39, 80] width 13 height 8
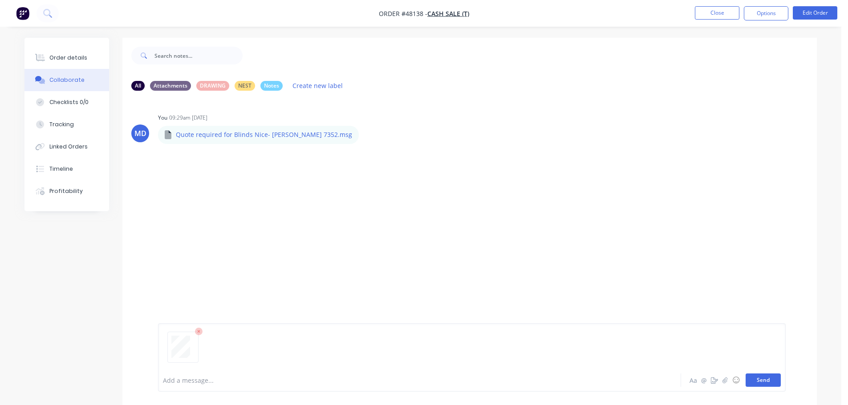
click at [757, 383] on button "Send" at bounding box center [762, 380] width 35 height 13
drag, startPoint x: 69, startPoint y: 54, endPoint x: 65, endPoint y: 52, distance: 5.4
click at [69, 54] on div "Order details" at bounding box center [68, 58] width 38 height 8
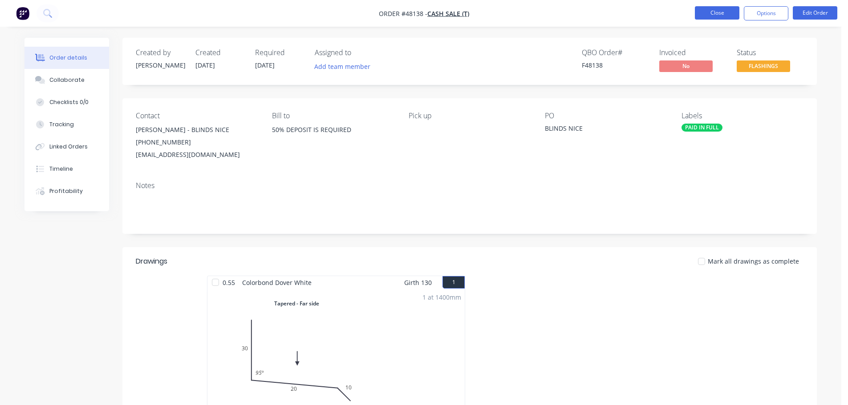
click at [700, 13] on button "Close" at bounding box center [717, 12] width 45 height 13
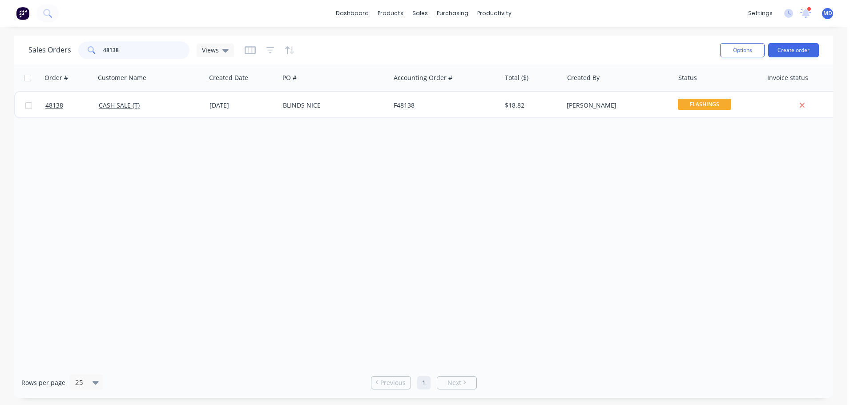
drag, startPoint x: 124, startPoint y: 53, endPoint x: 72, endPoint y: 46, distance: 52.9
click at [72, 46] on div "Sales Orders 48138 Views" at bounding box center [131, 50] width 206 height 18
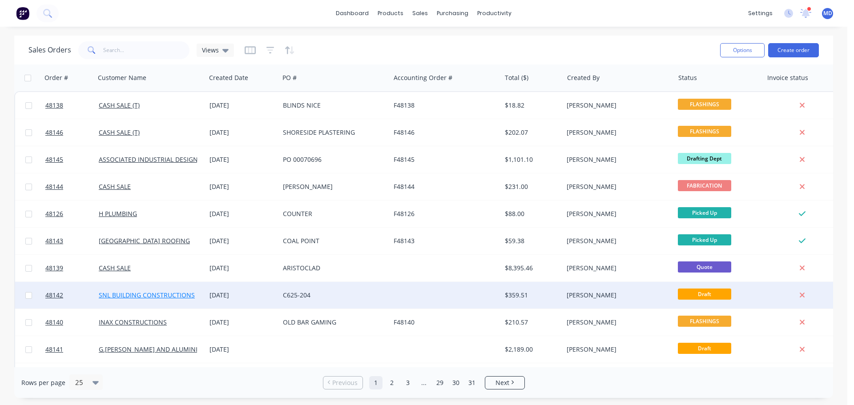
click at [155, 296] on link "SNL BUILDING CONSTRUCTIONS" at bounding box center [147, 295] width 96 height 8
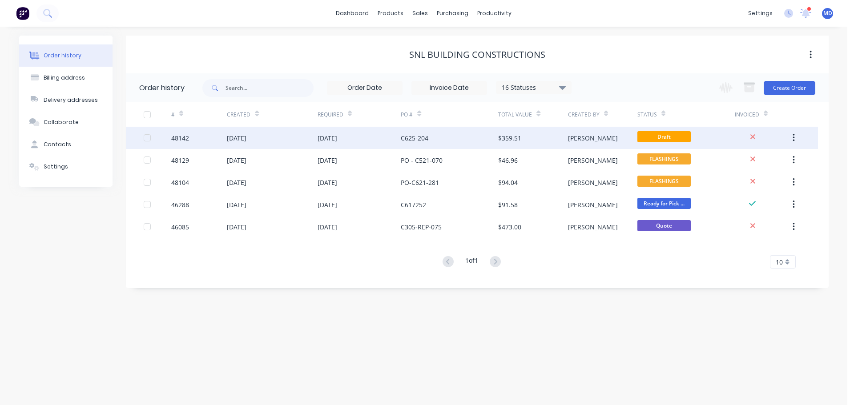
click at [179, 135] on div "48142" at bounding box center [180, 138] width 18 height 9
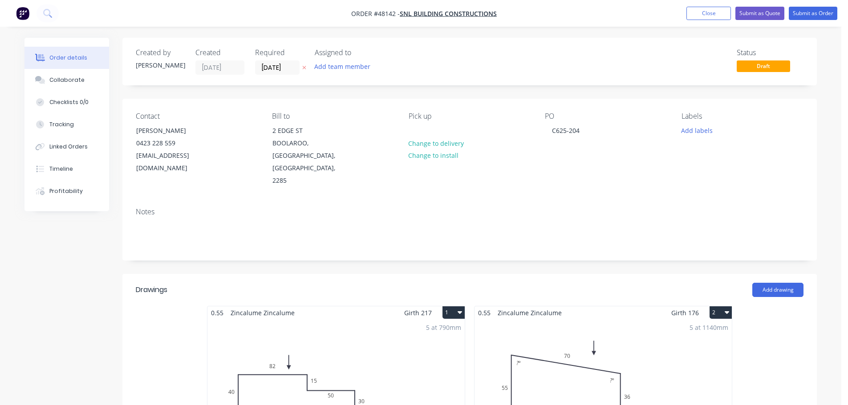
click at [583, 334] on div "5 at 1140mm Total lm $/M Total 5.7m $10.35 $59.00" at bounding box center [602, 388] width 257 height 136
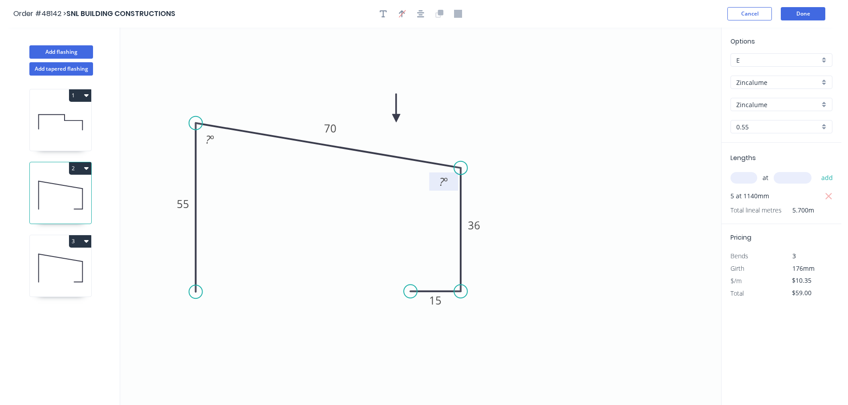
click at [445, 178] on tspan "º" at bounding box center [446, 181] width 4 height 15
click at [206, 141] on tspan "?" at bounding box center [208, 139] width 5 height 15
click at [532, 134] on icon "0 55 70 36 15 75 º 105 º" at bounding box center [420, 217] width 601 height 378
click at [79, 271] on icon at bounding box center [60, 268] width 61 height 57
type input "$13.28"
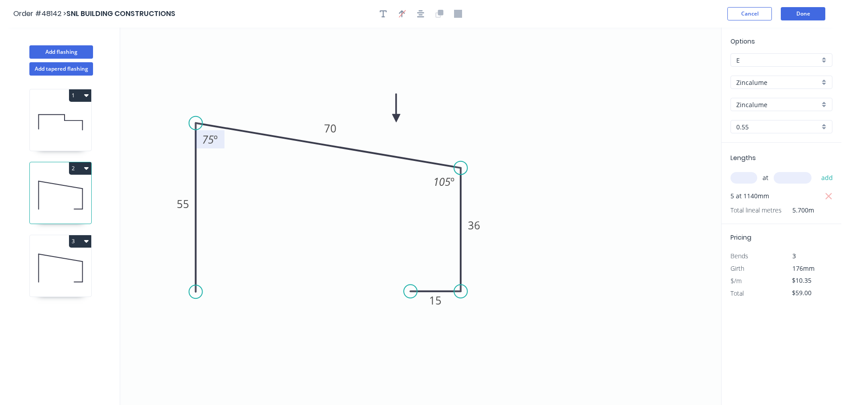
type input "$206.37"
click at [441, 175] on tspan "?" at bounding box center [441, 181] width 5 height 15
click at [206, 138] on tspan "?" at bounding box center [208, 139] width 5 height 15
click at [438, 182] on rect at bounding box center [444, 182] width 18 height 12
drag, startPoint x: 672, startPoint y: 207, endPoint x: 265, endPoint y: 223, distance: 407.1
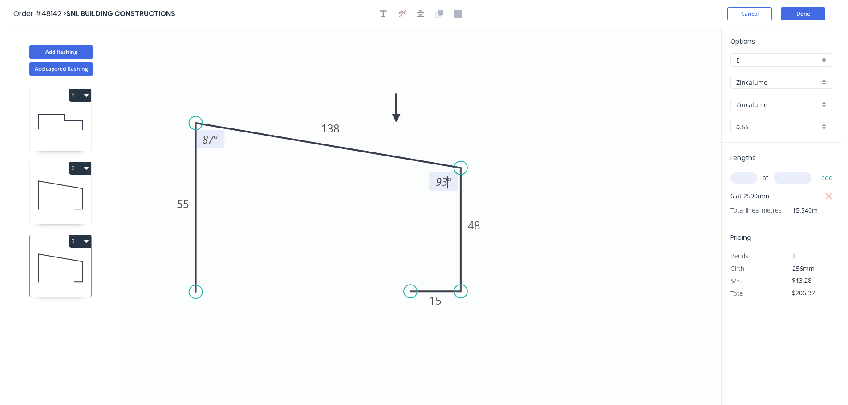
click at [669, 206] on icon "0 55 138 48 15 87 º 93 º" at bounding box center [420, 217] width 601 height 378
click at [73, 202] on icon at bounding box center [60, 195] width 61 height 57
type input "$10.35"
type input "$59.00"
click at [76, 263] on icon at bounding box center [60, 268] width 61 height 57
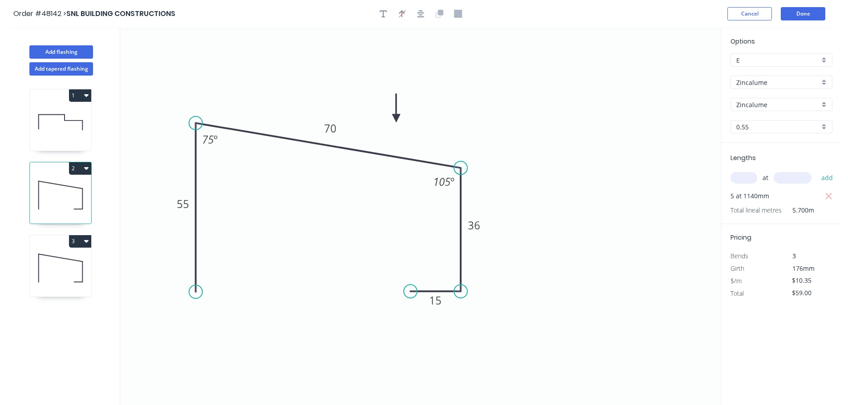
type input "$13.28"
type input "$206.37"
click at [384, 20] on button "button" at bounding box center [382, 13] width 13 height 13
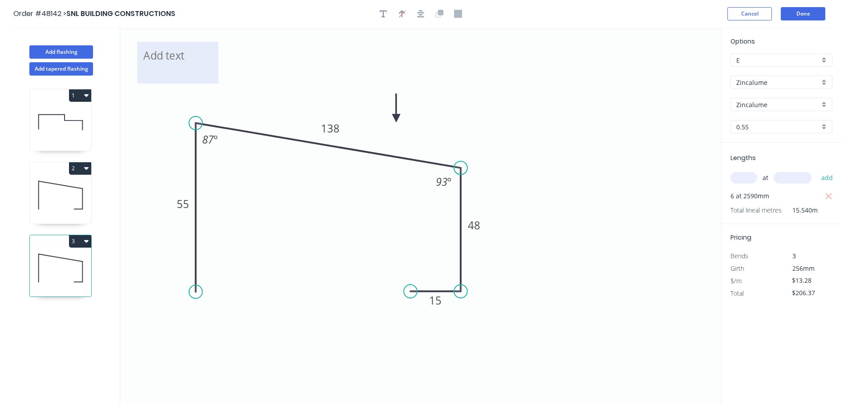
click at [175, 59] on textarea at bounding box center [178, 62] width 72 height 33
type textarea "b"
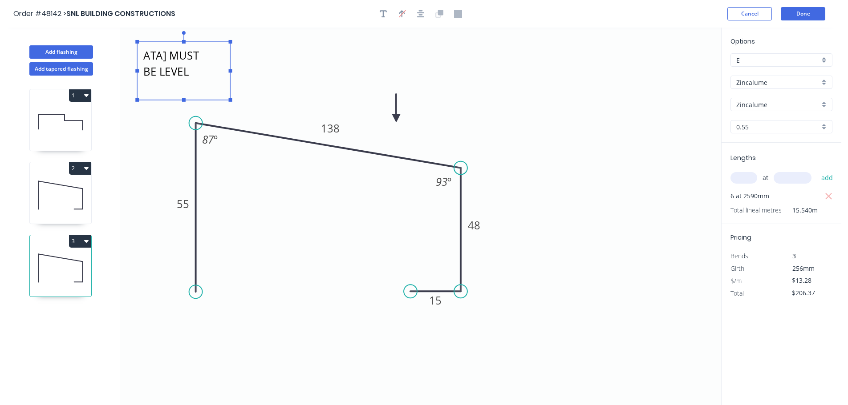
drag, startPoint x: 218, startPoint y: 82, endPoint x: 262, endPoint y: 92, distance: 44.7
click at [232, 102] on rect at bounding box center [231, 100] width 4 height 4
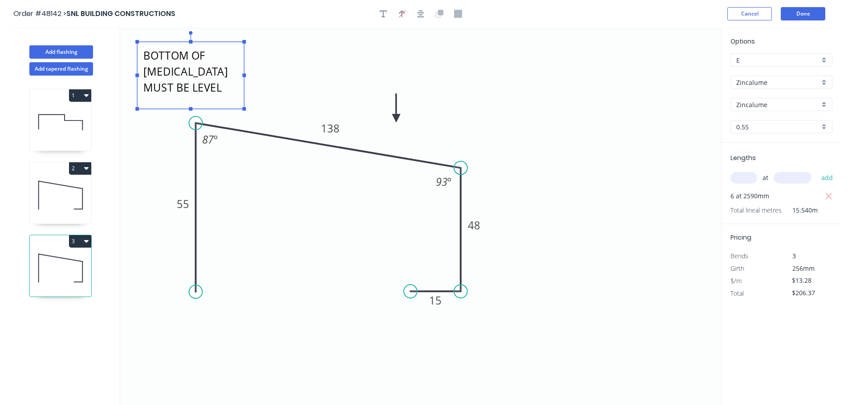
scroll to position [0, 0]
click at [289, 84] on icon "BOTTOM OF [MEDICAL_DATA] MUST BE LEVEL 55 138 48 15 87 º 93 º" at bounding box center [420, 217] width 601 height 378
type textarea "BOTTOM OF [MEDICAL_DATA] MUST BE LEVEL"
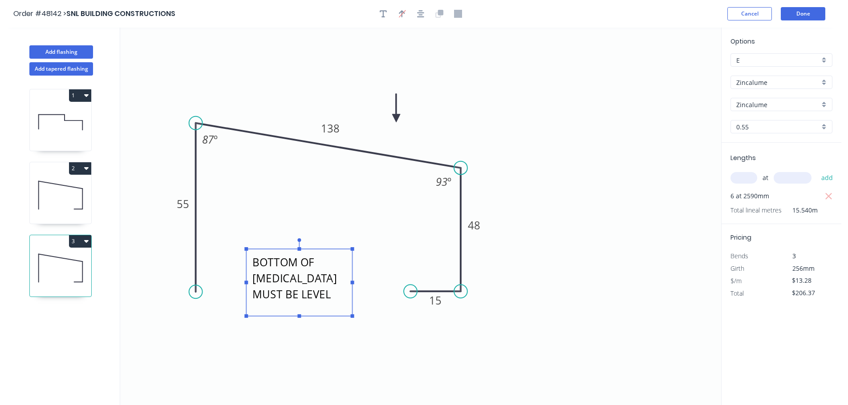
drag, startPoint x: 206, startPoint y: 77, endPoint x: 315, endPoint y: 286, distance: 235.9
click at [315, 286] on textarea "BOTTOM OF [MEDICAL_DATA] MUST BE LEVEL" at bounding box center [299, 283] width 97 height 58
click at [267, 253] on rect at bounding box center [299, 282] width 106 height 67
click at [64, 190] on icon at bounding box center [60, 195] width 61 height 57
click at [65, 186] on icon at bounding box center [60, 195] width 61 height 57
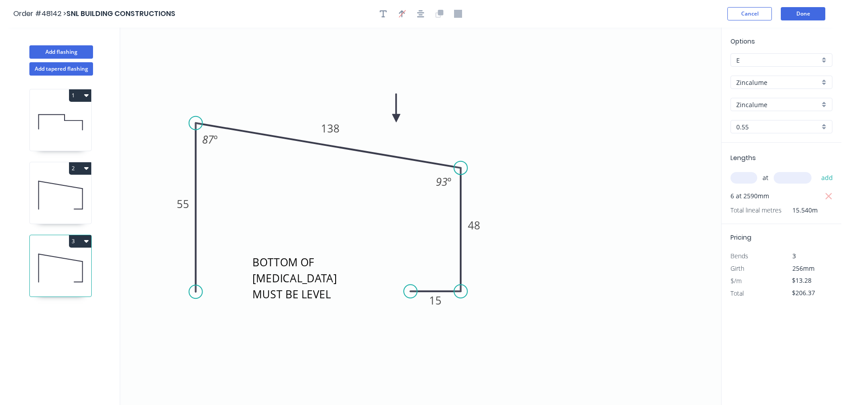
type input "$10.35"
type input "$59.00"
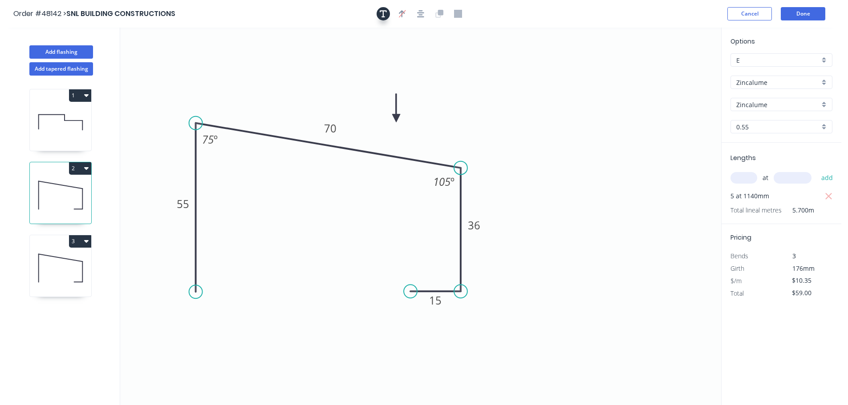
click at [382, 16] on icon "button" at bounding box center [383, 14] width 7 height 8
click at [173, 55] on textarea at bounding box center [178, 62] width 72 height 33
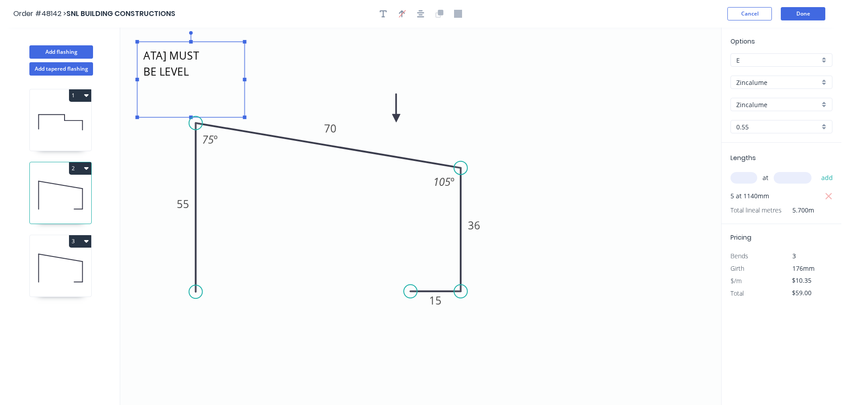
drag, startPoint x: 220, startPoint y: 83, endPoint x: 255, endPoint y: 120, distance: 50.7
click at [247, 119] on rect at bounding box center [245, 118] width 4 height 4
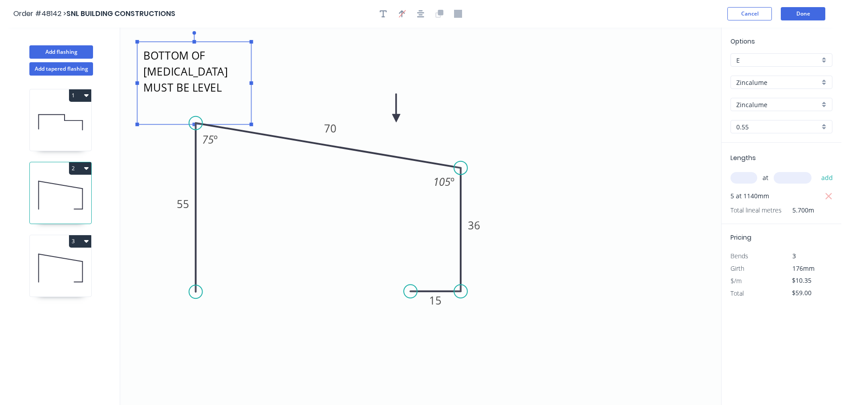
scroll to position [0, 0]
click at [292, 85] on icon "BOTTOM OF [MEDICAL_DATA] MUST BE LEVEL 55 70 36 15 75 º 105 º" at bounding box center [420, 217] width 601 height 378
type textarea "BOTTOM OF [MEDICAL_DATA] MUST BE LEVEL"
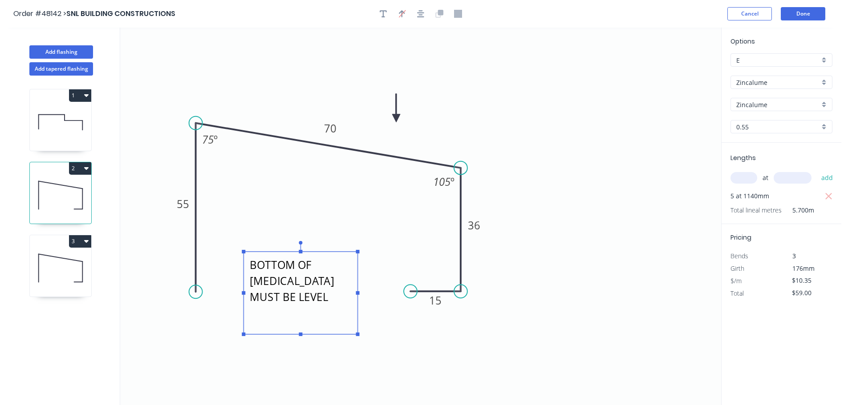
drag, startPoint x: 217, startPoint y: 74, endPoint x: 361, endPoint y: 278, distance: 250.0
click at [324, 284] on textarea "BOTTOM OF [MEDICAL_DATA] MUST BE LEVEL" at bounding box center [300, 293] width 105 height 74
click at [807, 8] on button "Done" at bounding box center [803, 13] width 45 height 13
click at [796, 16] on button "Done" at bounding box center [803, 13] width 45 height 13
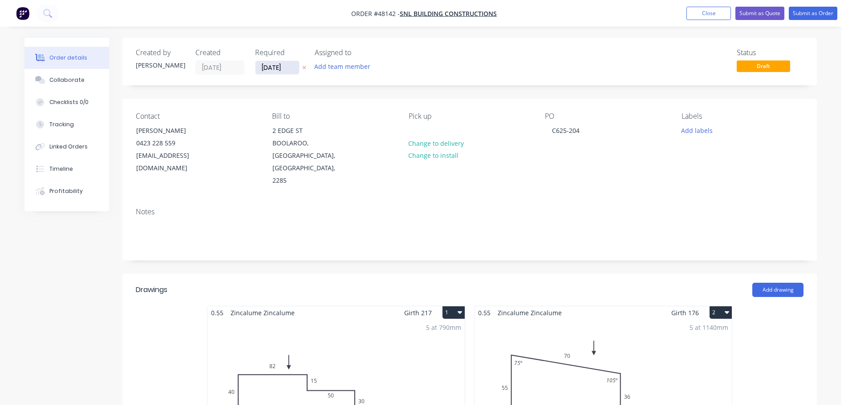
click at [274, 70] on input "[DATE]" at bounding box center [277, 67] width 44 height 13
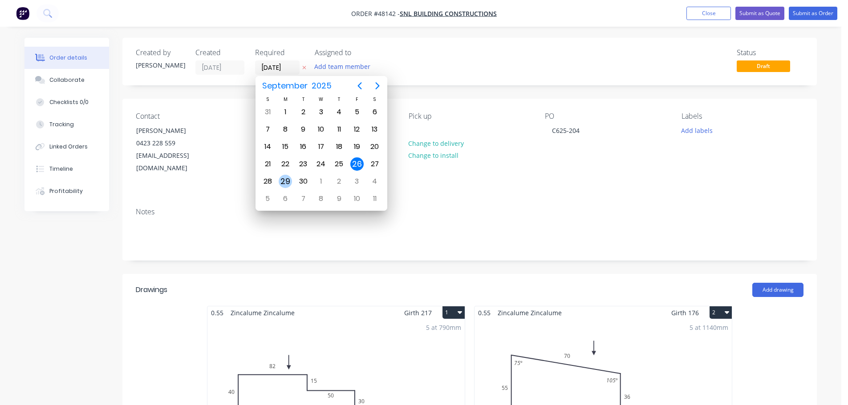
click at [280, 183] on div "29" at bounding box center [285, 181] width 13 height 13
type input "[DATE]"
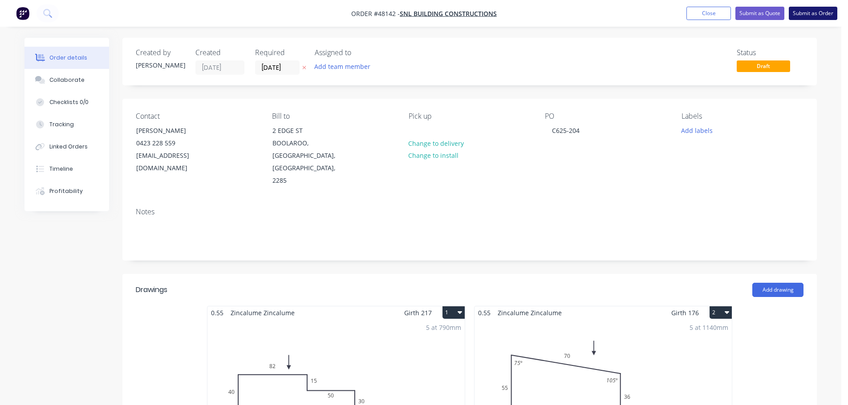
click at [814, 8] on button "Submit as Order" at bounding box center [813, 13] width 49 height 13
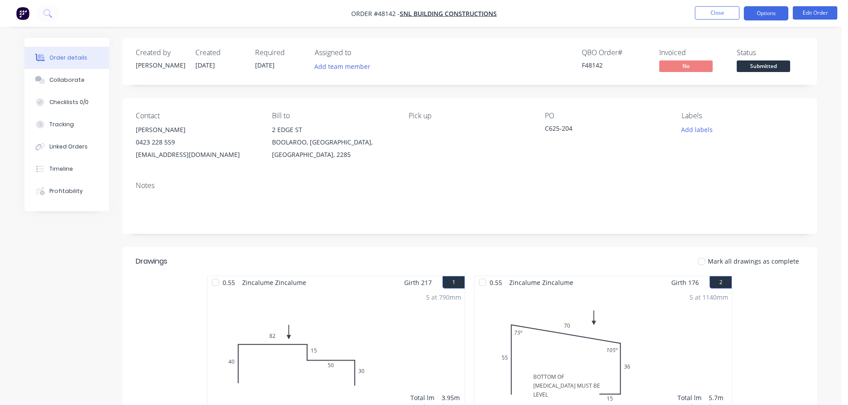
click at [766, 18] on button "Options" at bounding box center [766, 13] width 45 height 14
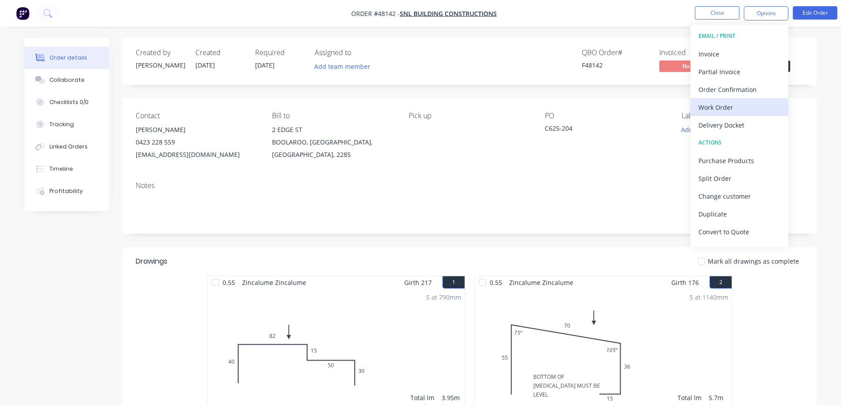
click at [741, 106] on div "Work Order" at bounding box center [739, 107] width 82 height 13
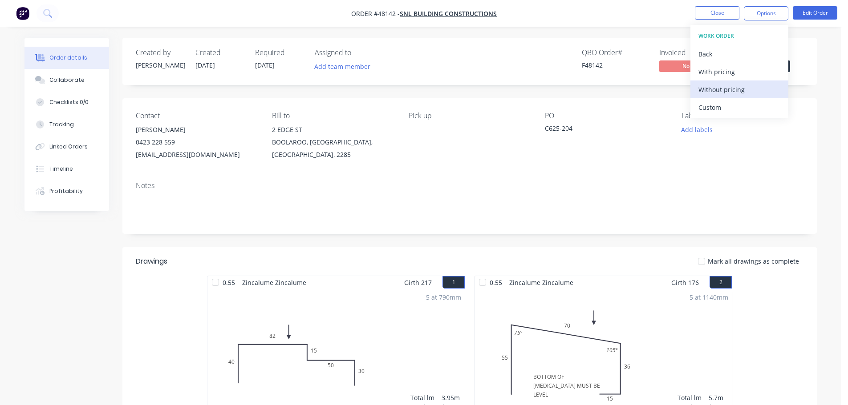
click at [738, 93] on div "Without pricing" at bounding box center [739, 89] width 82 height 13
click at [802, 49] on div "Status" at bounding box center [770, 53] width 67 height 8
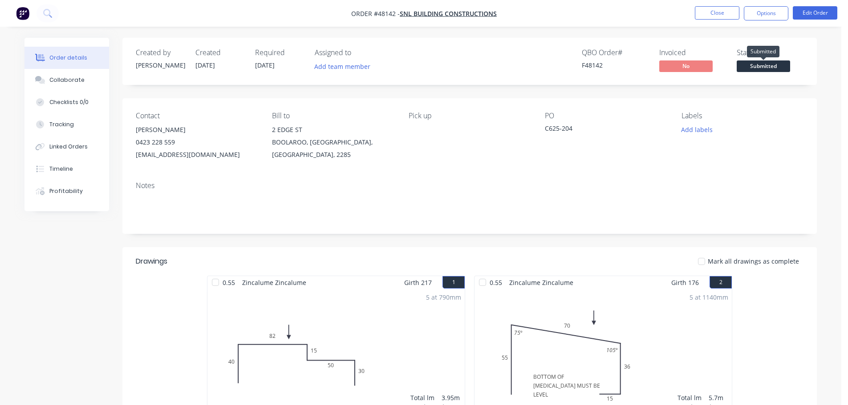
click at [759, 68] on span "Submitted" at bounding box center [763, 66] width 53 height 11
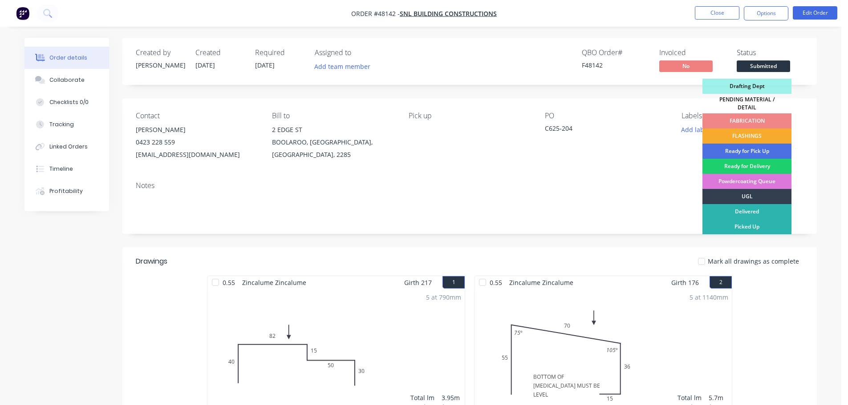
click at [753, 129] on div "FLASHINGS" at bounding box center [746, 136] width 89 height 15
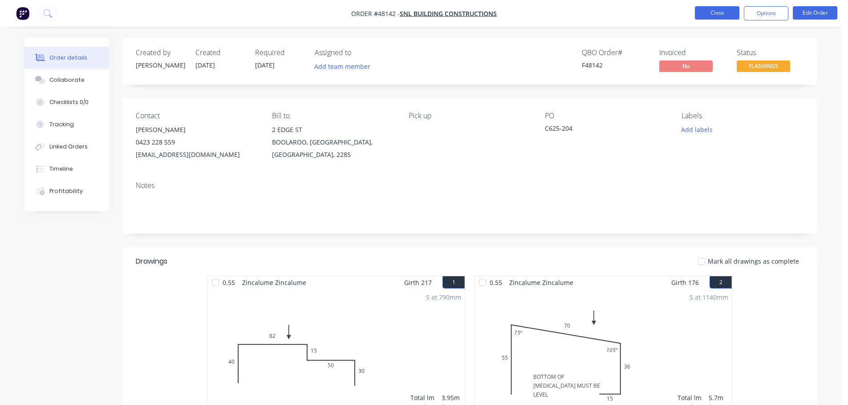
click at [701, 8] on button "Close" at bounding box center [717, 12] width 45 height 13
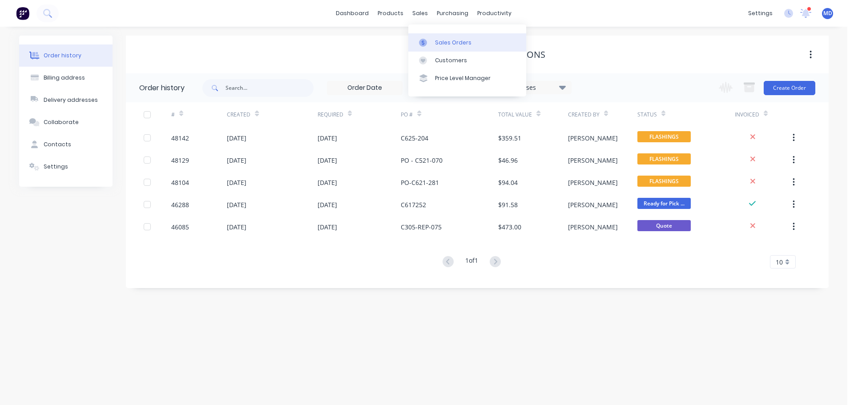
click at [438, 36] on link "Sales Orders" at bounding box center [468, 42] width 118 height 18
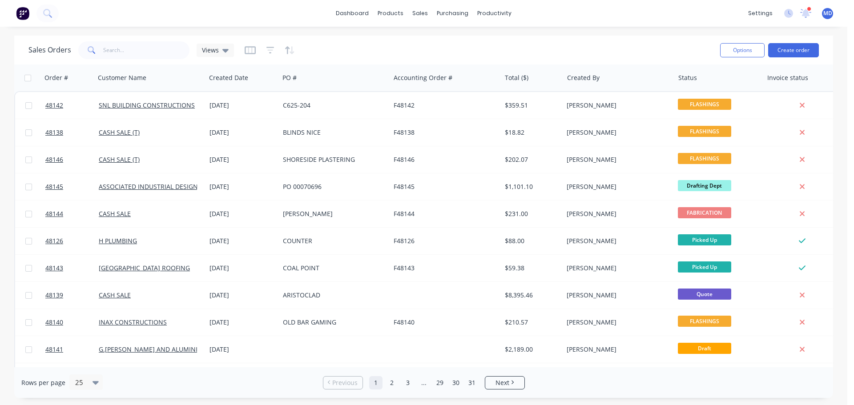
click at [773, 62] on div "Sales Orders Views Options Create order" at bounding box center [423, 50] width 819 height 29
click at [784, 55] on button "Create order" at bounding box center [794, 50] width 51 height 14
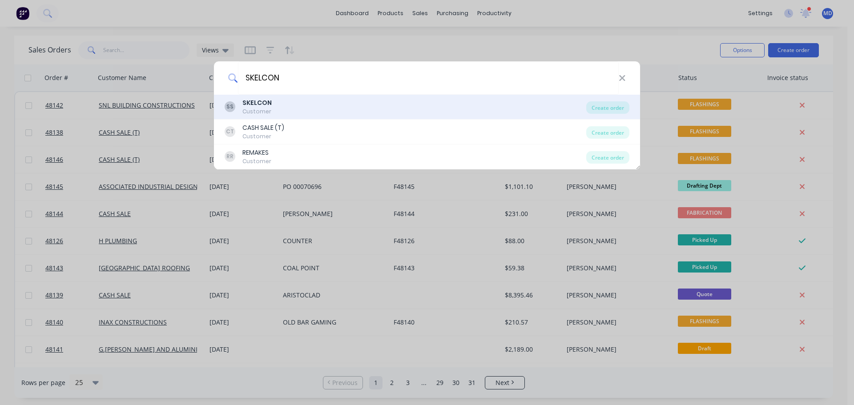
type input "SKELCON"
click at [262, 111] on div "Customer" at bounding box center [257, 112] width 29 height 8
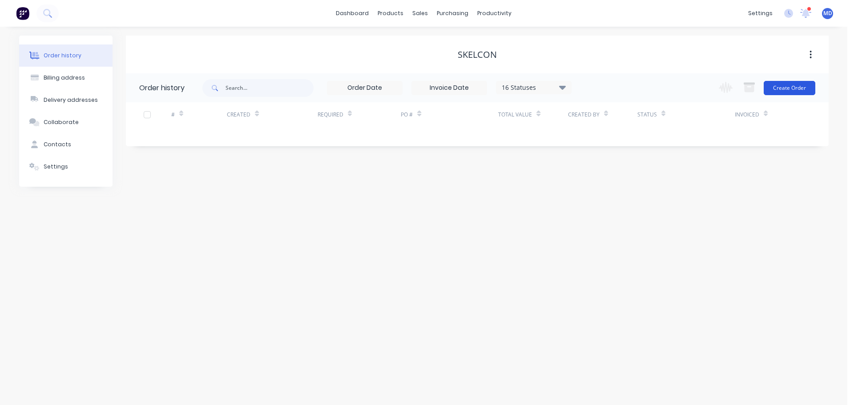
click at [787, 86] on button "Create Order" at bounding box center [790, 88] width 52 height 14
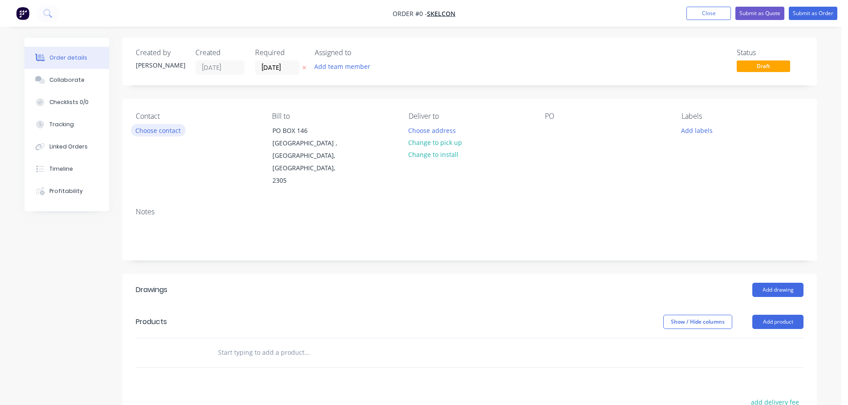
click at [154, 132] on button "Choose contact" at bounding box center [158, 130] width 55 height 12
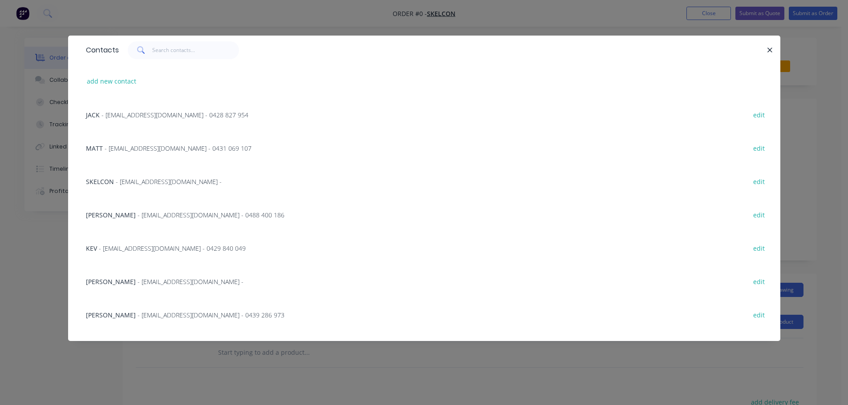
click at [142, 141] on div "MATT - [EMAIL_ADDRESS][DOMAIN_NAME] - 0431 069 107 edit" at bounding box center [423, 147] width 685 height 33
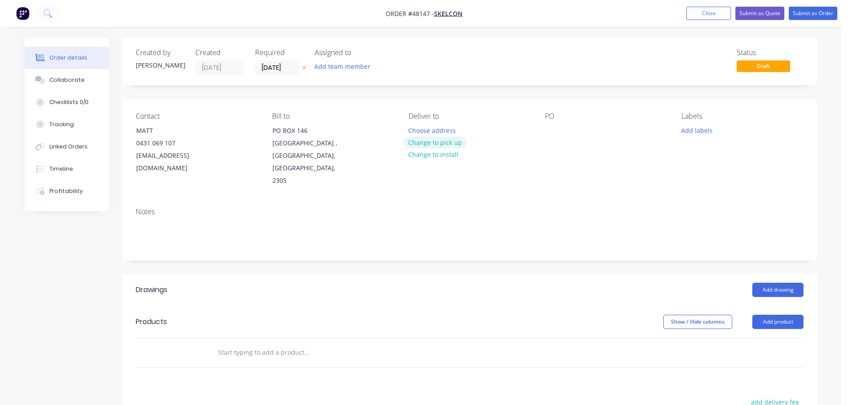
click at [436, 143] on button "Change to pick up" at bounding box center [435, 143] width 63 height 12
click at [551, 131] on div at bounding box center [552, 130] width 14 height 13
click at [270, 77] on div "Created by [PERSON_NAME] Created [DATE] Required [DATE] Assigned to Add team me…" at bounding box center [469, 62] width 694 height 48
click at [264, 70] on input "[DATE]" at bounding box center [277, 67] width 44 height 13
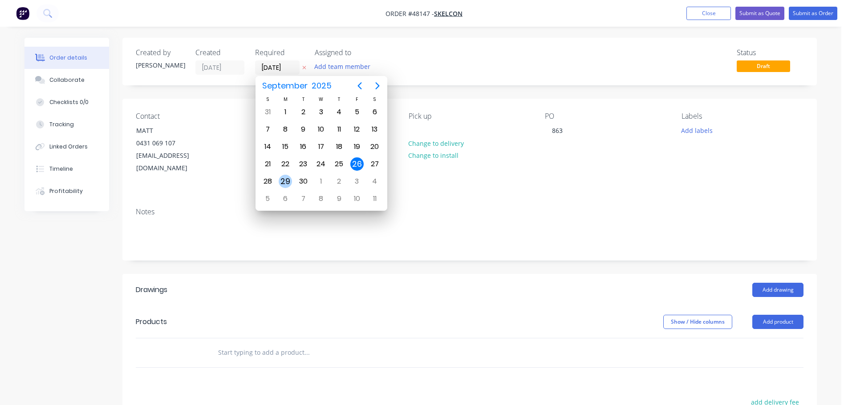
click at [281, 185] on div "29" at bounding box center [285, 181] width 13 height 13
type input "[DATE]"
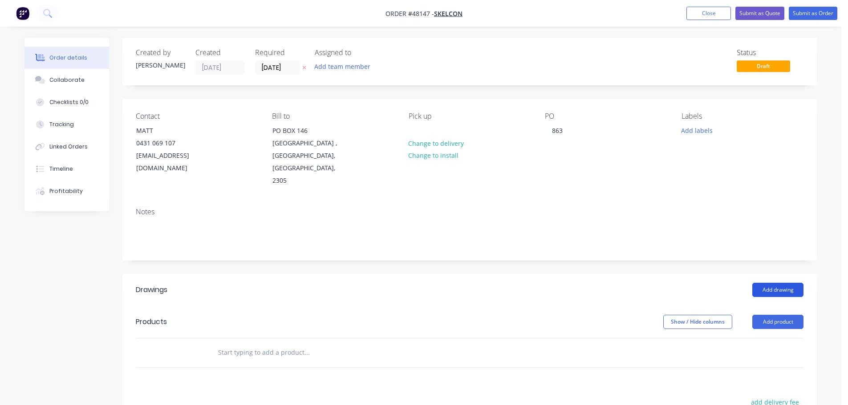
click at [785, 283] on button "Add drawing" at bounding box center [777, 290] width 51 height 14
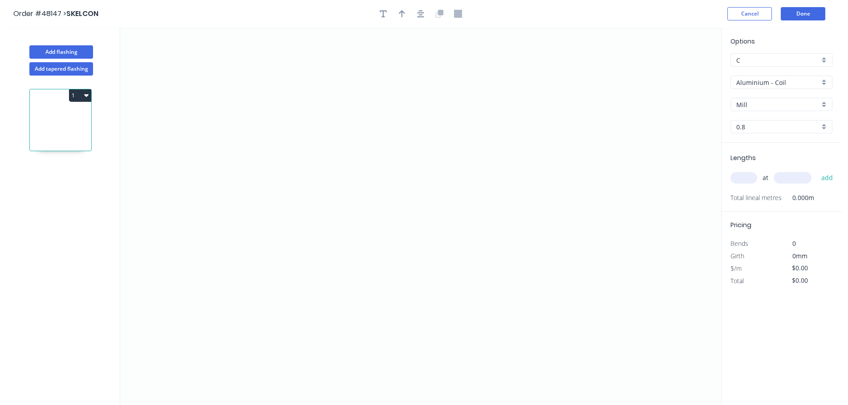
click at [780, 85] on input "Aluminium - Coil" at bounding box center [777, 82] width 83 height 9
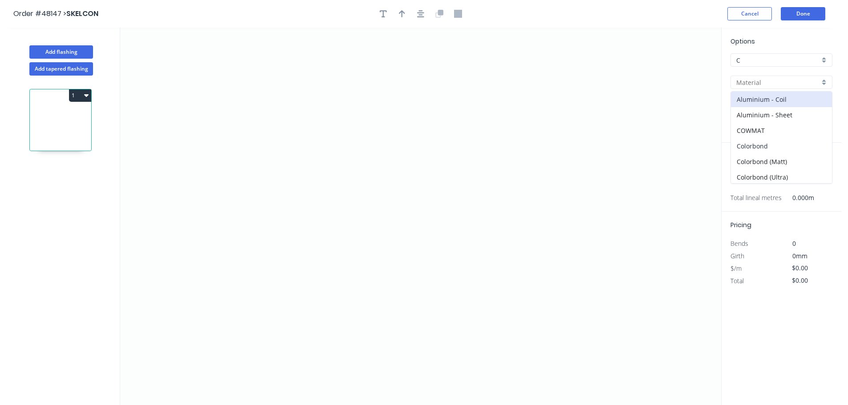
click at [758, 150] on div "Colorbond" at bounding box center [781, 146] width 101 height 16
type input "Colorbond"
type input "Basalt"
type input "0.55"
click at [758, 107] on input "Basalt" at bounding box center [777, 104] width 83 height 9
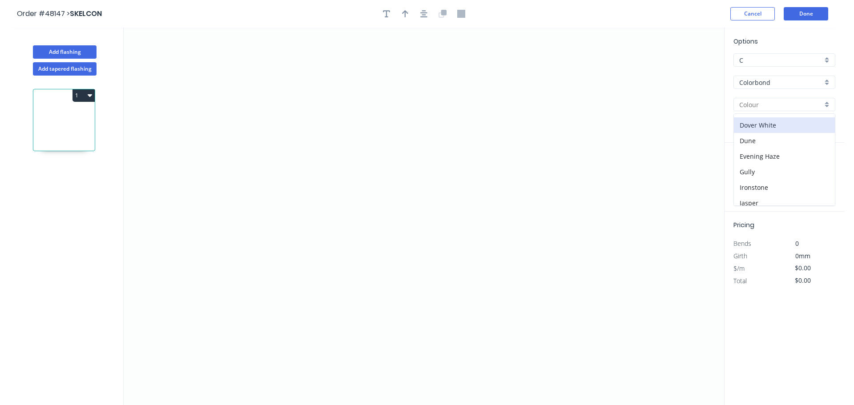
scroll to position [178, 0]
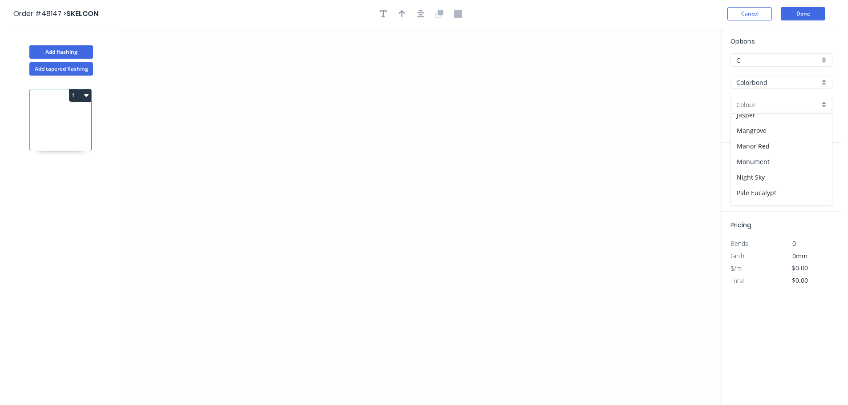
click at [752, 167] on div "Monument" at bounding box center [781, 162] width 101 height 16
type input "Monument"
click at [182, 166] on icon "0" at bounding box center [420, 217] width 601 height 378
click at [243, 167] on icon "0" at bounding box center [420, 217] width 601 height 378
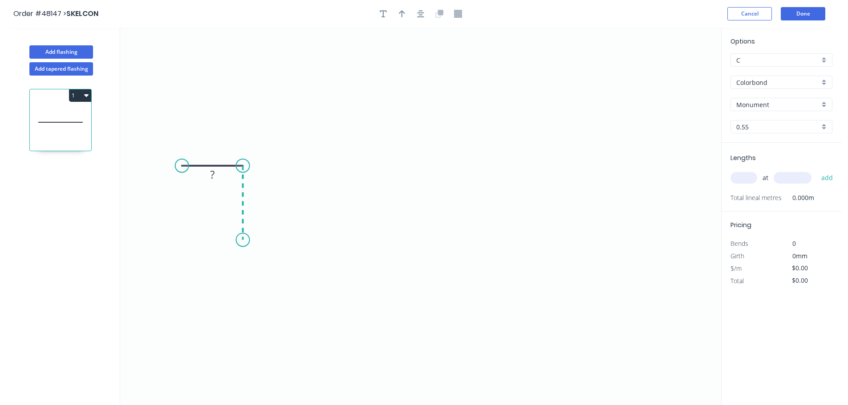
click at [239, 240] on icon "0 ?" at bounding box center [420, 217] width 601 height 378
click at [526, 231] on icon "0 ? ?" at bounding box center [420, 217] width 601 height 378
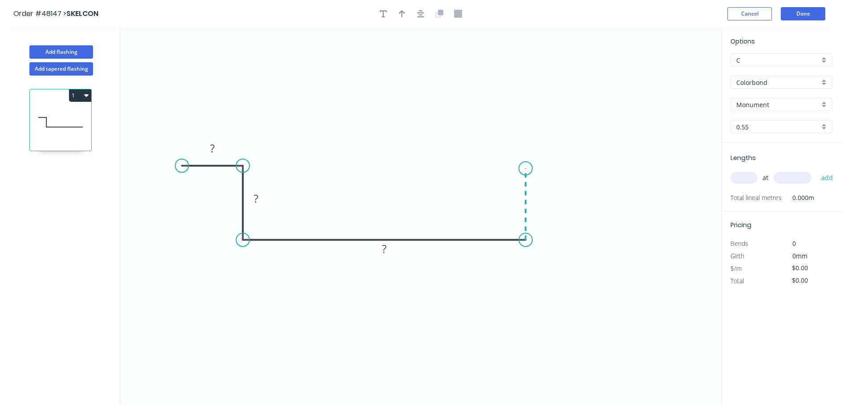
click at [526, 169] on icon at bounding box center [526, 205] width 0 height 72
drag, startPoint x: 582, startPoint y: 171, endPoint x: 432, endPoint y: 10, distance: 220.4
click at [582, 171] on icon "0 ? ? ? ?" at bounding box center [420, 217] width 601 height 378
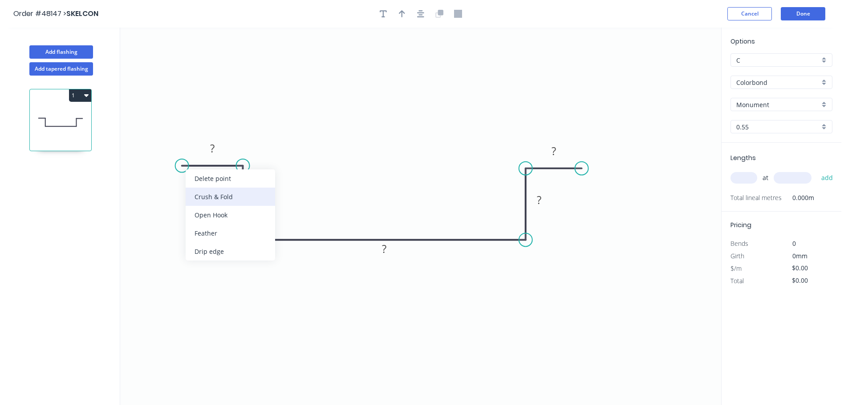
click at [191, 200] on div "Crush & Fold" at bounding box center [230, 197] width 89 height 18
click at [188, 198] on div "Flip bend" at bounding box center [227, 199] width 89 height 18
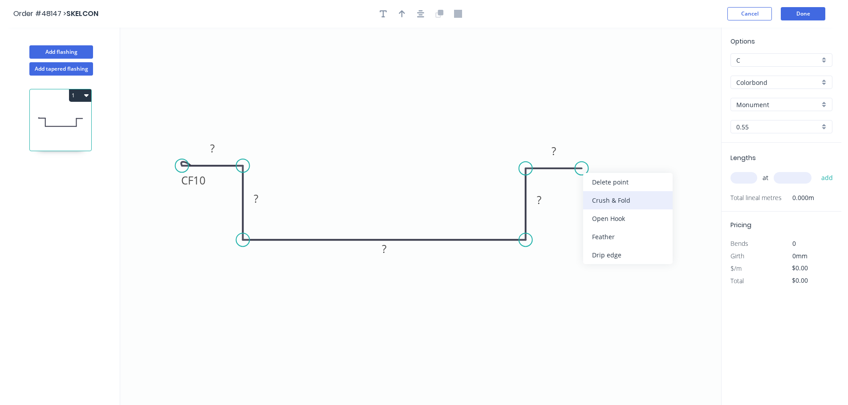
click at [599, 205] on div "Crush & Fold" at bounding box center [627, 200] width 89 height 18
click at [556, 151] on rect at bounding box center [554, 152] width 18 height 12
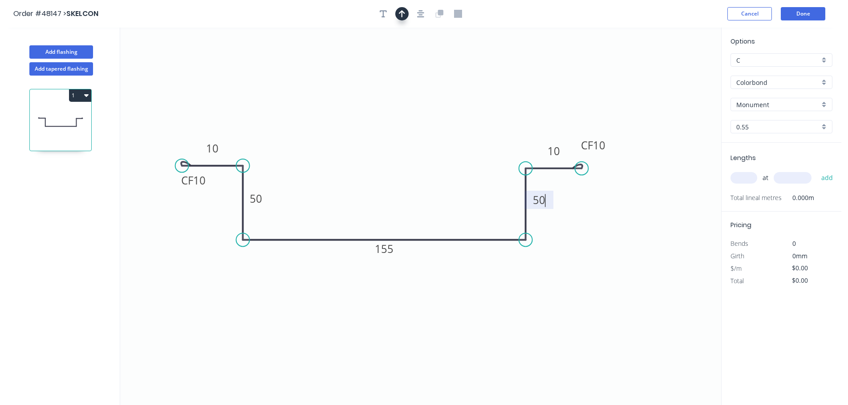
click at [403, 13] on icon "button" at bounding box center [402, 14] width 6 height 8
type input "$19.39"
drag, startPoint x: 678, startPoint y: 70, endPoint x: 470, endPoint y: 271, distance: 288.6
click at [471, 272] on icon at bounding box center [472, 261] width 8 height 28
click at [470, 271] on icon at bounding box center [471, 261] width 8 height 28
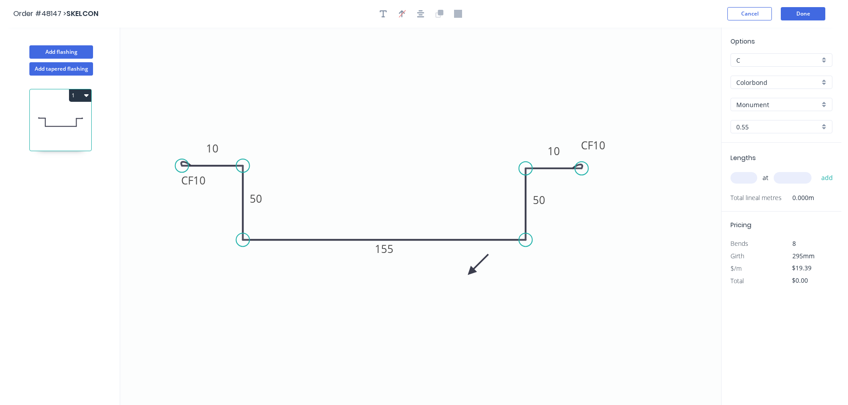
click at [470, 271] on icon at bounding box center [478, 265] width 26 height 26
click at [470, 271] on icon at bounding box center [481, 272] width 28 height 8
click at [470, 271] on icon at bounding box center [478, 280] width 26 height 26
click at [737, 179] on input "text" at bounding box center [743, 178] width 27 height 12
type input "1"
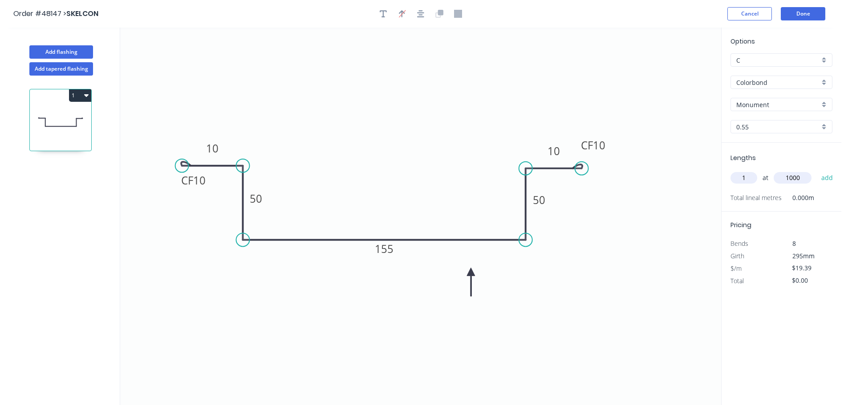
type input "1000"
click at [817, 170] on button "add" at bounding box center [827, 177] width 21 height 15
type input "$19.39"
click at [55, 49] on button "Add flashing" at bounding box center [61, 51] width 64 height 13
type input "$0.00"
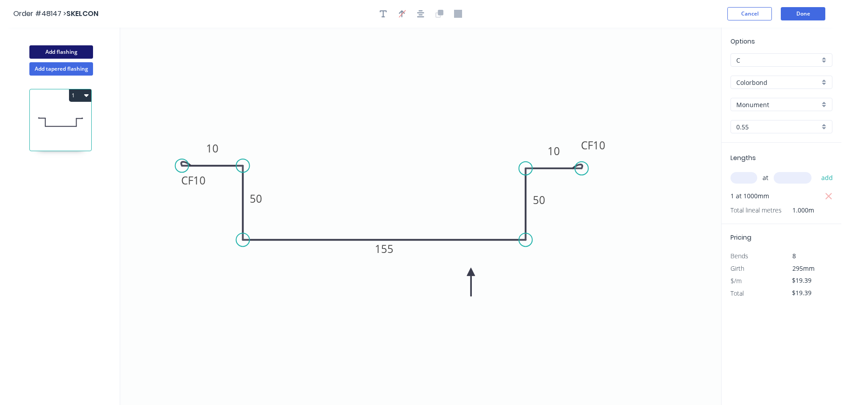
type input "$0.00"
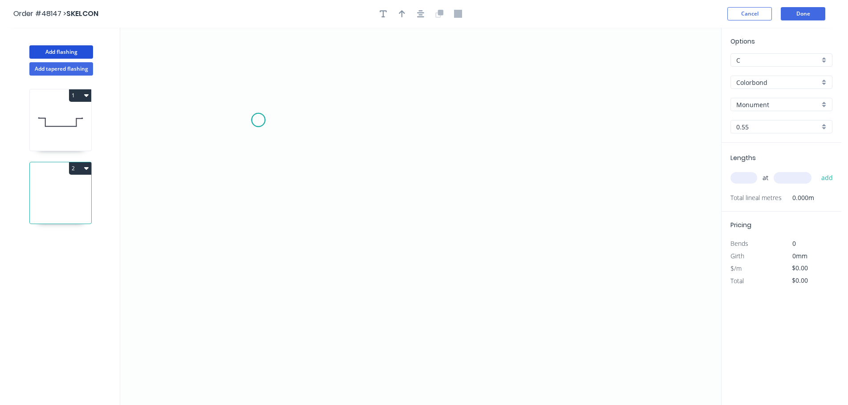
click at [258, 120] on icon "0" at bounding box center [420, 217] width 601 height 378
click at [250, 271] on icon "0" at bounding box center [420, 217] width 601 height 378
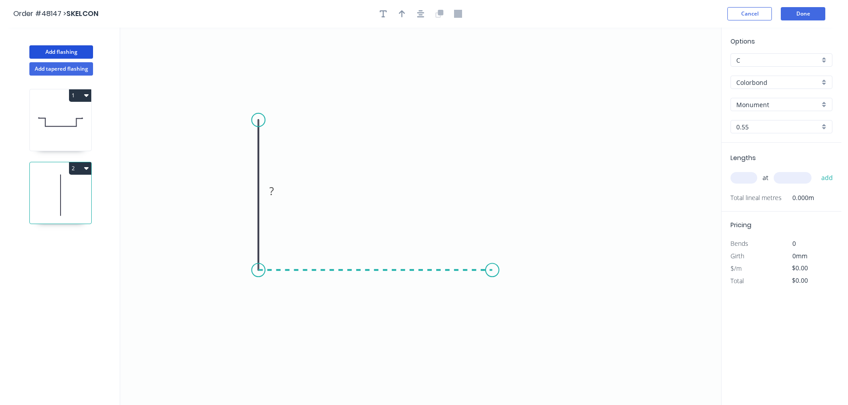
click at [492, 281] on icon "0 ?" at bounding box center [420, 217] width 601 height 378
click at [257, 81] on circle at bounding box center [257, 83] width 13 height 13
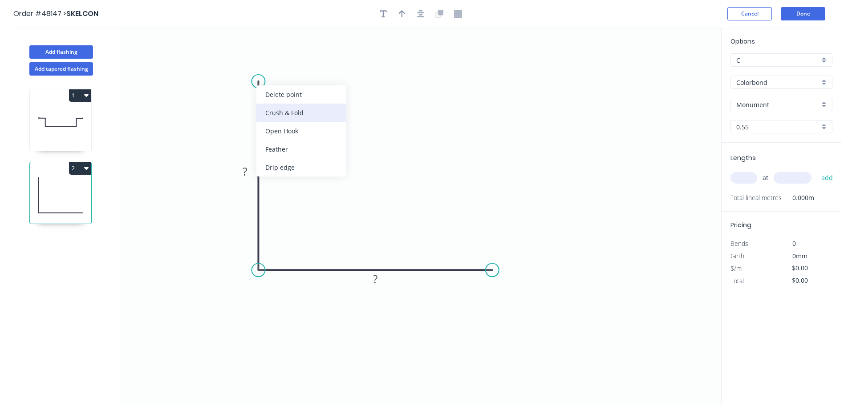
click at [270, 112] on div "Crush & Fold" at bounding box center [300, 113] width 89 height 18
click at [262, 104] on div "Flip bend" at bounding box center [298, 110] width 89 height 18
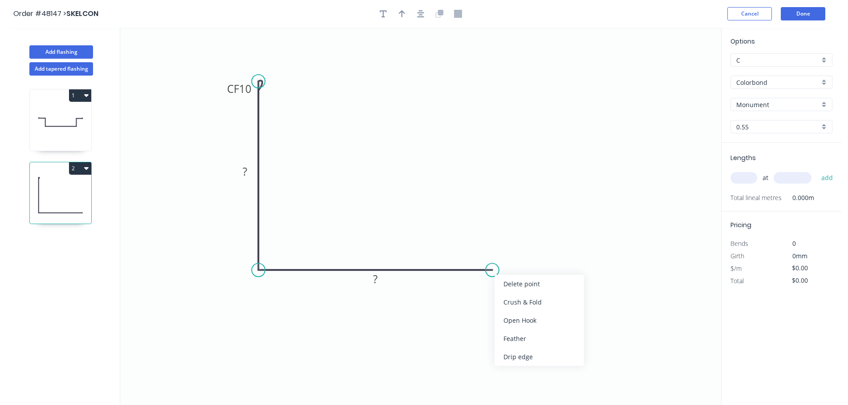
click at [507, 299] on div "Crush & Fold" at bounding box center [538, 302] width 89 height 18
click at [489, 282] on tspan "10" at bounding box center [486, 285] width 12 height 15
click at [404, 14] on icon "button" at bounding box center [402, 14] width 6 height 8
type input "$14.10"
drag, startPoint x: 677, startPoint y: 69, endPoint x: 245, endPoint y: 235, distance: 462.7
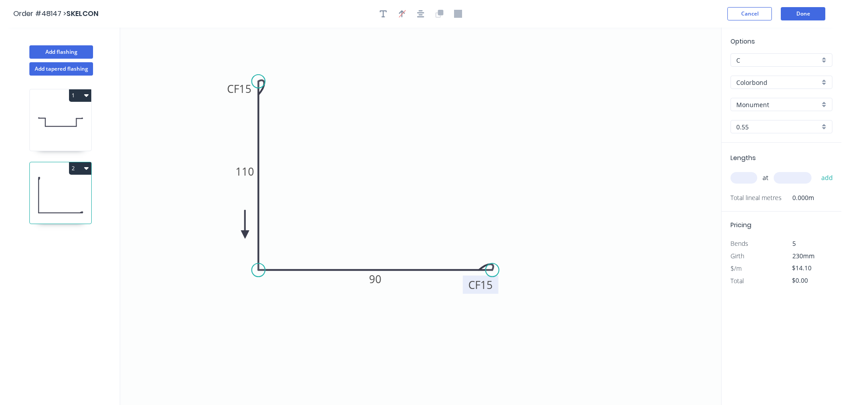
click at [245, 235] on icon at bounding box center [245, 224] width 8 height 28
click at [245, 235] on icon at bounding box center [252, 228] width 26 height 26
click at [245, 235] on icon at bounding box center [252, 242] width 26 height 26
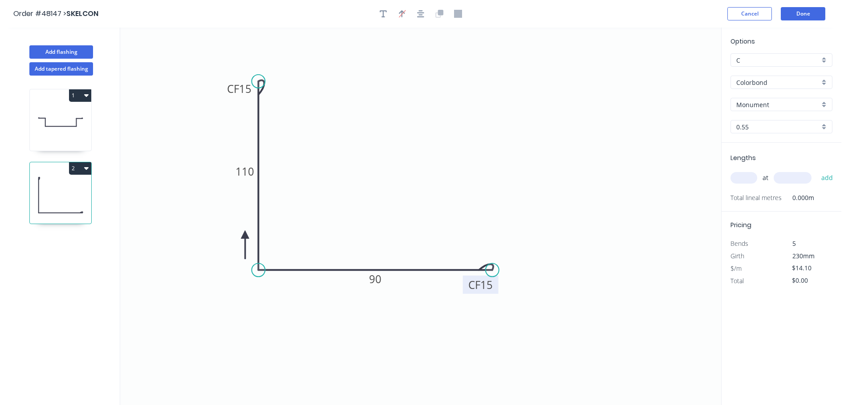
click at [245, 235] on icon at bounding box center [245, 245] width 8 height 28
click at [741, 177] on input "text" at bounding box center [743, 178] width 27 height 12
type input "1"
type input "1000"
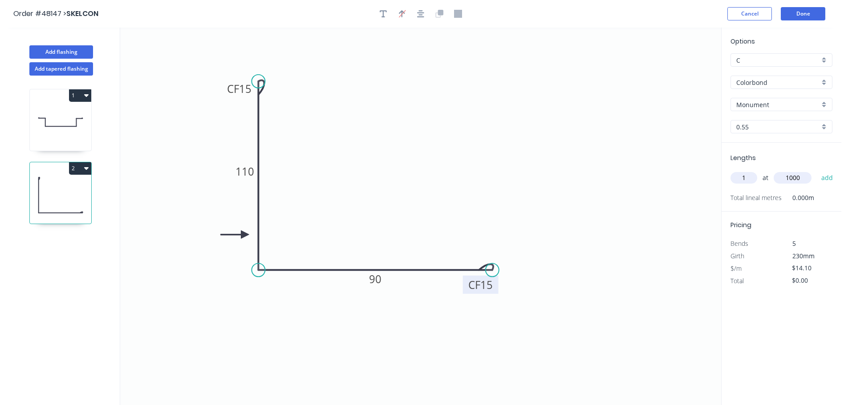
click at [817, 170] on button "add" at bounding box center [827, 177] width 21 height 15
type input "$14.10"
click at [796, 13] on button "Done" at bounding box center [803, 13] width 45 height 13
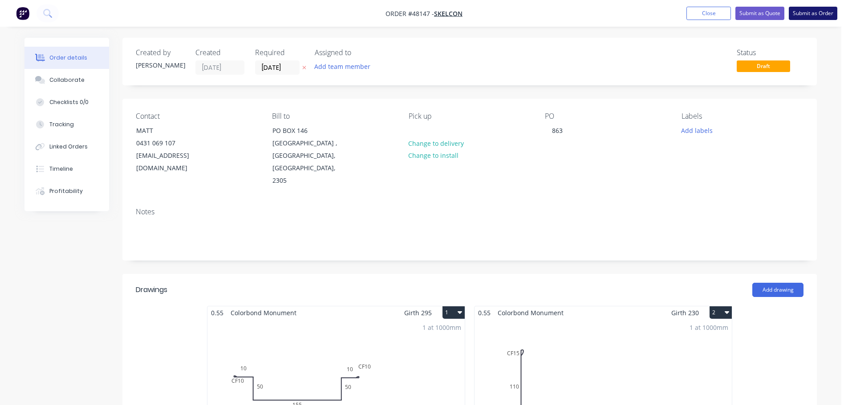
click at [809, 14] on button "Submit as Order" at bounding box center [813, 13] width 49 height 13
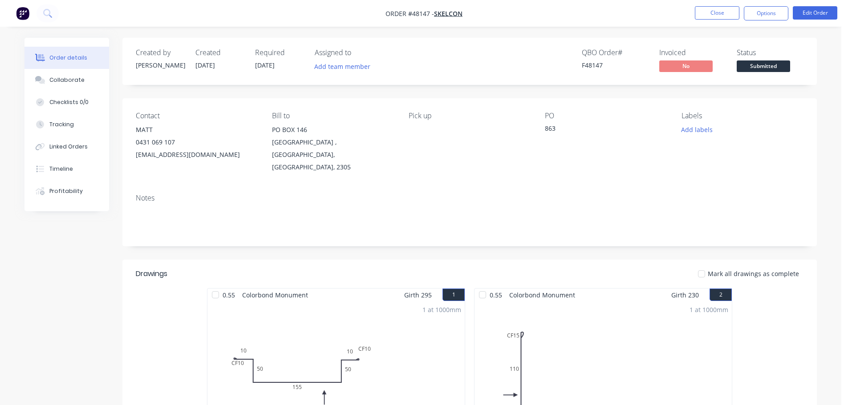
click at [758, 20] on nav "Order #48147 - SKELCON Close Options Edit Order" at bounding box center [424, 13] width 848 height 27
click at [759, 16] on button "Options" at bounding box center [766, 13] width 45 height 14
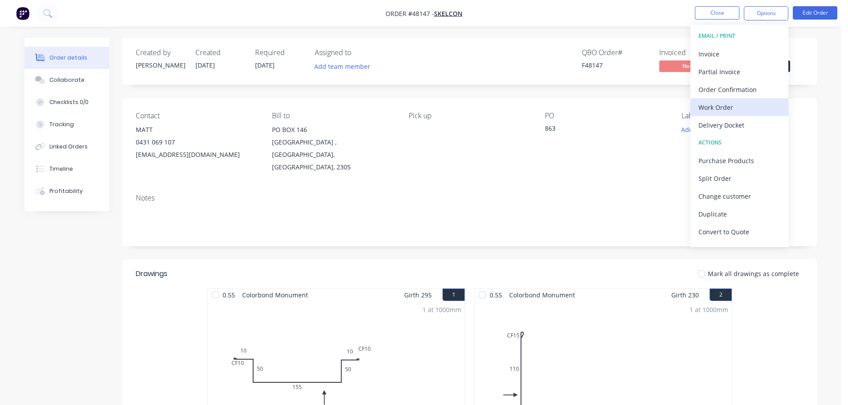
click at [707, 109] on div "Work Order" at bounding box center [739, 107] width 82 height 13
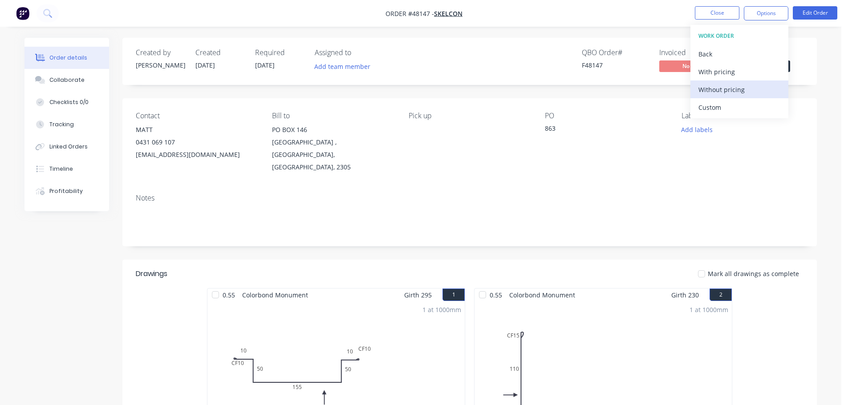
click at [713, 94] on div "Without pricing" at bounding box center [739, 89] width 82 height 13
click at [807, 53] on div "Created by [PERSON_NAME] Created [DATE] Required [DATE] Assigned to Add team me…" at bounding box center [469, 61] width 694 height 47
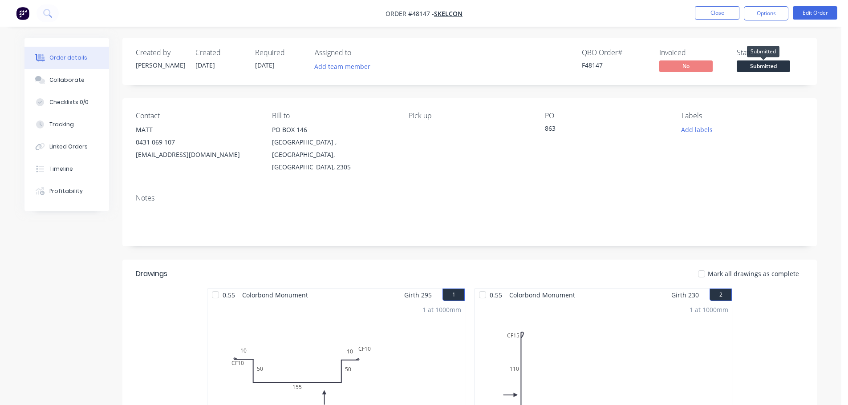
click at [765, 67] on span "Submitted" at bounding box center [763, 66] width 53 height 11
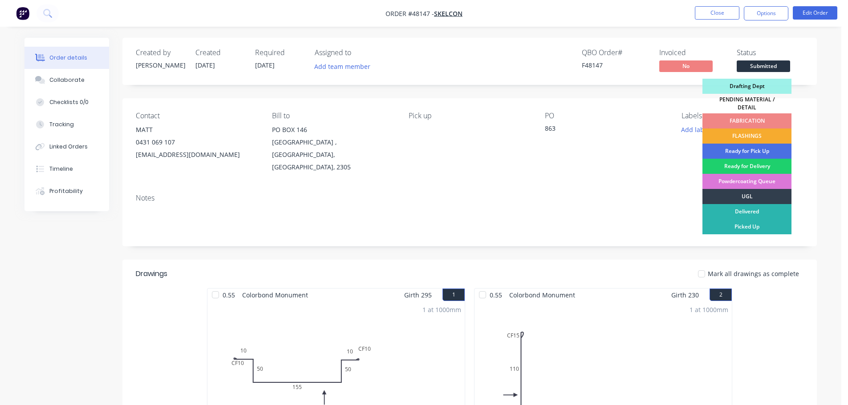
click at [752, 132] on div "FLASHINGS" at bounding box center [746, 136] width 89 height 15
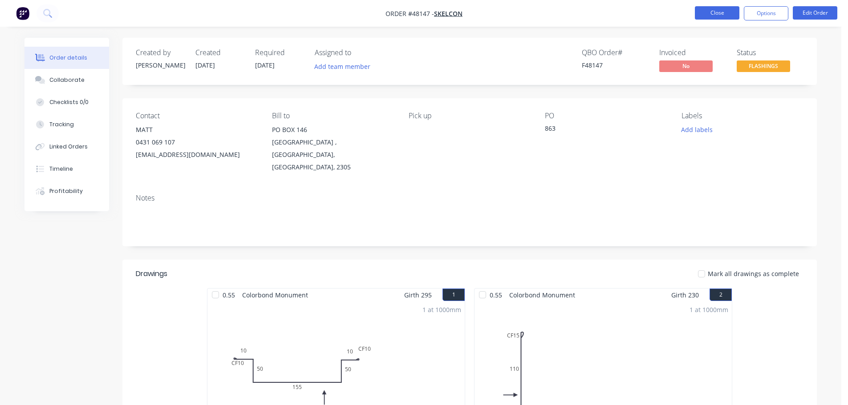
click at [712, 16] on button "Close" at bounding box center [717, 12] width 45 height 13
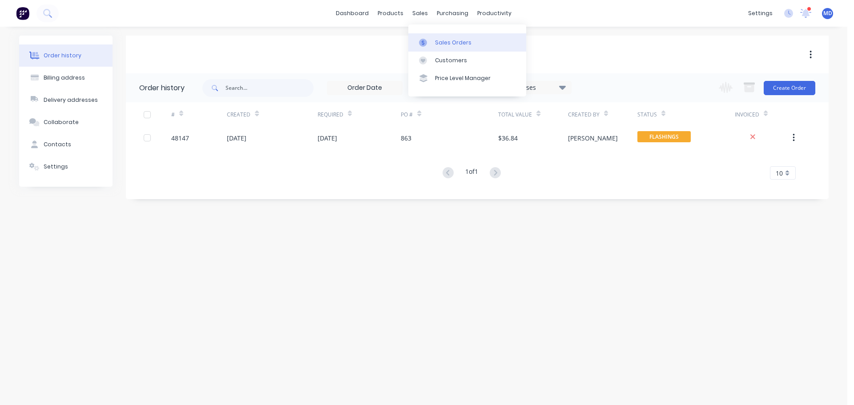
click at [444, 43] on div "Sales Orders" at bounding box center [453, 43] width 36 height 8
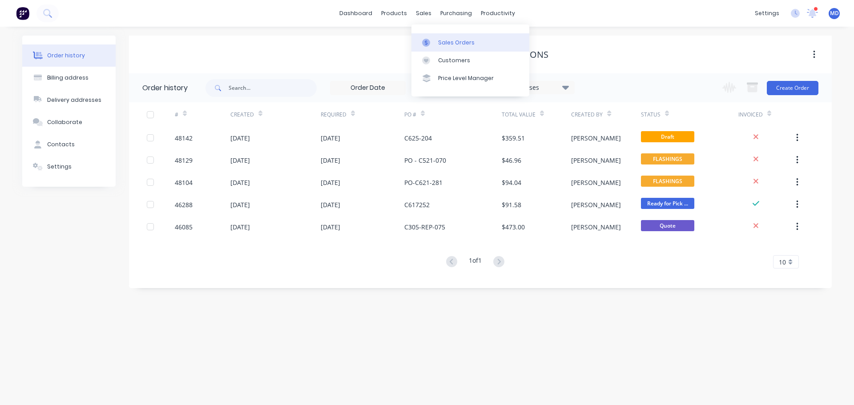
click at [441, 42] on div "Sales Orders" at bounding box center [456, 43] width 36 height 8
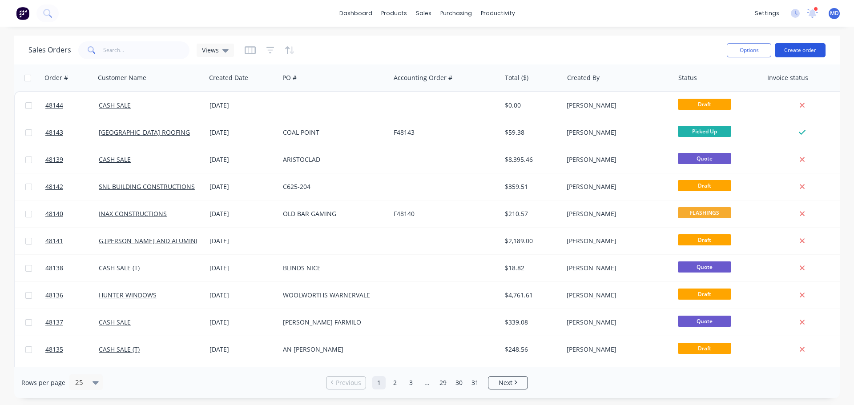
click at [808, 51] on button "Create order" at bounding box center [800, 50] width 51 height 14
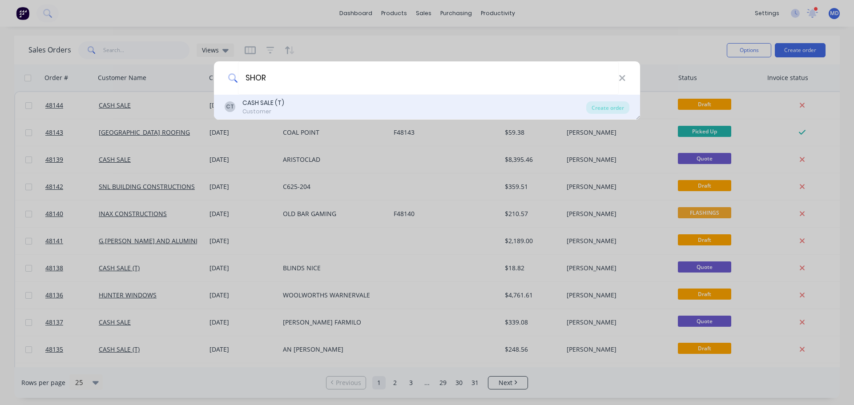
type input "SHOR"
click at [271, 107] on div "CASH SALE (T)" at bounding box center [264, 102] width 42 height 9
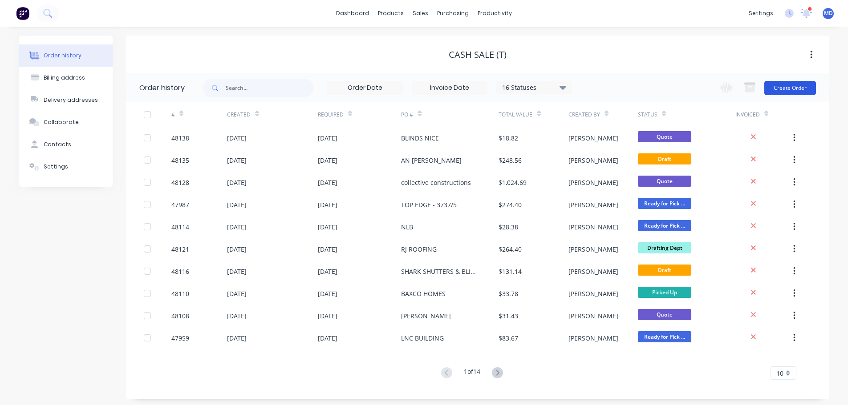
click at [797, 82] on button "Create Order" at bounding box center [790, 88] width 52 height 14
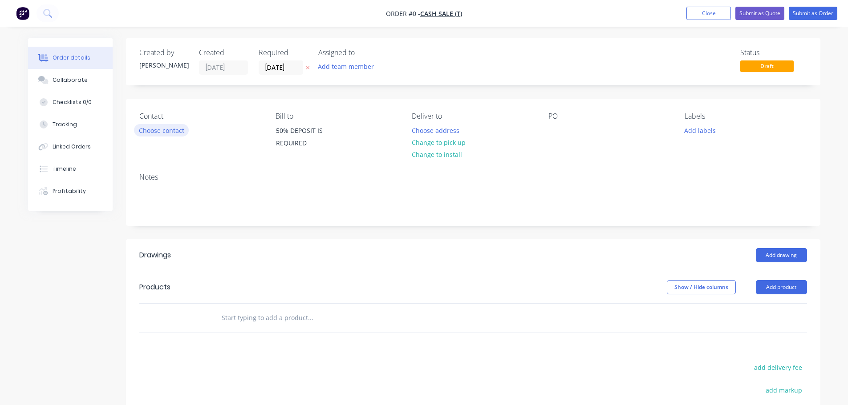
click at [184, 132] on button "Choose contact" at bounding box center [161, 130] width 55 height 12
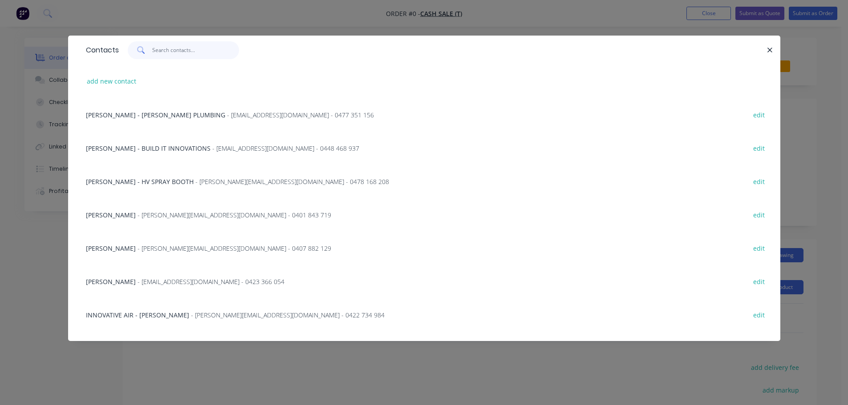
click at [172, 46] on input "text" at bounding box center [195, 50] width 87 height 18
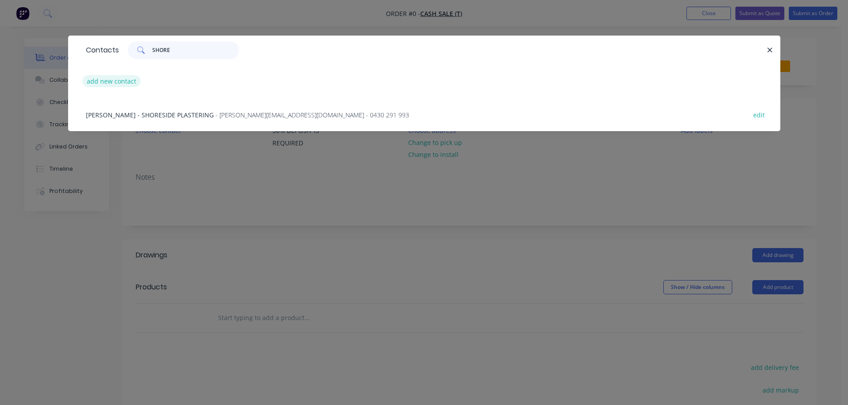
type input "SHORE"
click at [106, 81] on button "add new contact" at bounding box center [111, 81] width 59 height 12
select select "AU"
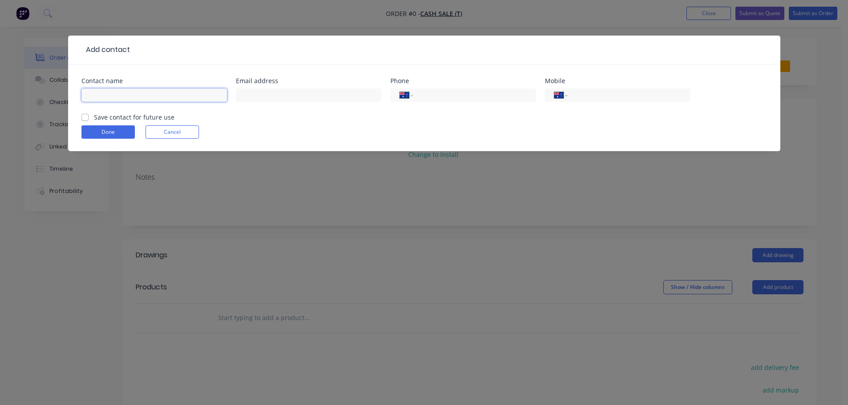
click at [98, 97] on input "text" at bounding box center [154, 95] width 146 height 13
type input "BRENT - SHORESIDE PLASTERING"
click at [589, 97] on input "tel" at bounding box center [627, 95] width 107 height 10
type input "0407 079 511"
click at [94, 116] on label "Save contact for future use" at bounding box center [134, 117] width 81 height 9
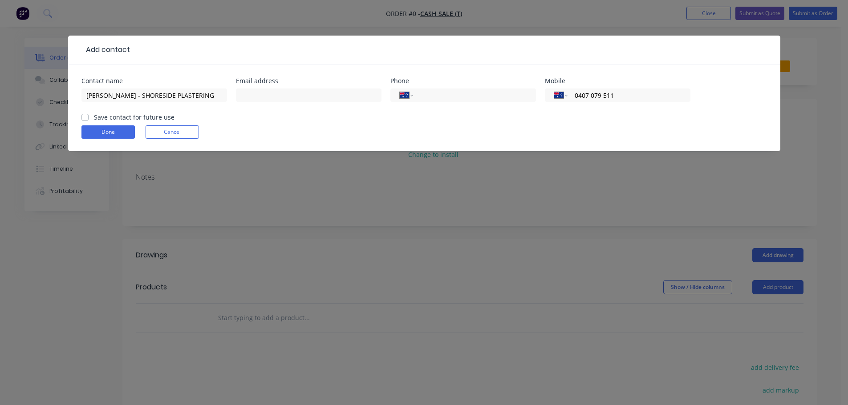
click at [85, 116] on input "Save contact for future use" at bounding box center [84, 117] width 7 height 8
checkbox input "true"
click at [100, 131] on button "Done" at bounding box center [107, 131] width 53 height 13
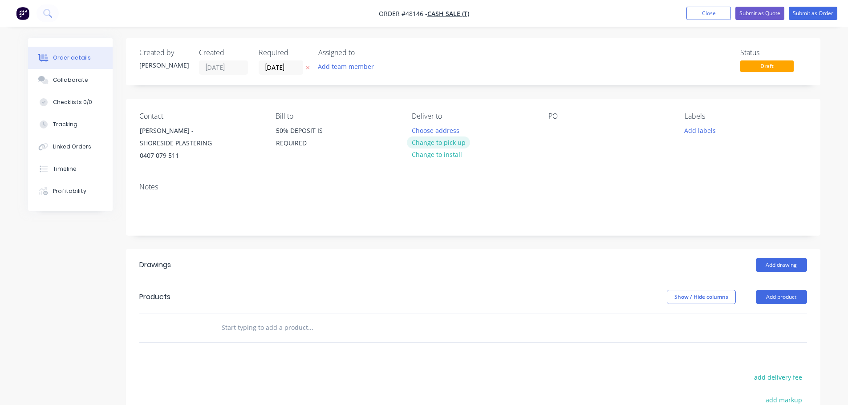
click at [427, 143] on button "Change to pick up" at bounding box center [438, 143] width 63 height 12
click at [561, 134] on div at bounding box center [555, 130] width 14 height 13
click at [801, 262] on button "Add drawing" at bounding box center [781, 265] width 51 height 14
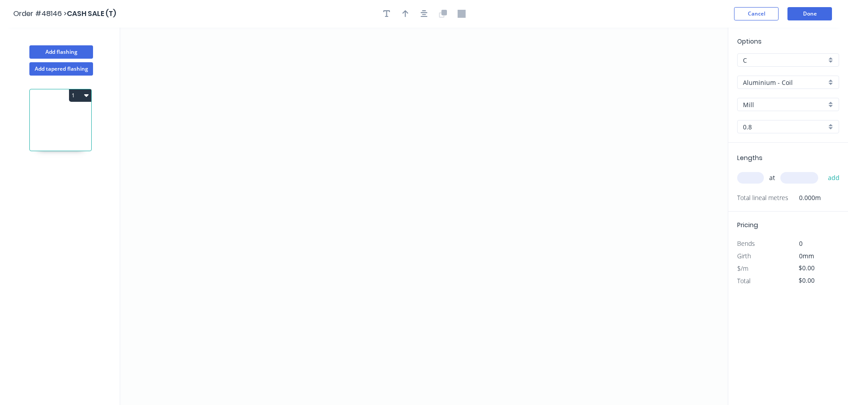
click at [753, 78] on input "Aluminium - Coil" at bounding box center [784, 82] width 83 height 9
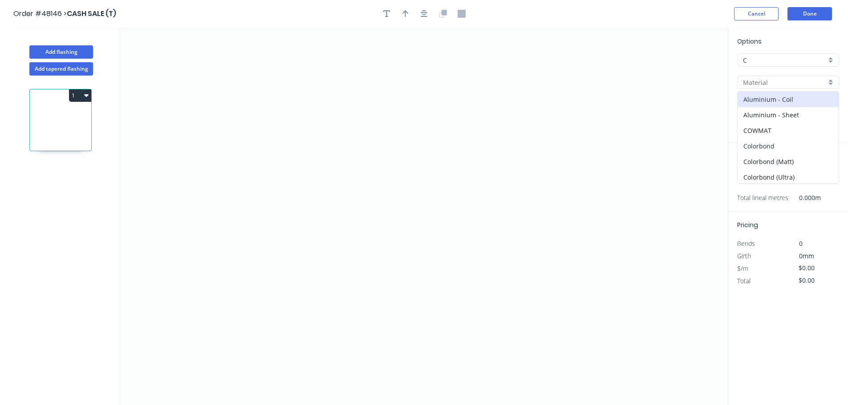
click at [753, 144] on div "Colorbond" at bounding box center [787, 146] width 101 height 16
type input "Colorbond"
type input "Basalt"
type input "0.55"
click at [757, 105] on input "Basalt" at bounding box center [784, 104] width 83 height 9
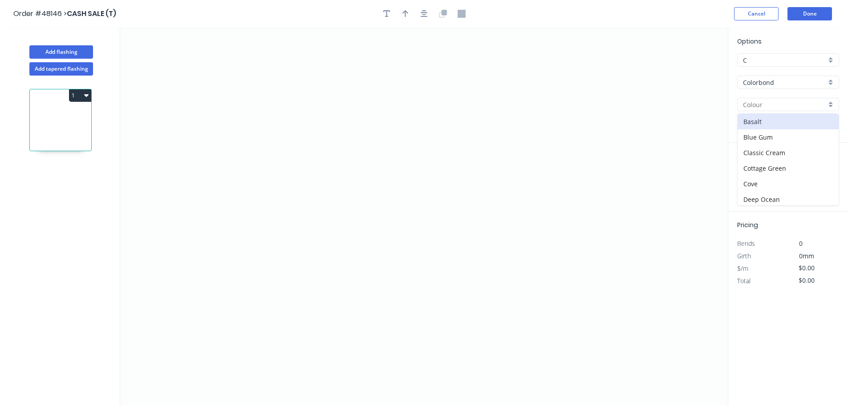
scroll to position [313, 0]
click at [755, 134] on div "Surfmist" at bounding box center [787, 136] width 101 height 16
type input "Surfmist"
click at [289, 75] on icon "0" at bounding box center [423, 217] width 607 height 378
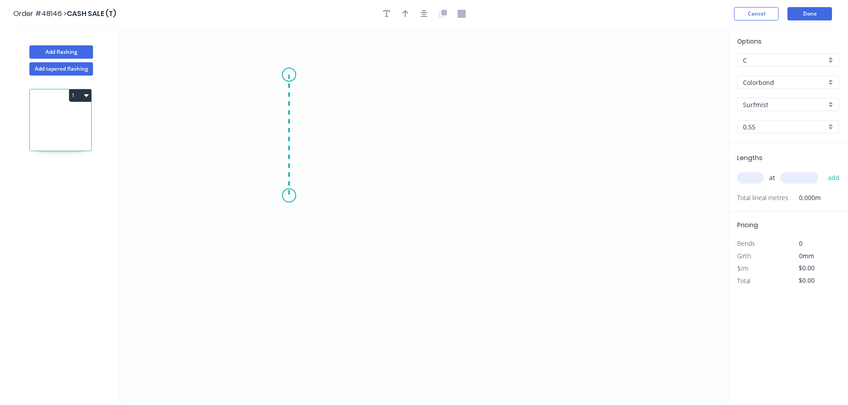
click at [286, 196] on icon "0" at bounding box center [423, 217] width 607 height 378
click at [407, 245] on icon "0 ?" at bounding box center [423, 217] width 607 height 378
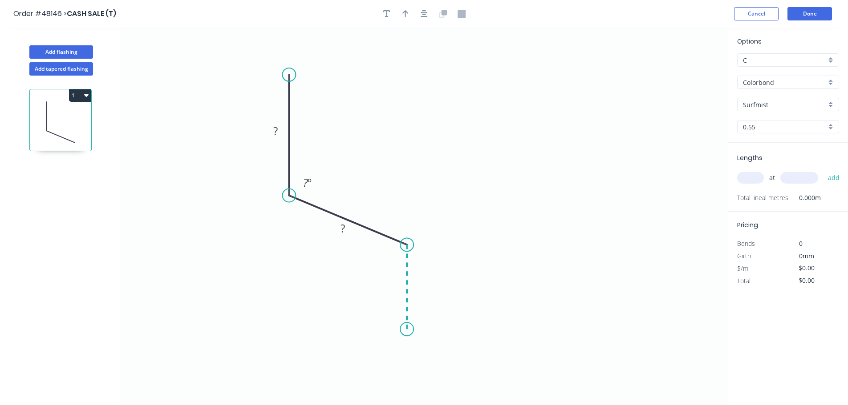
drag, startPoint x: 405, startPoint y: 329, endPoint x: 370, endPoint y: 24, distance: 307.3
click at [405, 327] on icon "0 ? ? ? º" at bounding box center [423, 217] width 607 height 378
drag, startPoint x: 419, startPoint y: 271, endPoint x: 409, endPoint y: 263, distance: 12.4
click at [418, 271] on div "Hide angle" at bounding box center [451, 277] width 89 height 18
click at [275, 132] on tspan "?" at bounding box center [275, 131] width 4 height 15
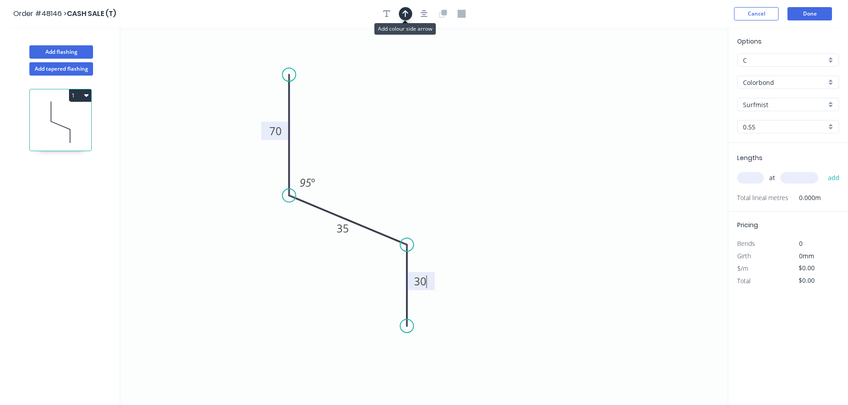
click at [405, 15] on icon "button" at bounding box center [405, 14] width 6 height 8
type input "$8.35"
drag, startPoint x: 681, startPoint y: 69, endPoint x: 361, endPoint y: 174, distance: 336.1
click at [361, 174] on icon at bounding box center [361, 162] width 8 height 28
click at [751, 184] on div "at add" at bounding box center [789, 177] width 104 height 15
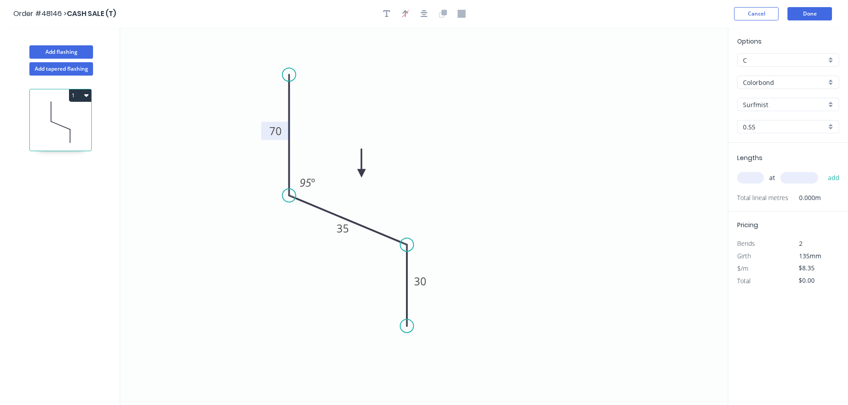
click at [751, 180] on input "text" at bounding box center [750, 178] width 27 height 12
type input "3"
type input "4000"
click at [823, 170] on button "add" at bounding box center [833, 177] width 21 height 15
click at [83, 96] on button "1" at bounding box center [80, 95] width 22 height 12
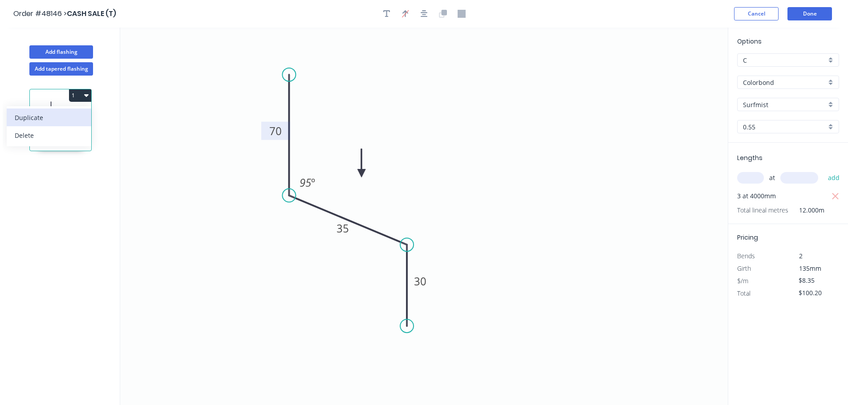
click at [79, 111] on div "Duplicate" at bounding box center [49, 117] width 69 height 13
type input "$0.00"
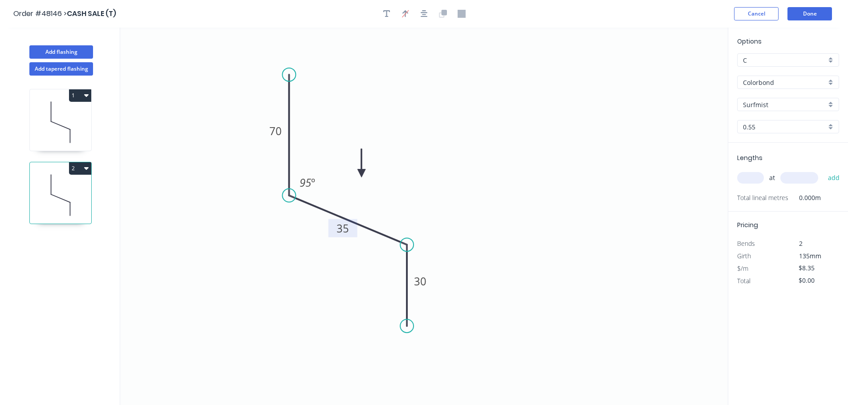
click at [344, 227] on tspan "35" at bounding box center [342, 228] width 12 height 15
click at [757, 176] on input "text" at bounding box center [750, 178] width 27 height 12
type input "2"
type input "4000"
click at [823, 170] on button "add" at bounding box center [833, 177] width 21 height 15
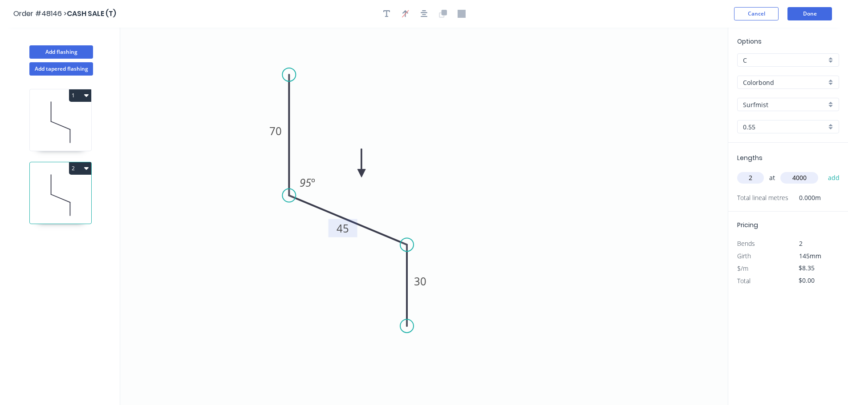
type input "$66.80"
click at [810, 14] on button "Done" at bounding box center [809, 13] width 45 height 13
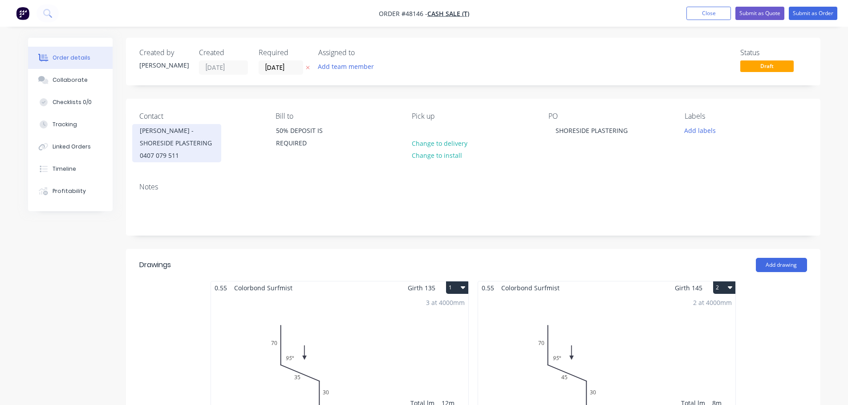
click at [158, 137] on div "BRENT - SHORESIDE PLASTERING" at bounding box center [177, 137] width 74 height 25
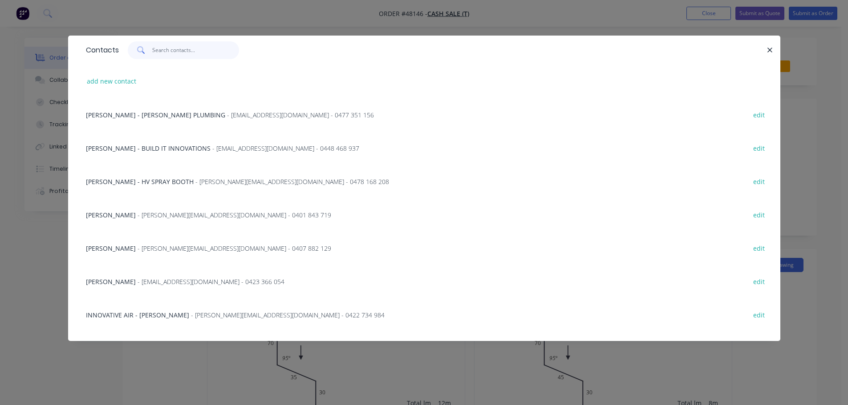
click at [167, 49] on input "text" at bounding box center [195, 50] width 87 height 18
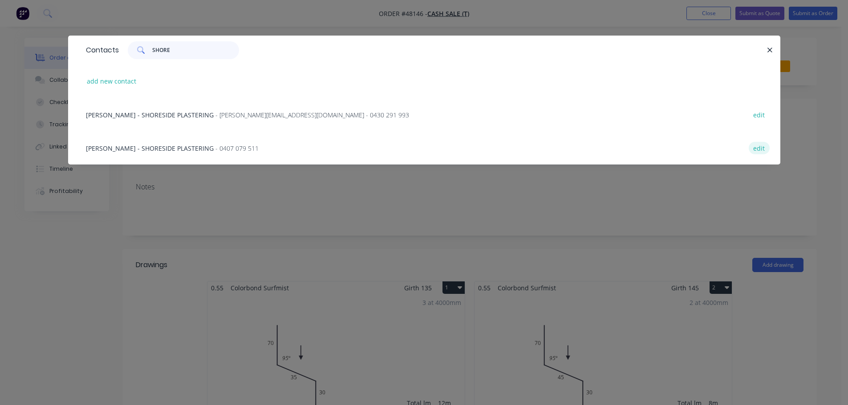
type input "SHORE"
click at [759, 148] on button "edit" at bounding box center [759, 148] width 21 height 12
select select "AU"
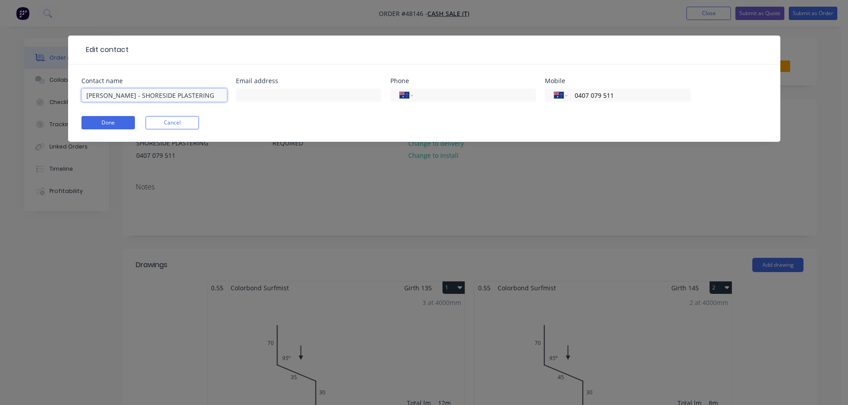
click at [105, 93] on input "BRENT - SHORESIDE PLASTERING" at bounding box center [154, 95] width 146 height 13
type input "ADRIAN - SHORESIDE PLASTERING"
click at [109, 130] on form "Contact name ADRIAN - SHORESIDE PLASTERING Email address Phone International Af…" at bounding box center [423, 110] width 685 height 64
click at [109, 125] on button "Done" at bounding box center [107, 122] width 53 height 13
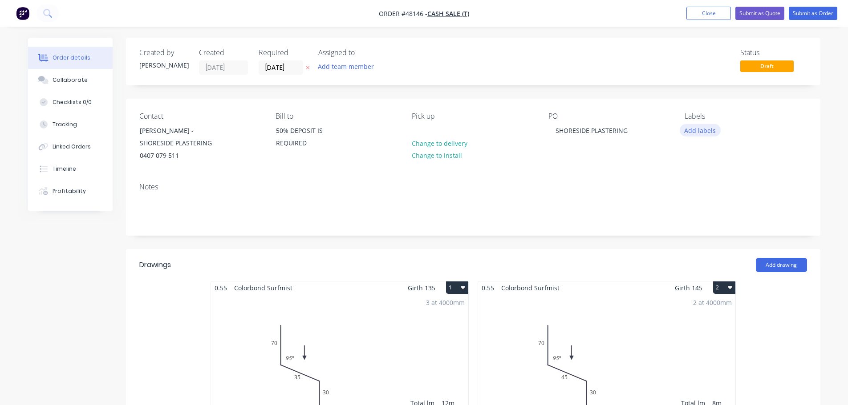
click at [689, 130] on button "Add labels" at bounding box center [700, 130] width 41 height 12
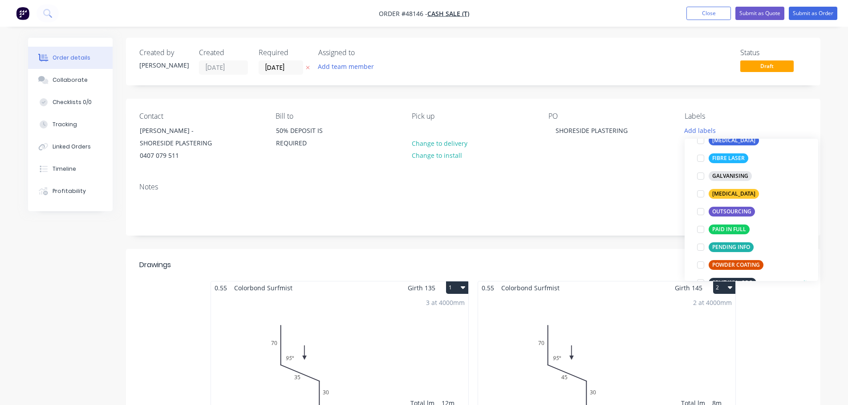
scroll to position [178, 0]
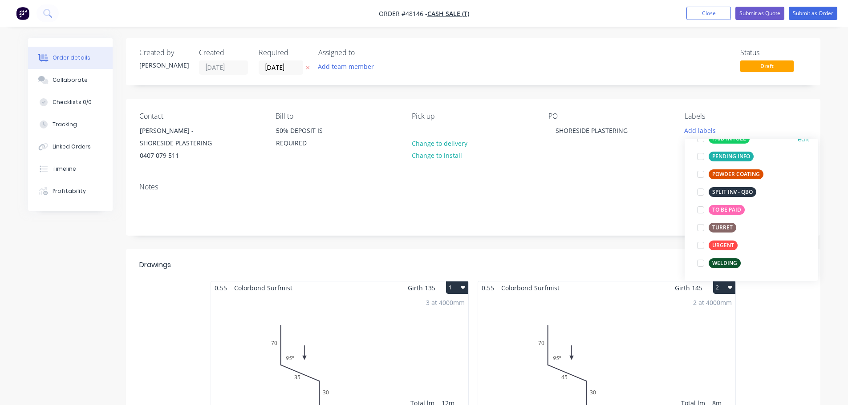
click at [702, 142] on div at bounding box center [701, 139] width 18 height 18
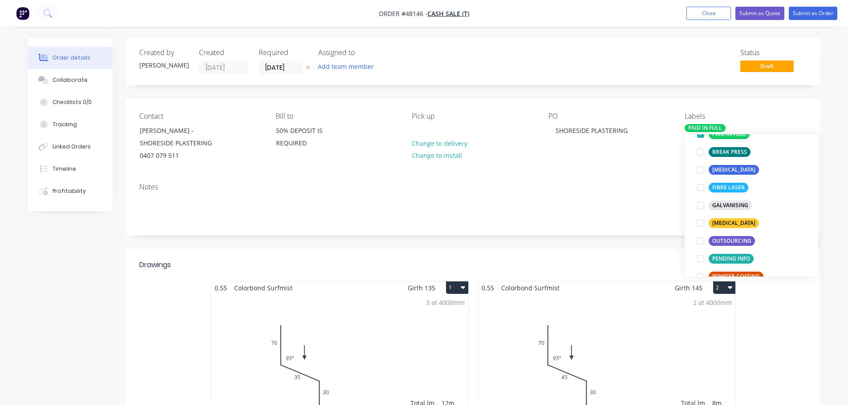
click at [652, 160] on div "PO SHORESIDE PLASTERING" at bounding box center [609, 137] width 122 height 50
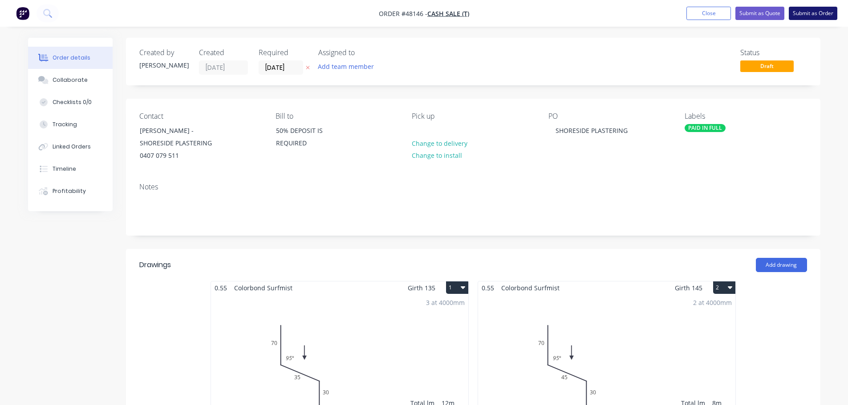
click at [817, 9] on button "Submit as Order" at bounding box center [813, 13] width 49 height 13
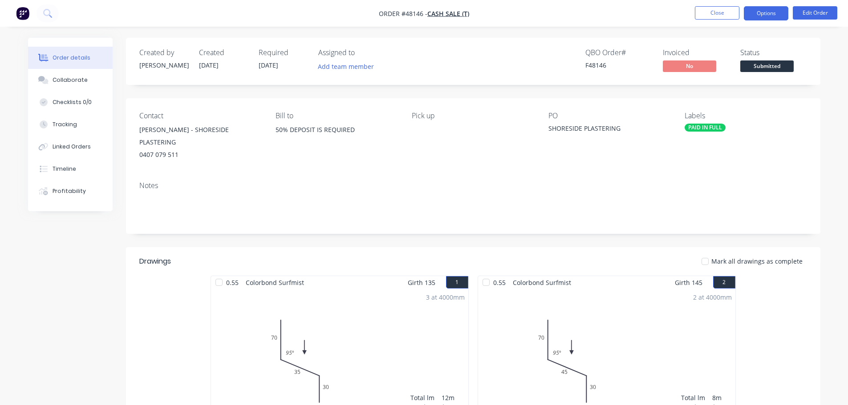
click at [761, 16] on button "Options" at bounding box center [766, 13] width 45 height 14
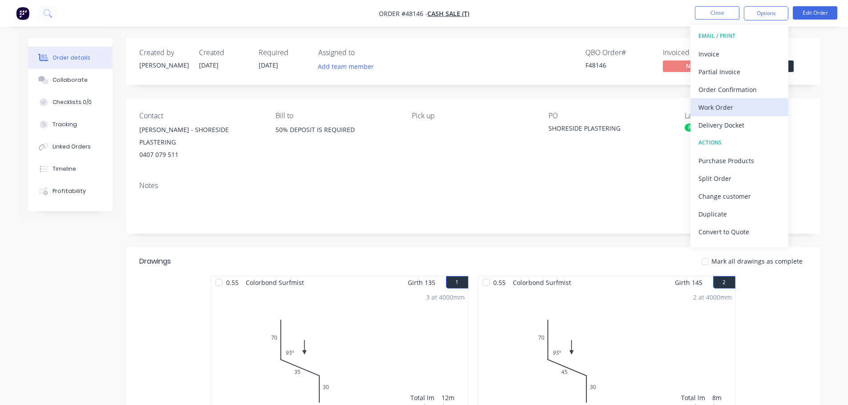
click at [731, 105] on div "Work Order" at bounding box center [739, 107] width 82 height 13
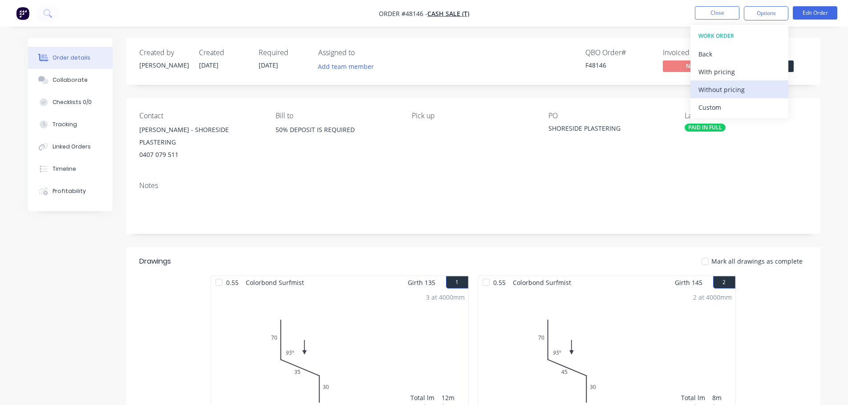
click at [731, 94] on div "Without pricing" at bounding box center [739, 89] width 82 height 13
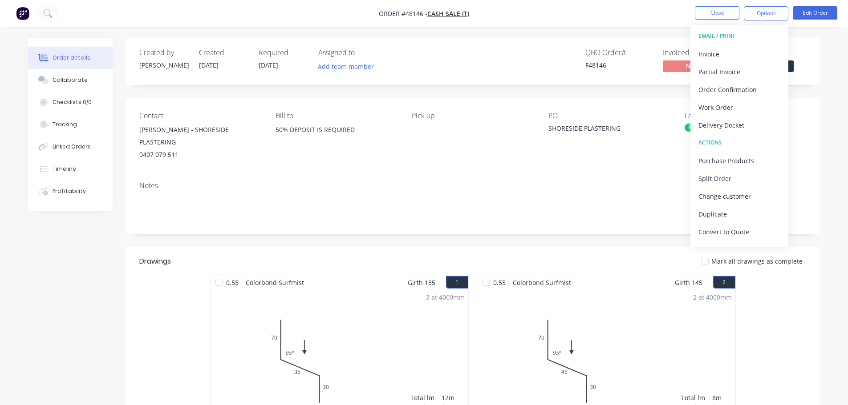
click at [815, 77] on div "Created by Mel Created 26/09/25 Required 26/09/25 Assigned to Add team member Q…" at bounding box center [473, 61] width 694 height 47
